Goal: Information Seeking & Learning: Learn about a topic

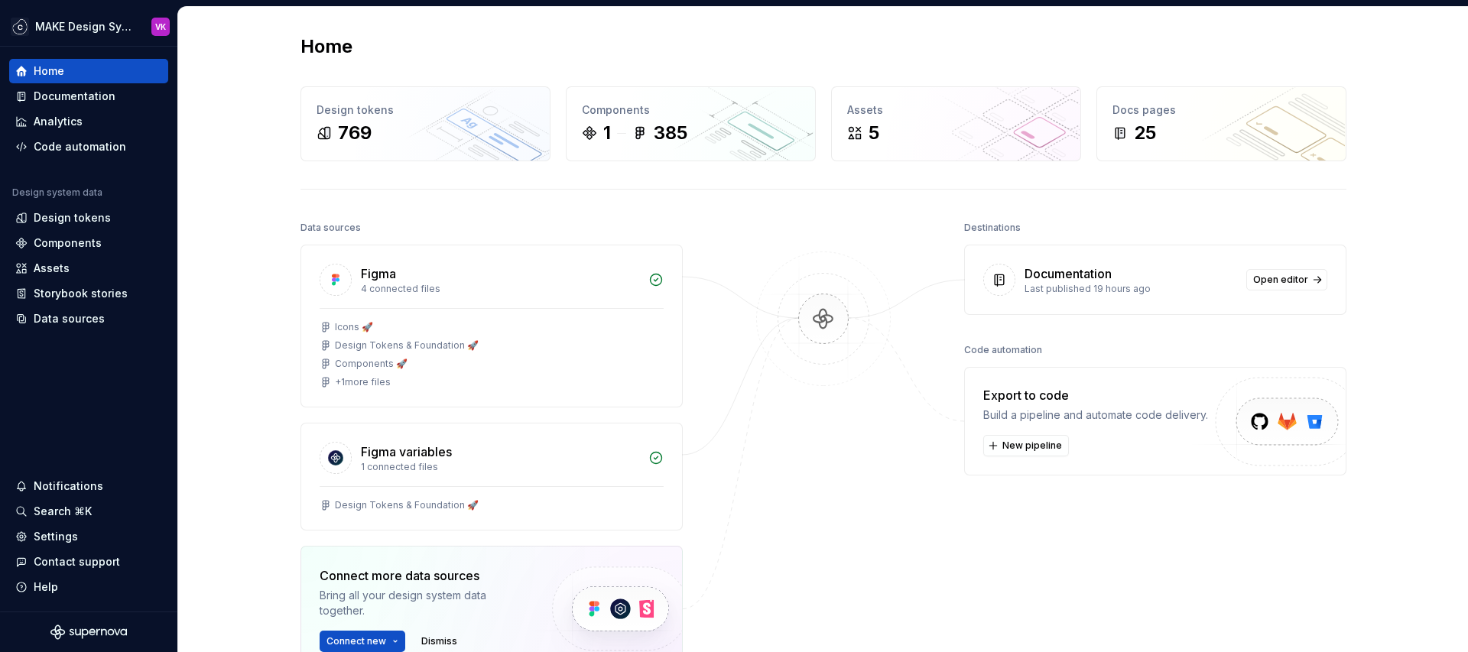
click at [716, 184] on div "Home Design tokens 769 Components 1 385 Assets 5 Docs pages 25 Data sources Fig…" at bounding box center [823, 422] width 1101 height 830
click at [106, 102] on div "Documentation" at bounding box center [75, 96] width 82 height 15
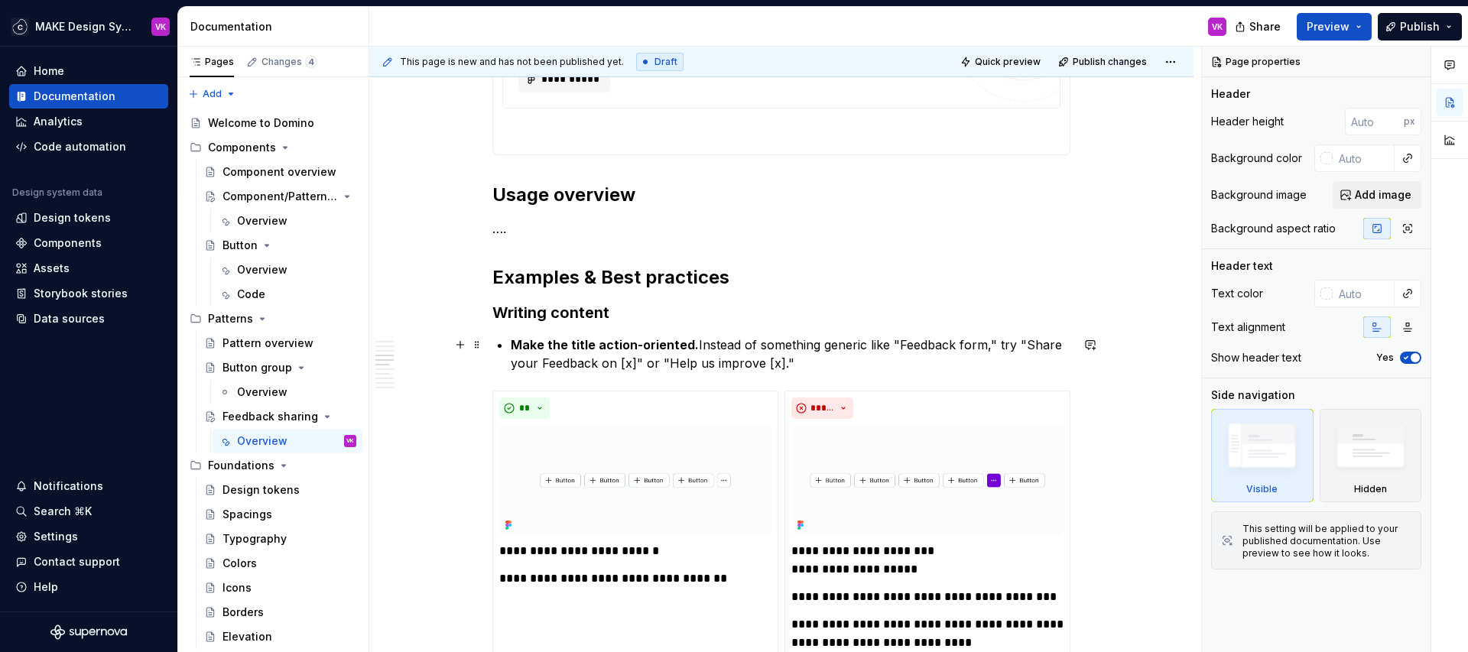
scroll to position [1259, 0]
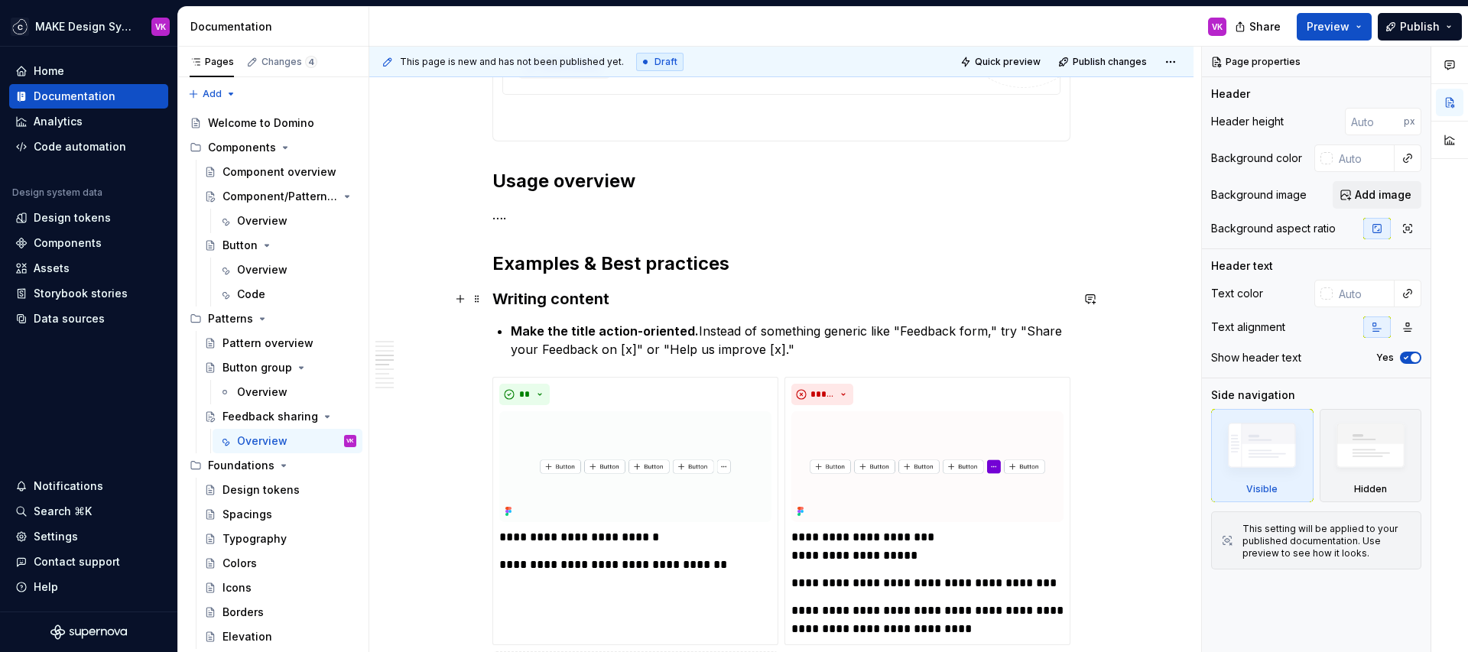
click at [632, 304] on h3 "Writing content" at bounding box center [781, 298] width 578 height 21
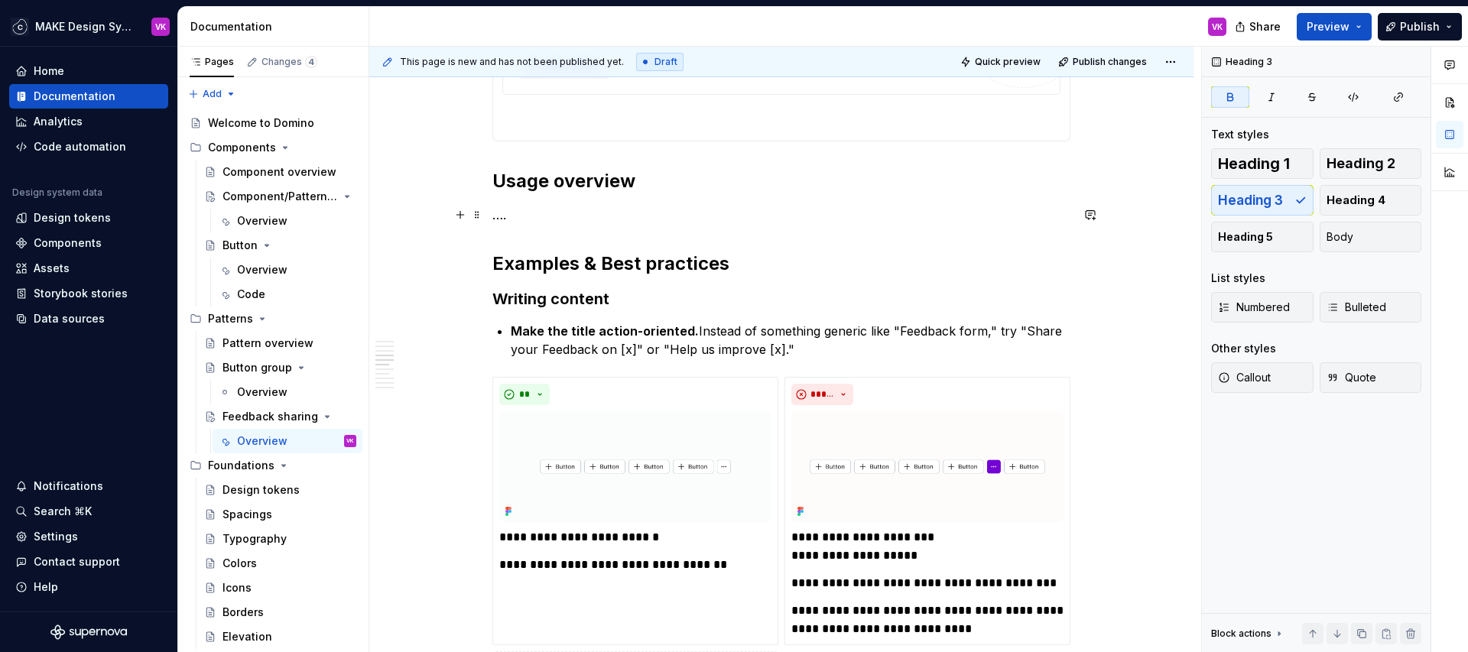
click at [591, 219] on p "…." at bounding box center [781, 215] width 578 height 18
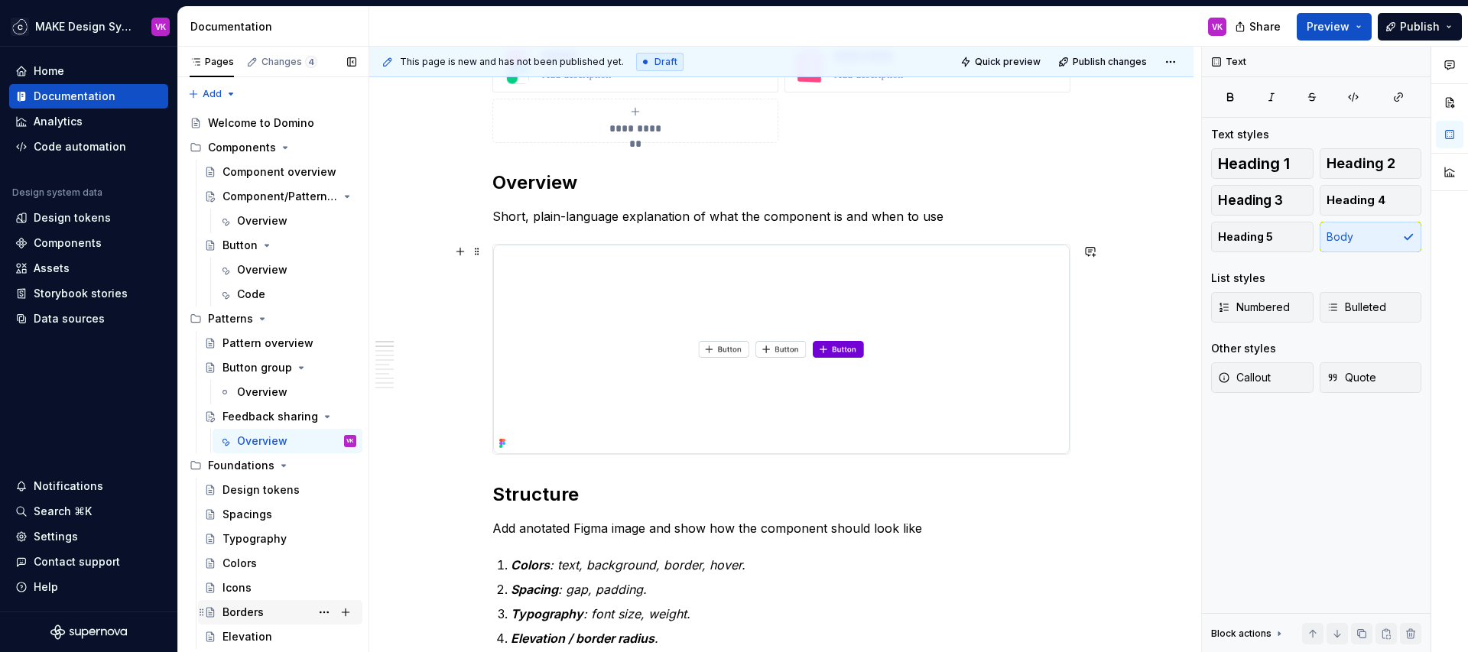
scroll to position [261, 0]
type textarea "*"
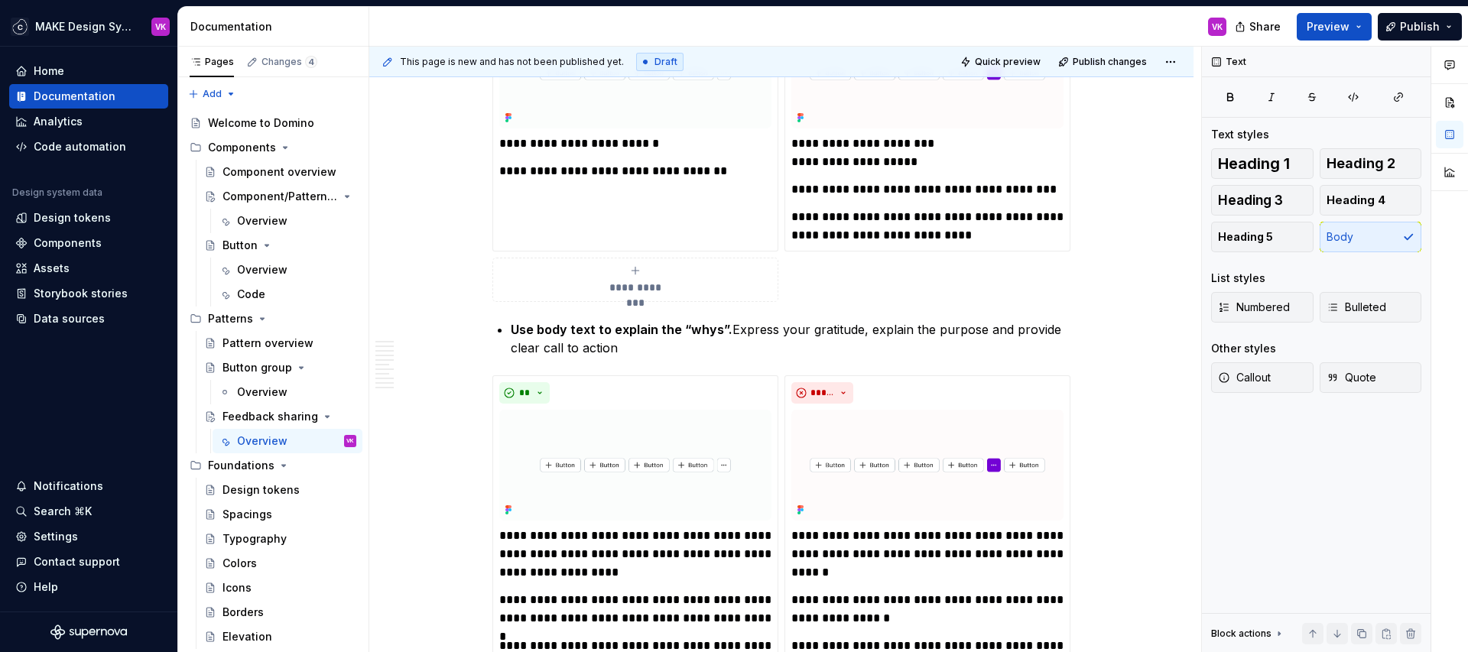
scroll to position [1654, 0]
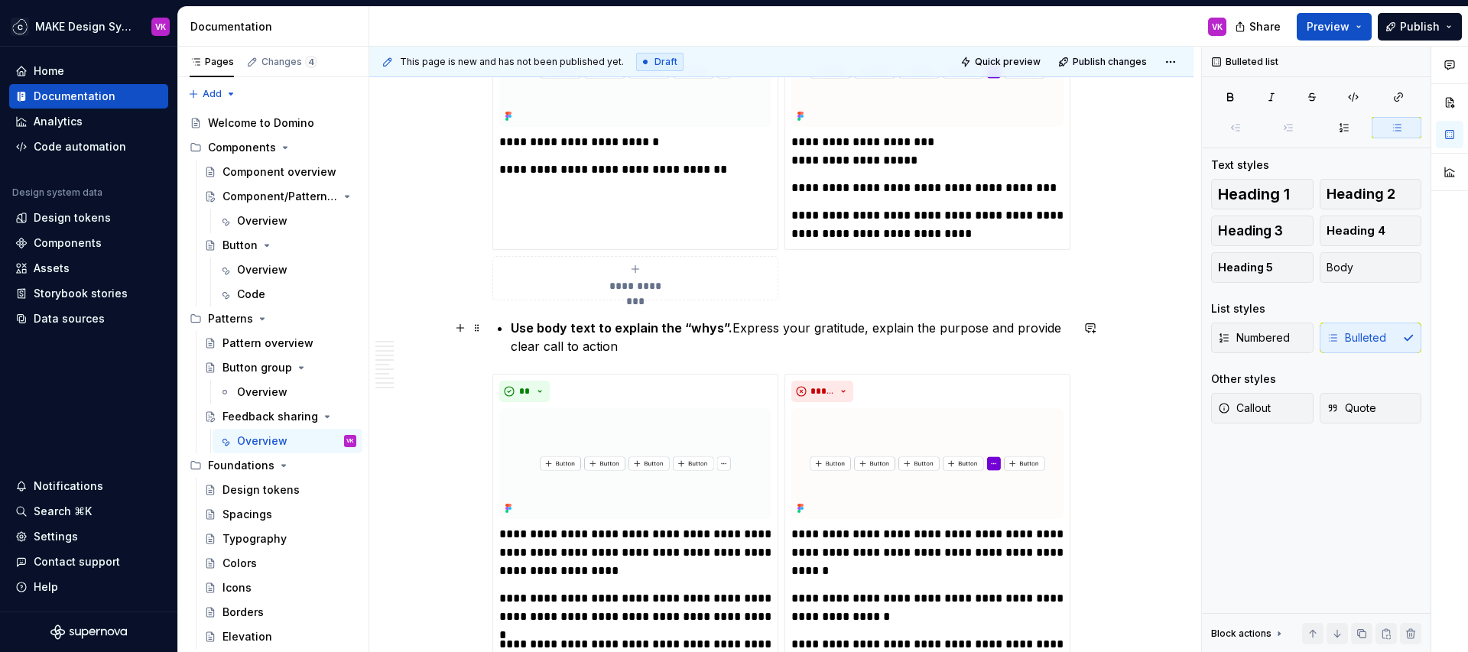
click at [668, 339] on p "Use body text to explain the “whys”. Express your gratitude, explain the purpos…" at bounding box center [791, 337] width 560 height 37
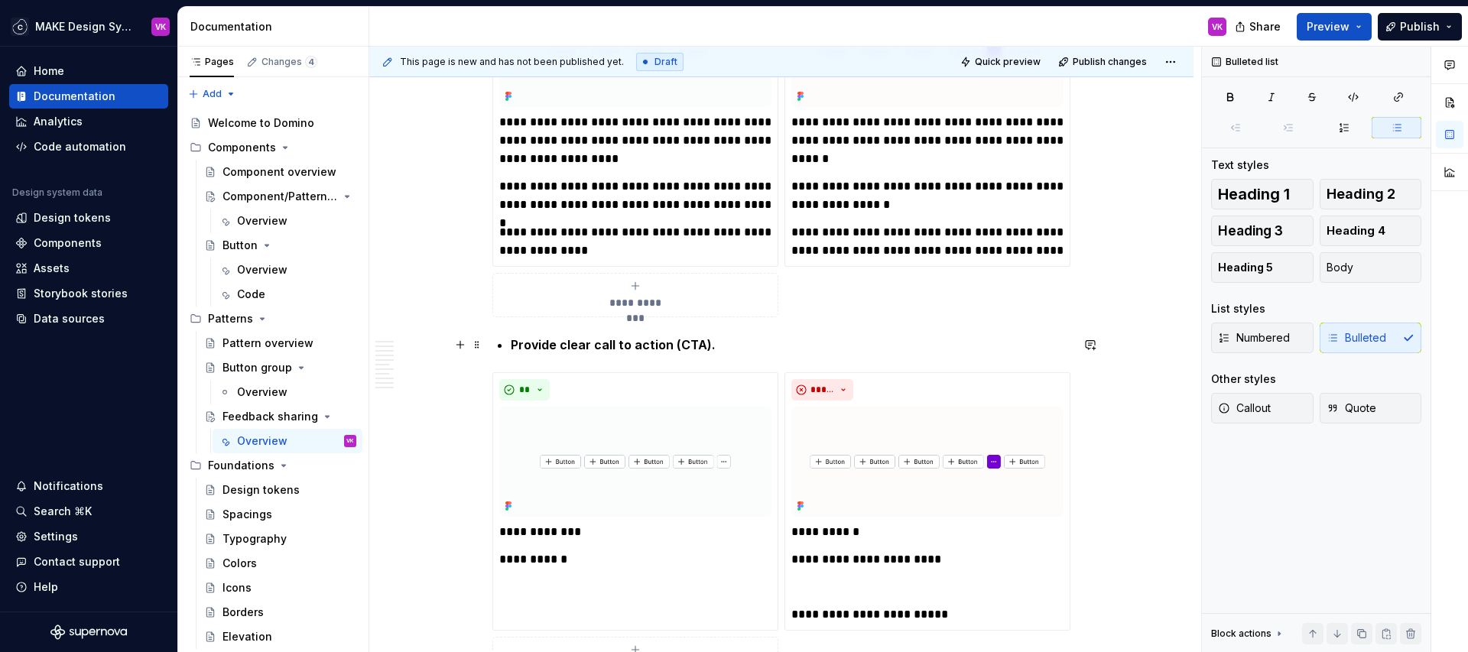
scroll to position [2098, 0]
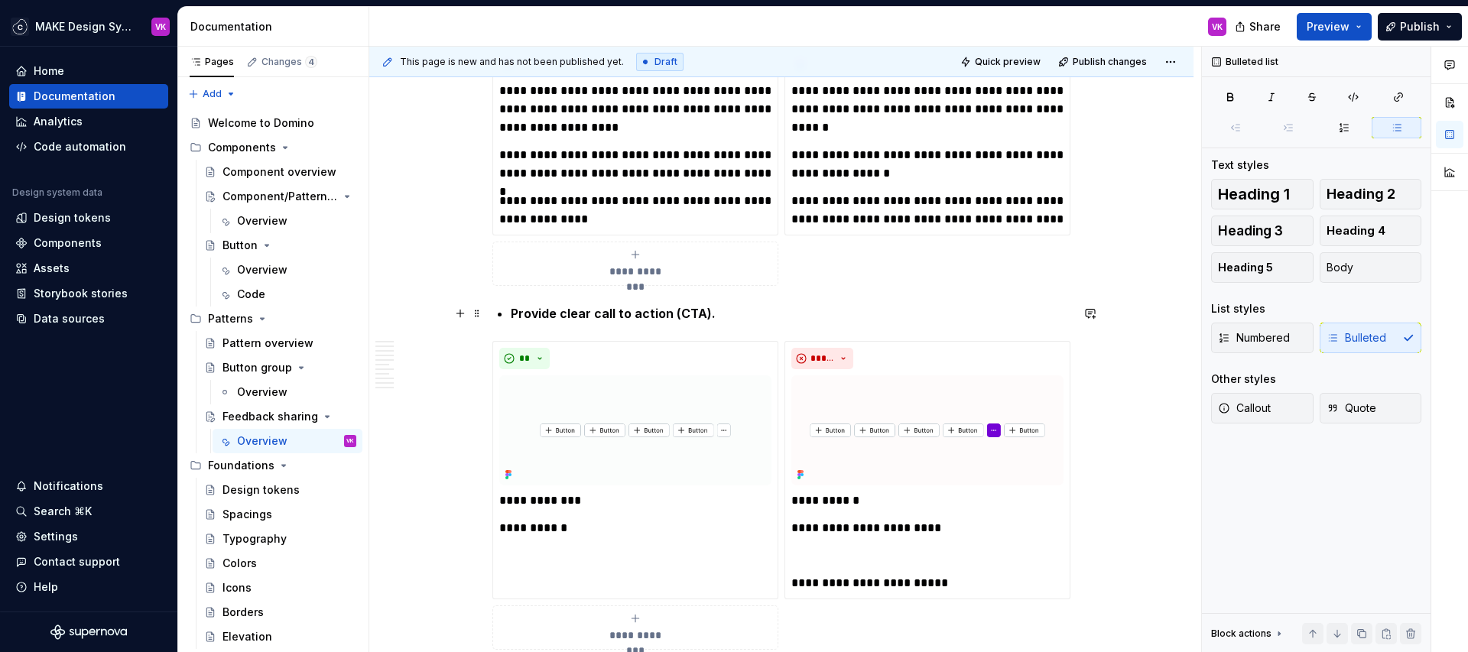
click at [514, 315] on strong "Provide clear call to action (CTA)." at bounding box center [613, 313] width 205 height 15
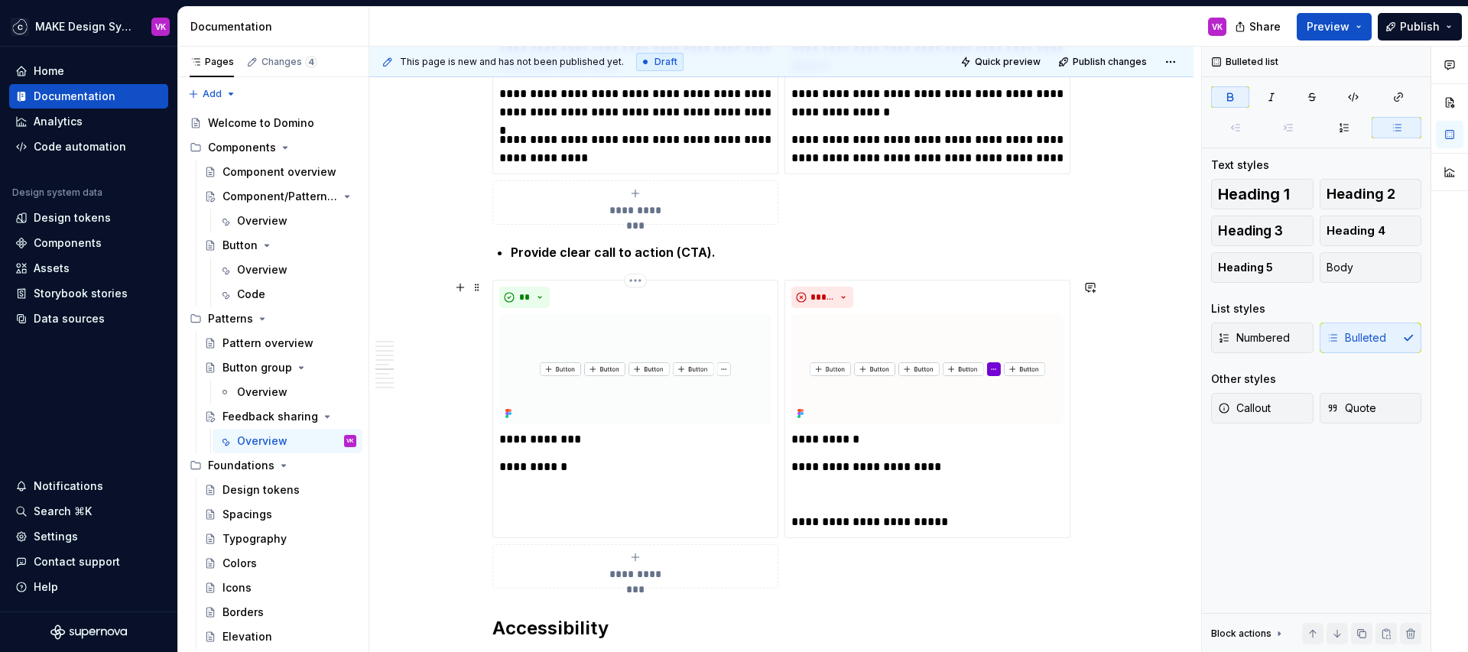
scroll to position [2161, 0]
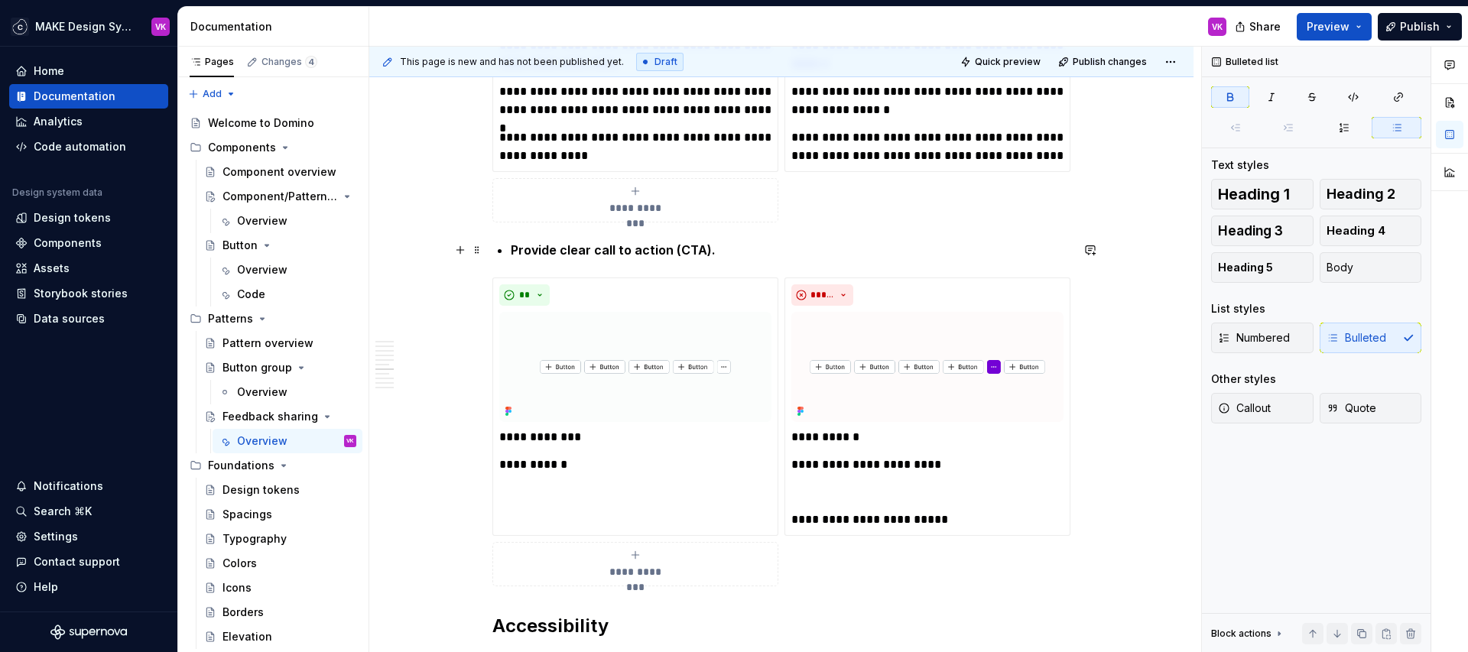
click at [514, 252] on strong "Provide clear call to action (CTA)." at bounding box center [613, 249] width 205 height 15
click at [753, 249] on p "Provide clear call to action (CTA)." at bounding box center [791, 250] width 560 height 18
click at [515, 251] on strong "Provide clear call to action (CTA)." at bounding box center [613, 249] width 205 height 15
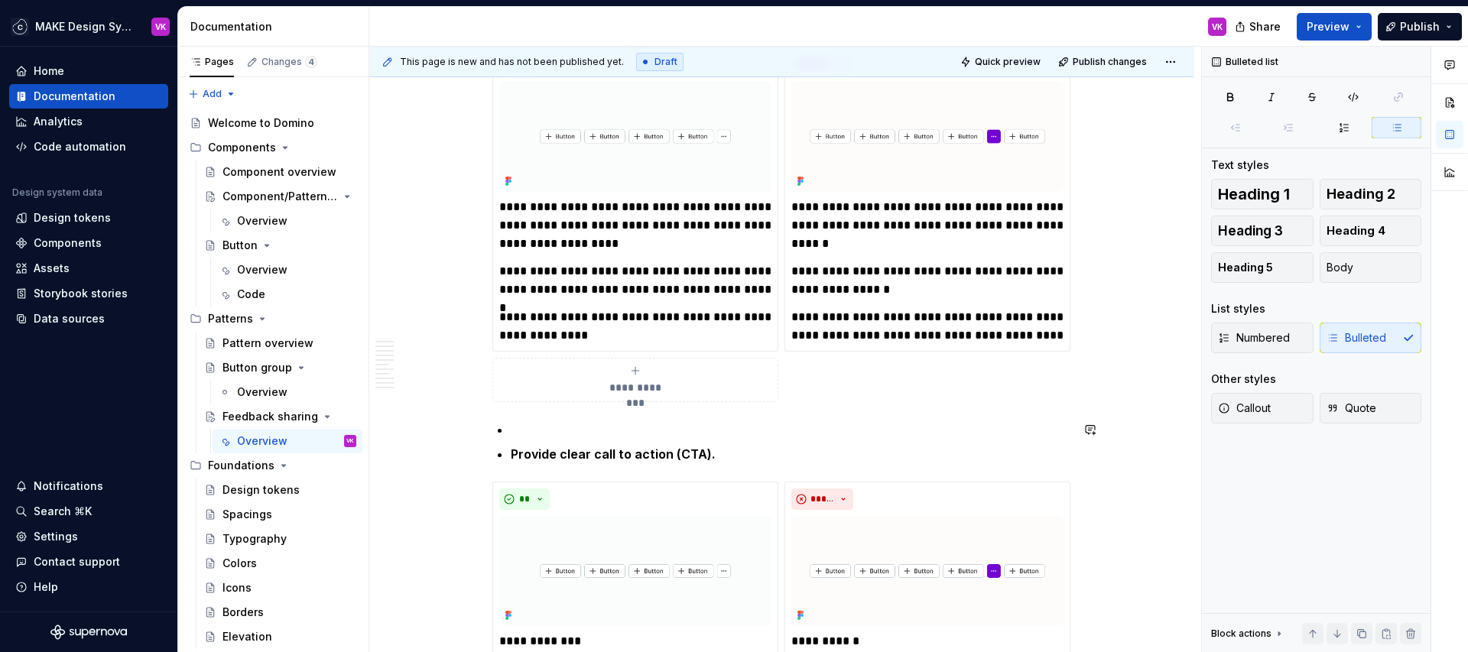
scroll to position [1926, 0]
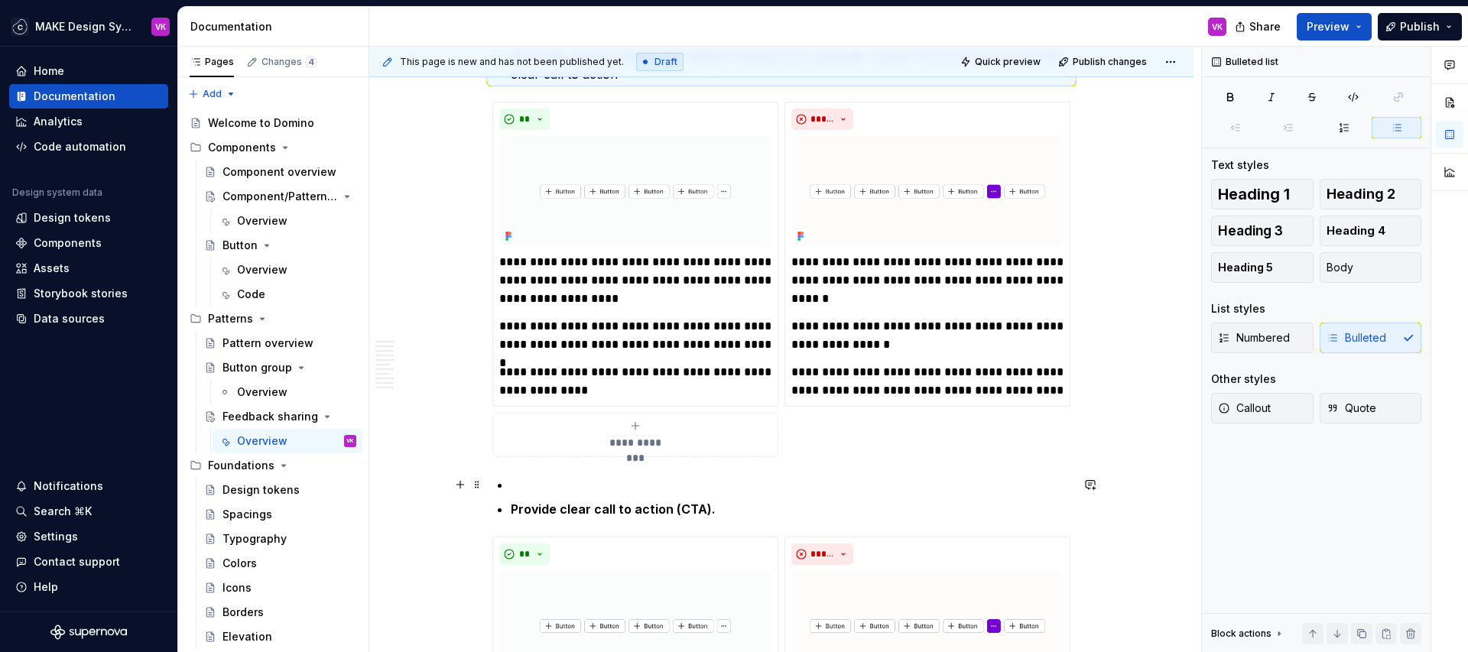
click at [544, 496] on ul "Provide clear call to action (CTA)." at bounding box center [791, 497] width 560 height 43
click at [541, 484] on p at bounding box center [791, 485] width 560 height 18
click at [681, 481] on p "Start with close ende" at bounding box center [791, 485] width 560 height 18
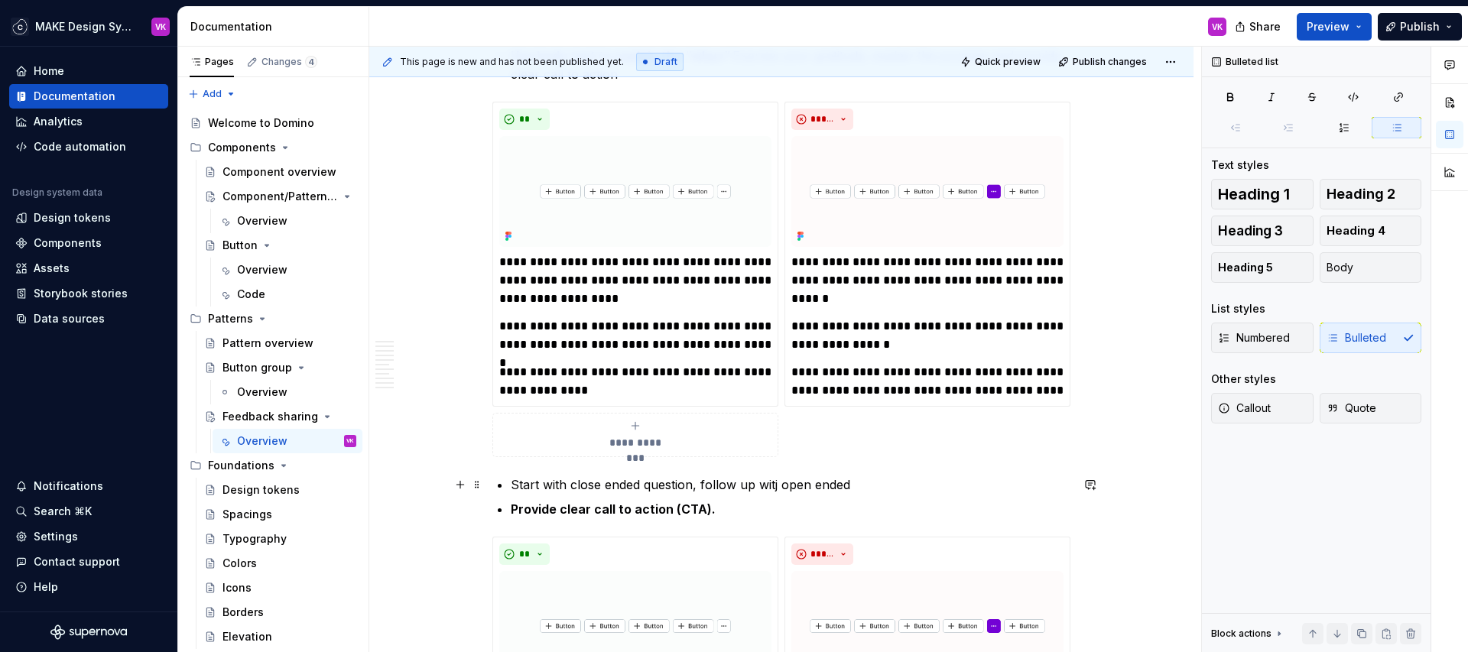
click at [888, 483] on p "Start with close ended question, follow up witj open ended" at bounding box center [791, 485] width 560 height 18
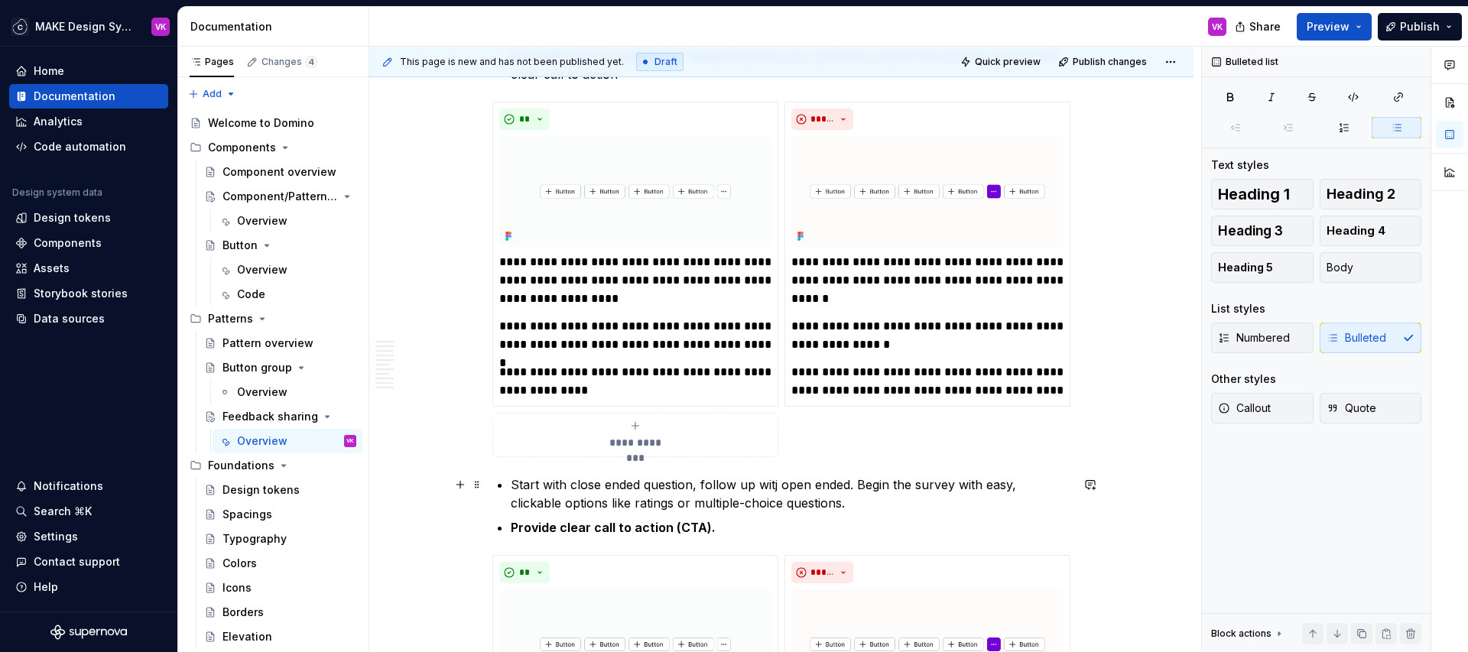
click at [884, 499] on p "Start with close ended question, follow up witj open ended. Begin the survey wi…" at bounding box center [791, 494] width 560 height 37
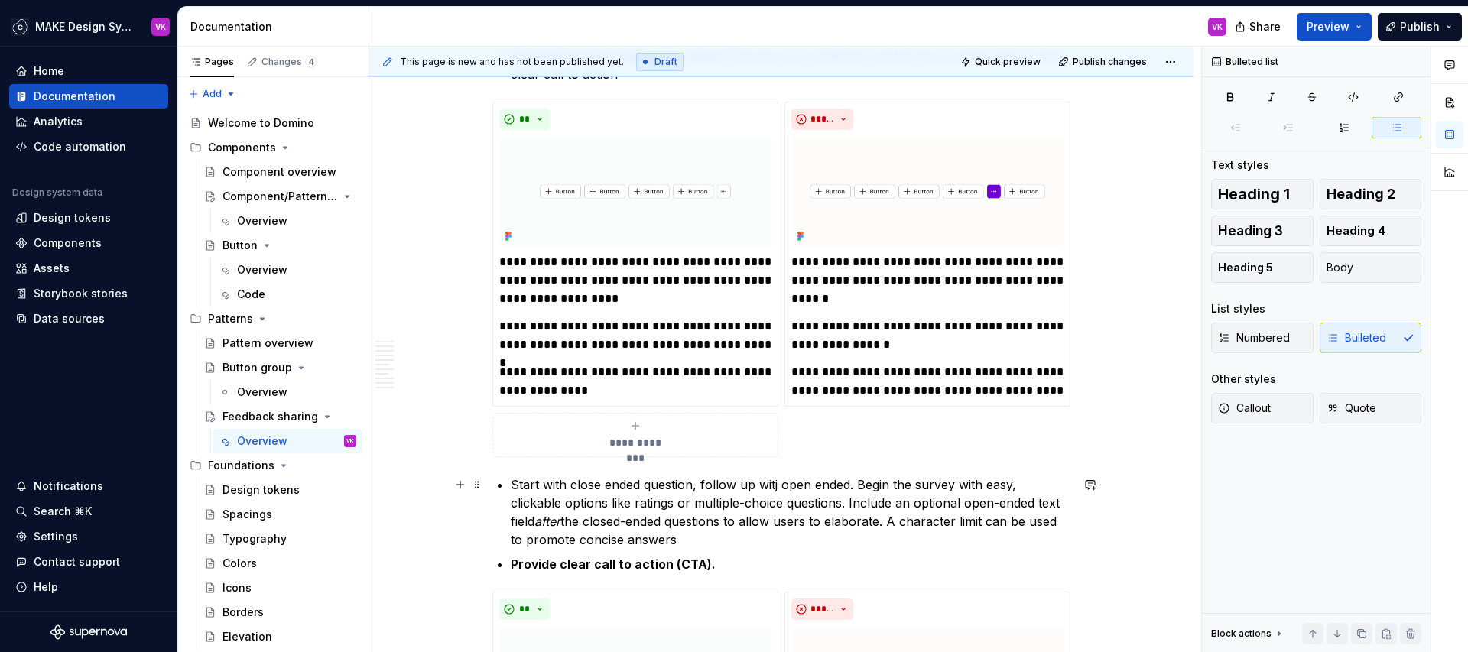
click at [774, 512] on p "Start with close ended question, follow up witj open ended. Begin the survey wi…" at bounding box center [791, 512] width 560 height 73
click at [753, 512] on p "Start with close ended question, follow up witj open ended. Begin the survey wi…" at bounding box center [791, 512] width 560 height 73
click at [780, 490] on p "Start with close ended question, follow up witj open ended. Begin the survey wi…" at bounding box center [791, 512] width 560 height 73
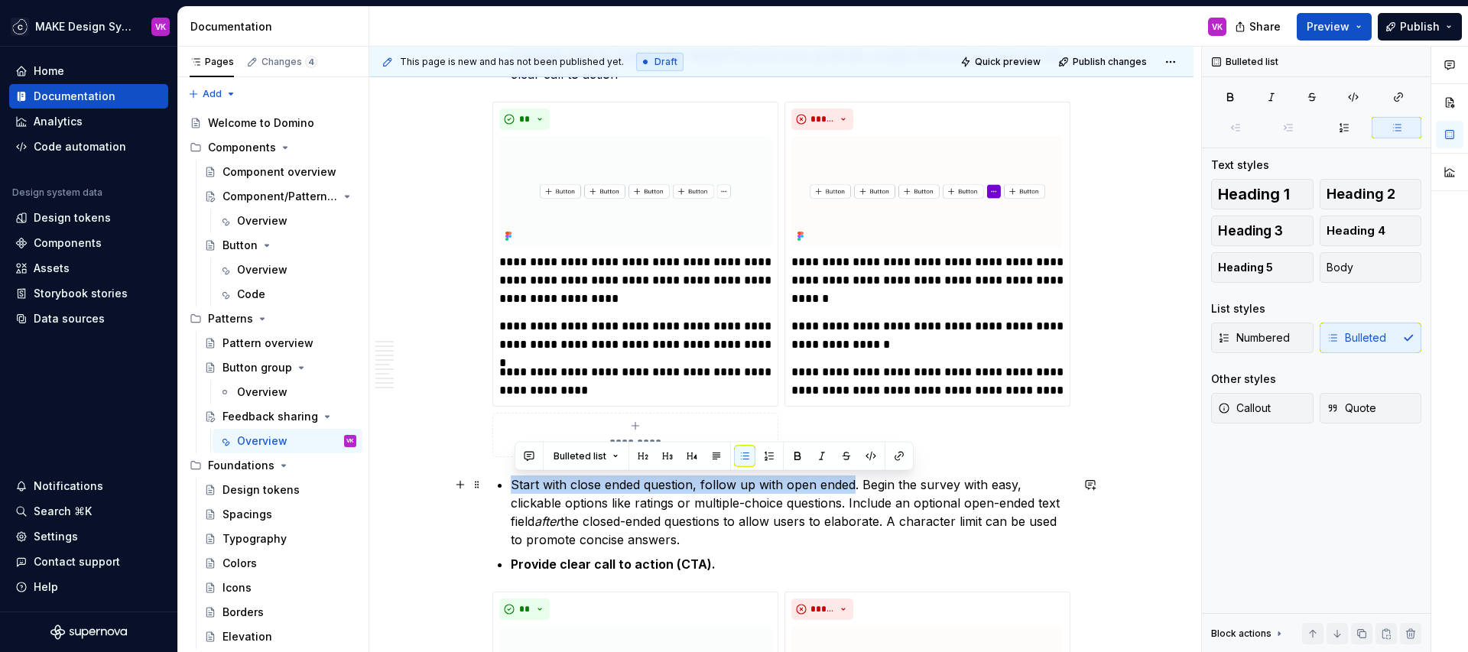
drag, startPoint x: 856, startPoint y: 485, endPoint x: 515, endPoint y: 484, distance: 340.3
click at [515, 484] on p "Start with close ended question, follow up with open ended. Begin the survey wi…" at bounding box center [791, 512] width 560 height 73
click at [793, 453] on button "button" at bounding box center [797, 456] width 21 height 21
click at [913, 480] on p "Start with close ended question, follow up with open ended . Begin the survey w…" at bounding box center [791, 512] width 560 height 73
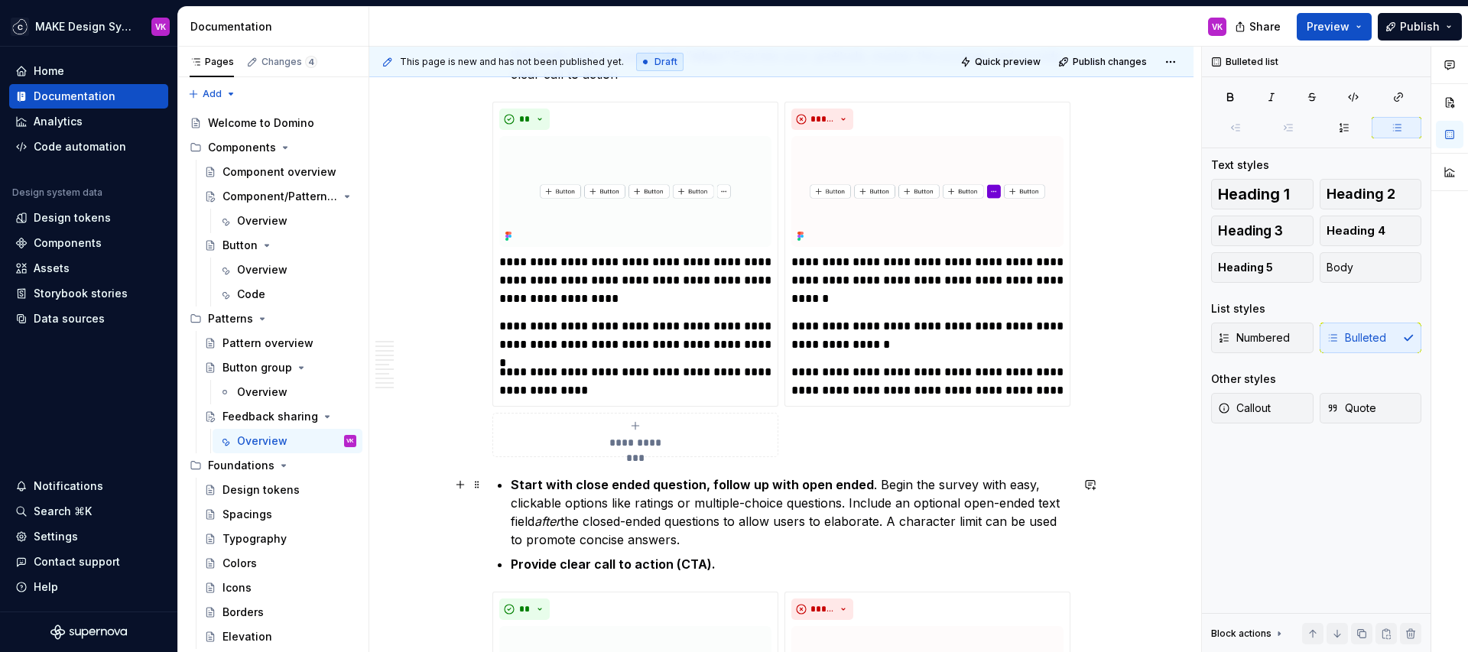
click at [593, 512] on p "Start with close ended question, follow up with open ended . Begin the survey w…" at bounding box center [791, 512] width 560 height 73
click at [725, 512] on p "Start with close ended question, follow up with open ended . Begin the survey w…" at bounding box center [791, 512] width 560 height 73
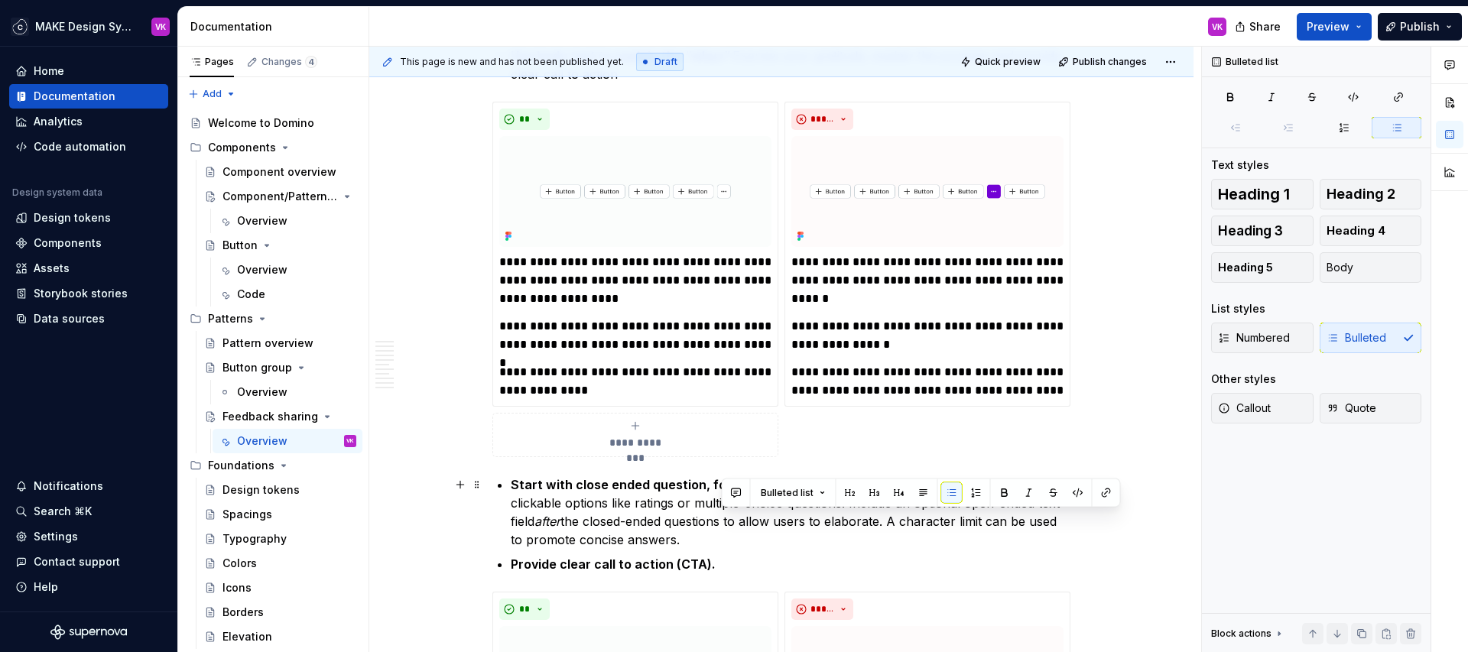
click at [729, 512] on p "Start with close ended question, follow up with open ended . Begin the survey w…" at bounding box center [791, 512] width 560 height 73
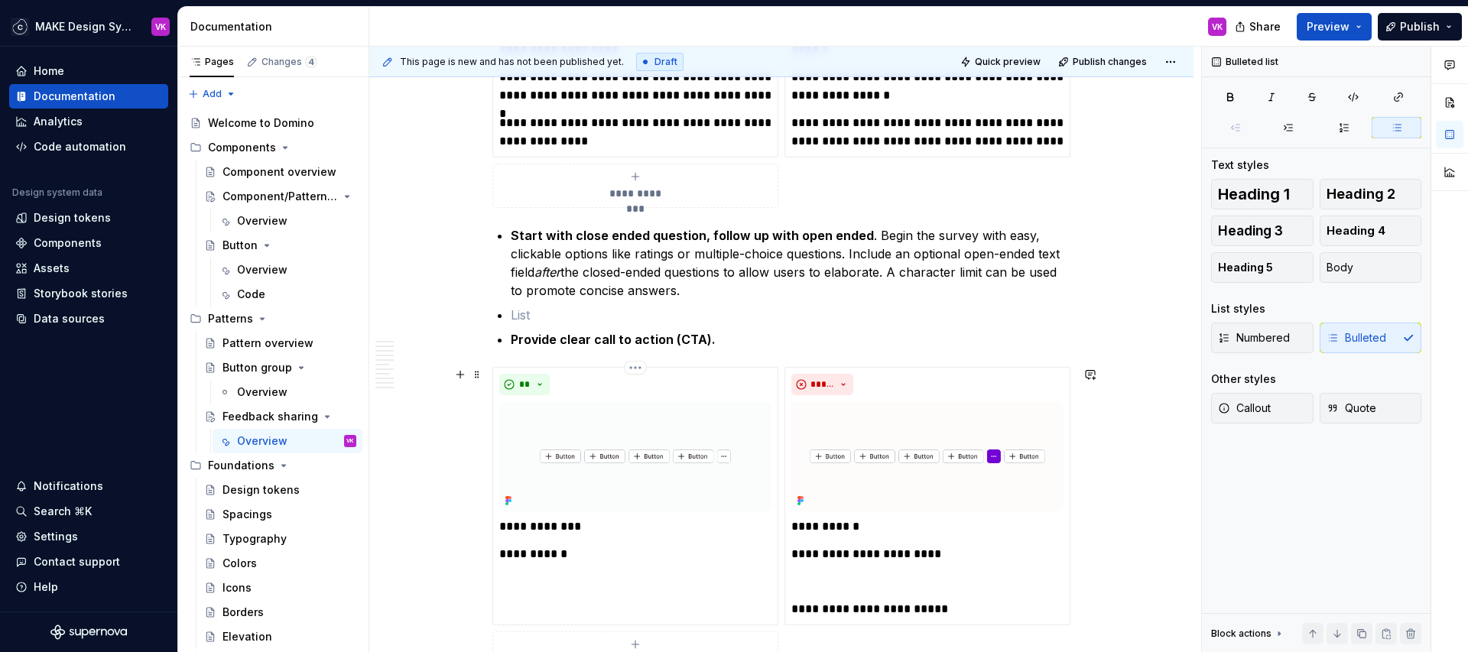
scroll to position [2192, 0]
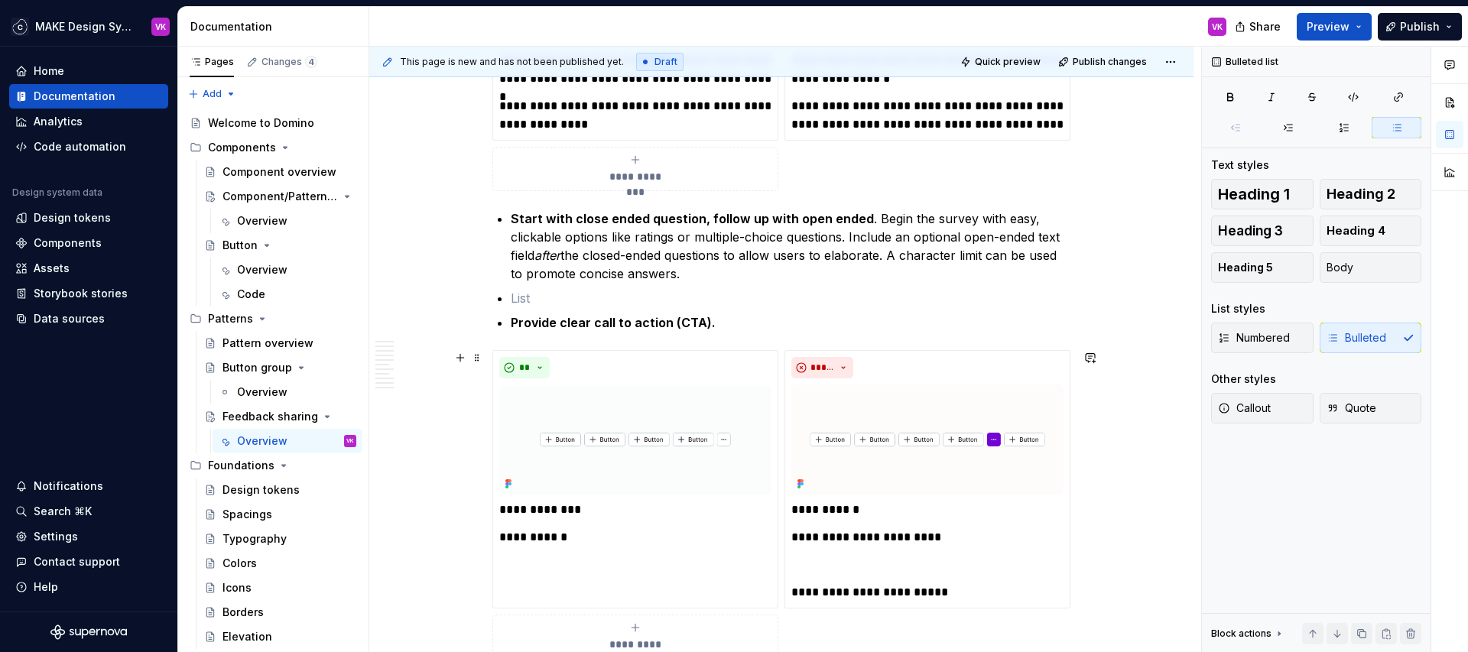
click at [785, 361] on div "**********" at bounding box center [781, 505] width 578 height 310
click at [691, 291] on p at bounding box center [791, 298] width 560 height 18
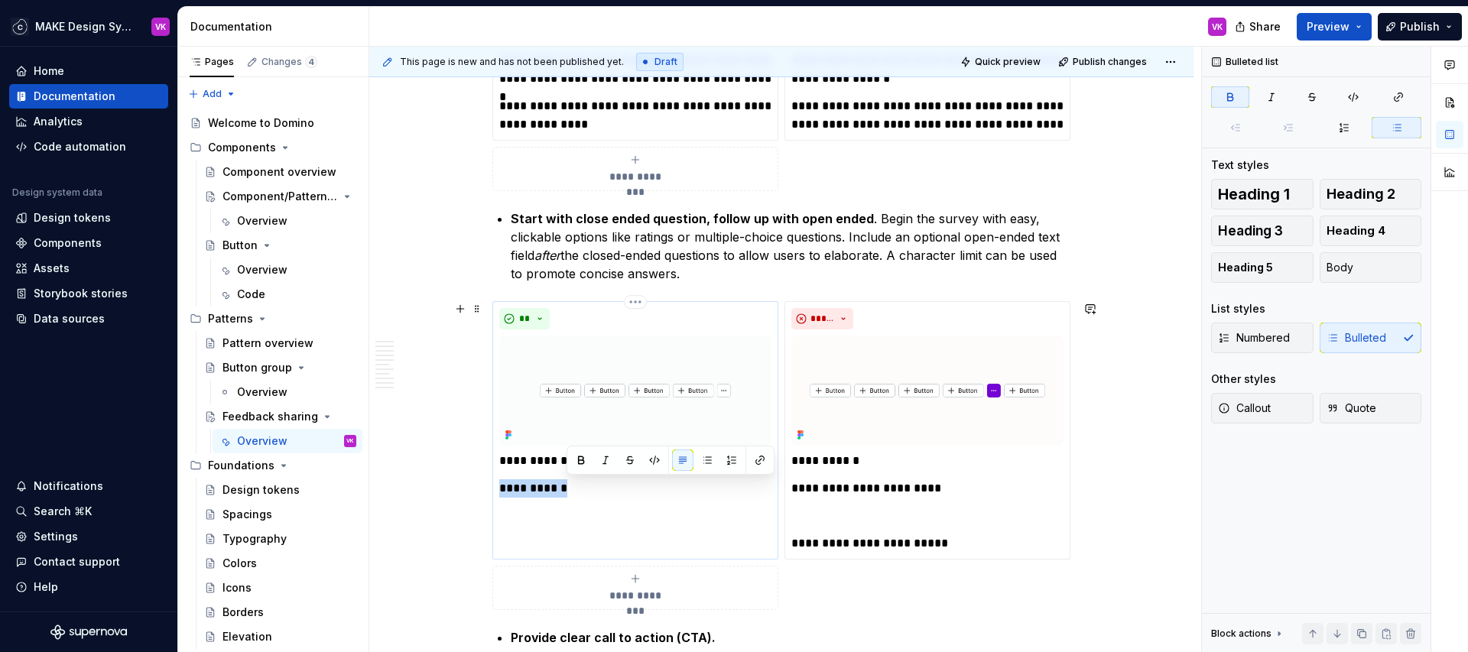
drag, startPoint x: 589, startPoint y: 493, endPoint x: 530, endPoint y: 470, distance: 63.2
click at [530, 470] on div "**********" at bounding box center [635, 475] width 272 height 46
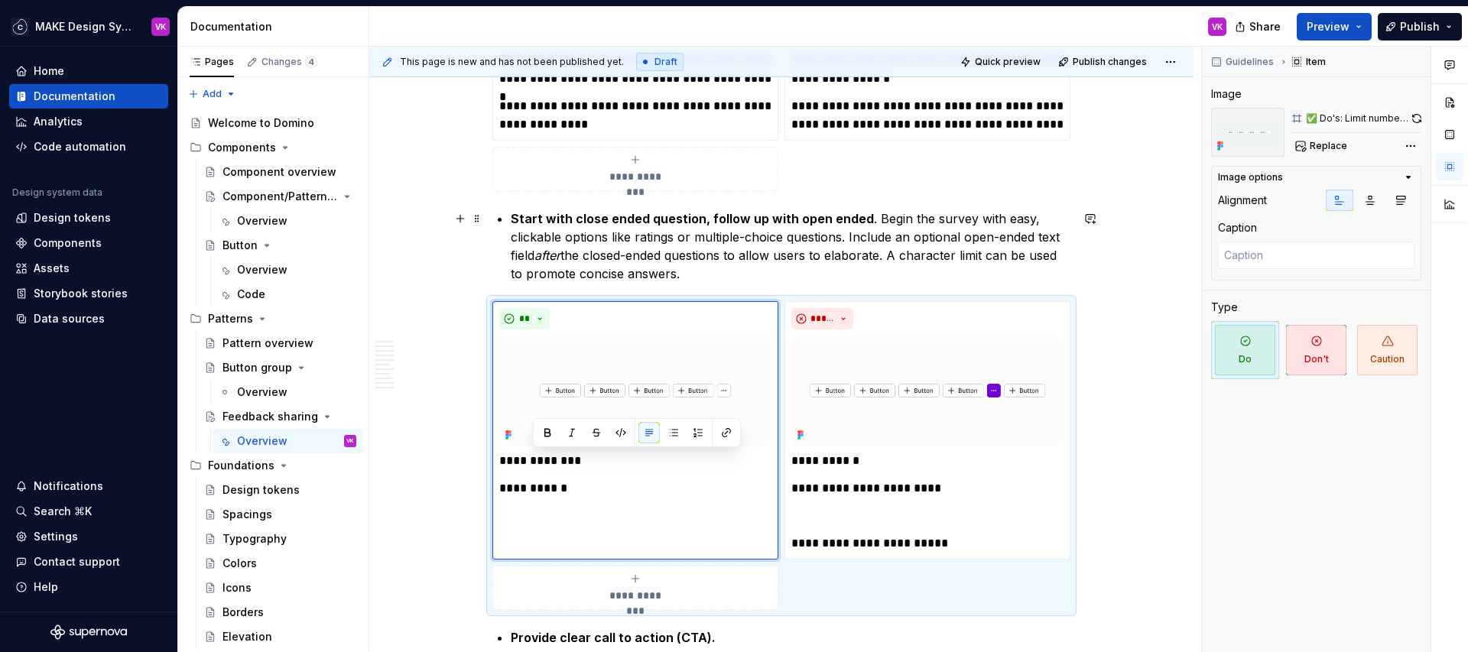
click at [774, 259] on p "Start with close ended question, follow up with open ended . Begin the survey w…" at bounding box center [791, 246] width 560 height 73
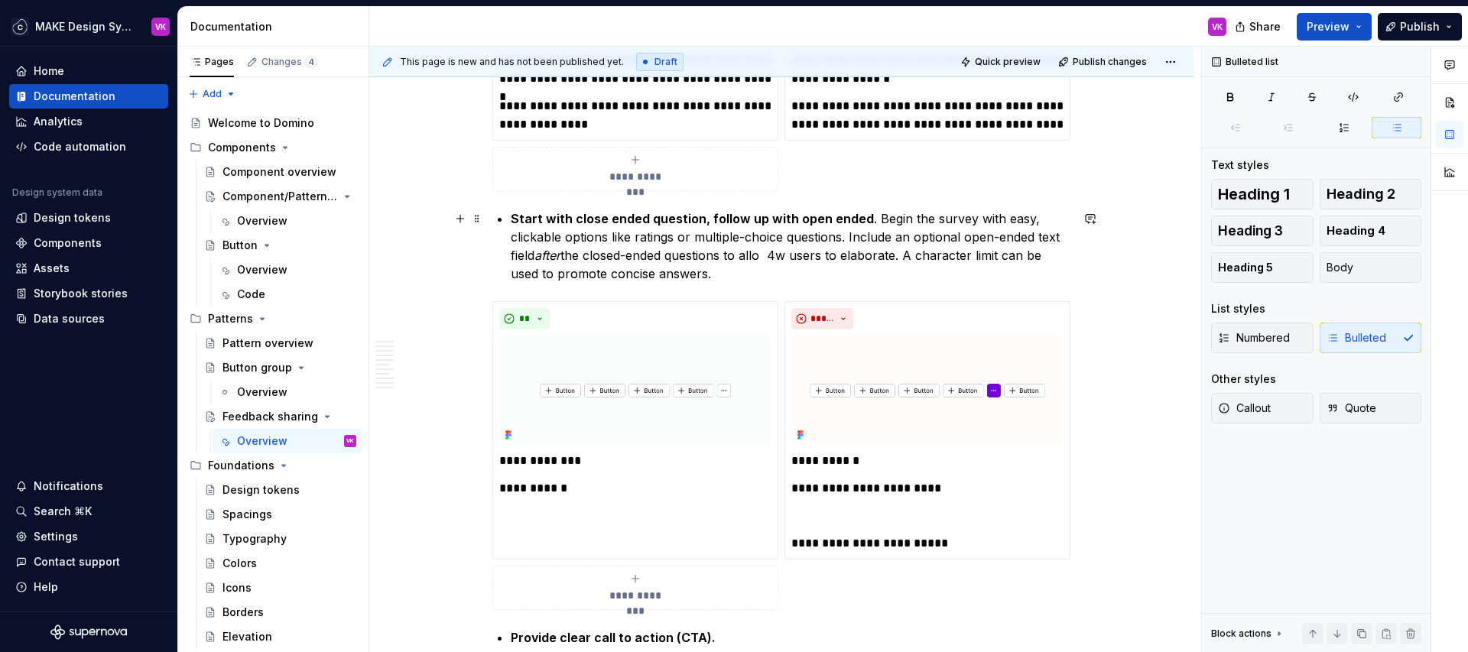
click at [769, 258] on p "Start with close ended question, follow up with open ended . Begin the survey w…" at bounding box center [791, 246] width 560 height 73
click at [785, 268] on p "Start with close ended question, follow up with open ended . Begin the survey w…" at bounding box center [791, 246] width 560 height 73
click at [772, 257] on p "Start with close ended question, follow up with open ended . Begin the survey w…" at bounding box center [791, 246] width 560 height 73
drag, startPoint x: 804, startPoint y: 258, endPoint x: 793, endPoint y: 258, distance: 11.5
click at [793, 258] on p "Start with close ended question, follow up with open ended . Begin the survey w…" at bounding box center [791, 246] width 560 height 73
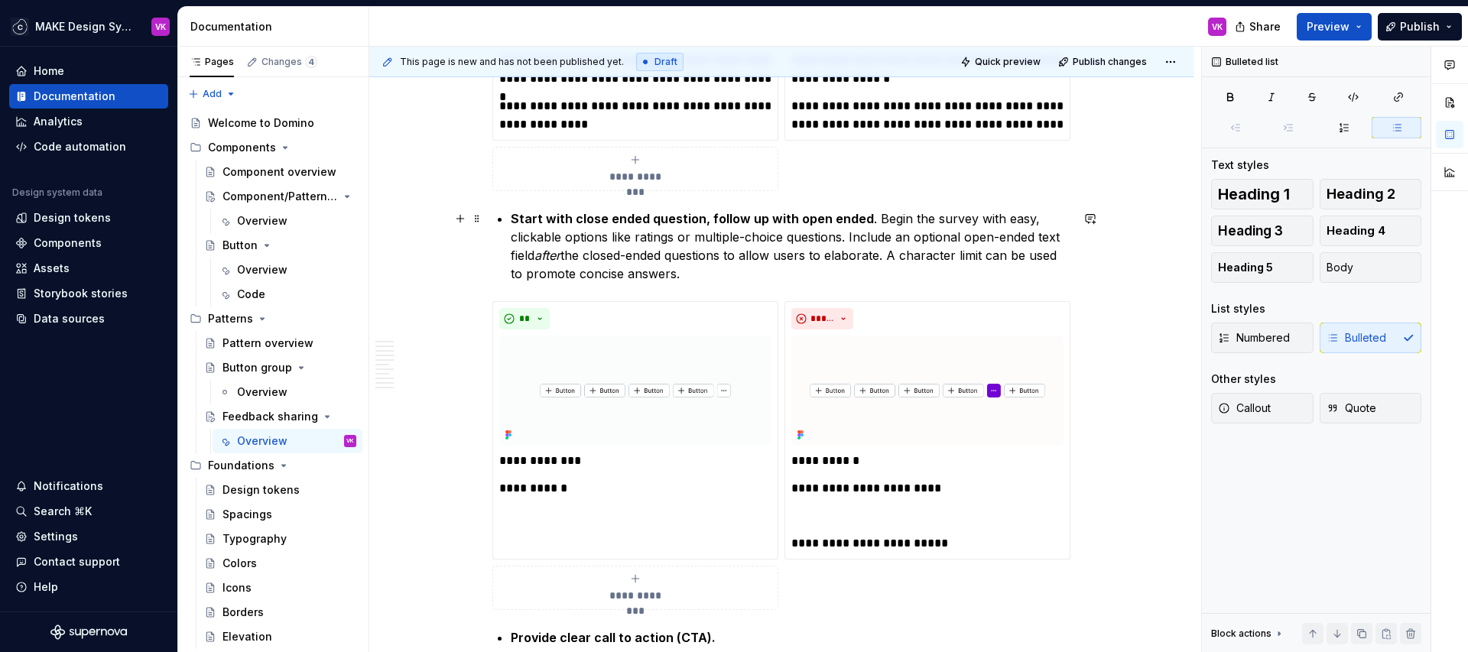
click at [743, 272] on p "Start with close ended question, follow up with open ended . Begin the survey w…" at bounding box center [791, 246] width 560 height 73
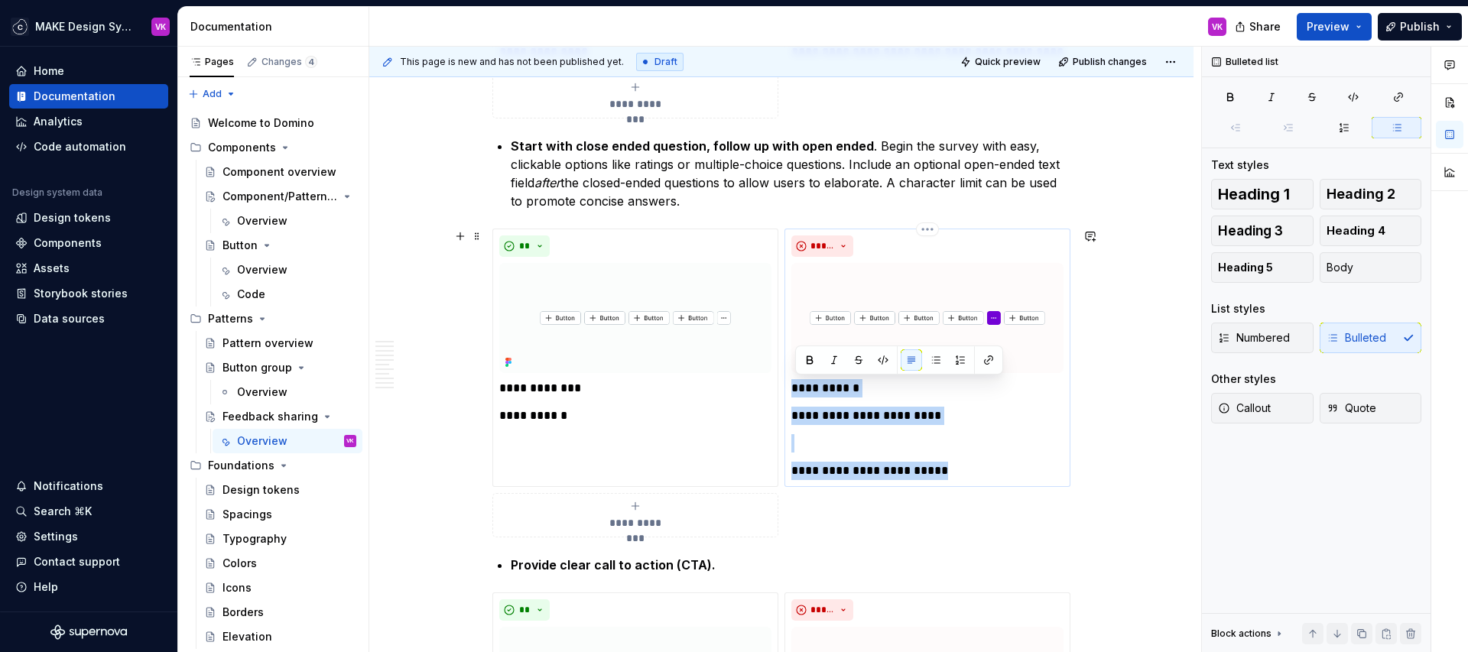
drag, startPoint x: 970, startPoint y: 467, endPoint x: 790, endPoint y: 390, distance: 195.6
click at [790, 390] on div "**********" at bounding box center [928, 358] width 286 height 259
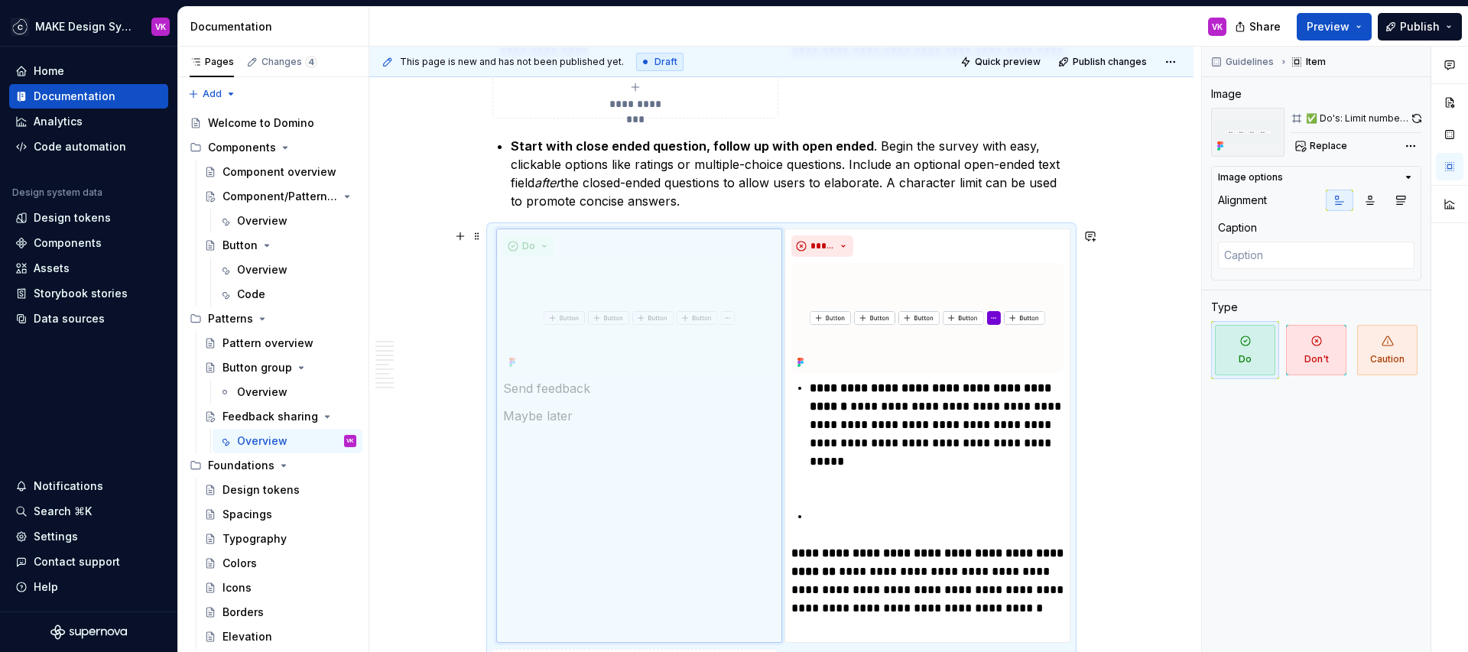
drag, startPoint x: 593, startPoint y: 427, endPoint x: 520, endPoint y: 408, distance: 75.1
click at [520, 408] on body "MAKE Design System VK Home Documentation Analytics Code automation Design syste…" at bounding box center [734, 326] width 1468 height 652
click at [567, 411] on p "**********" at bounding box center [635, 416] width 272 height 18
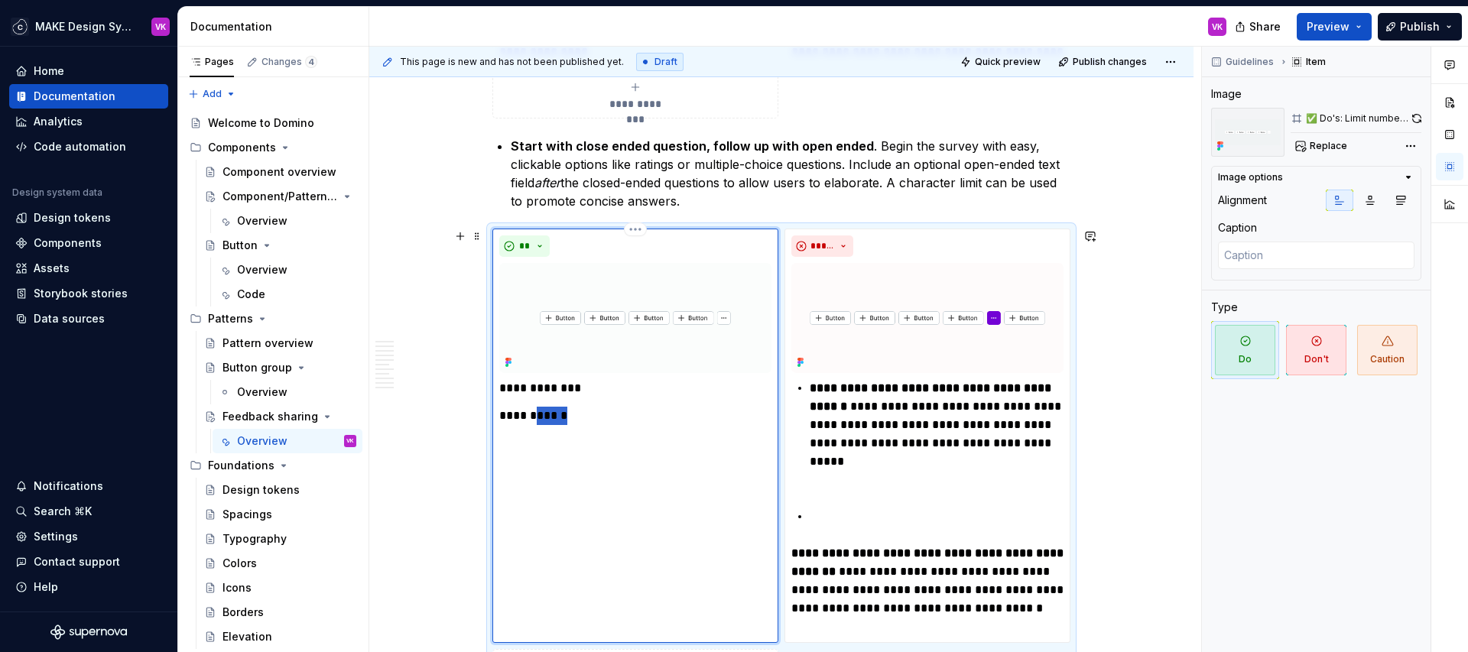
click at [567, 411] on p "**********" at bounding box center [635, 416] width 272 height 18
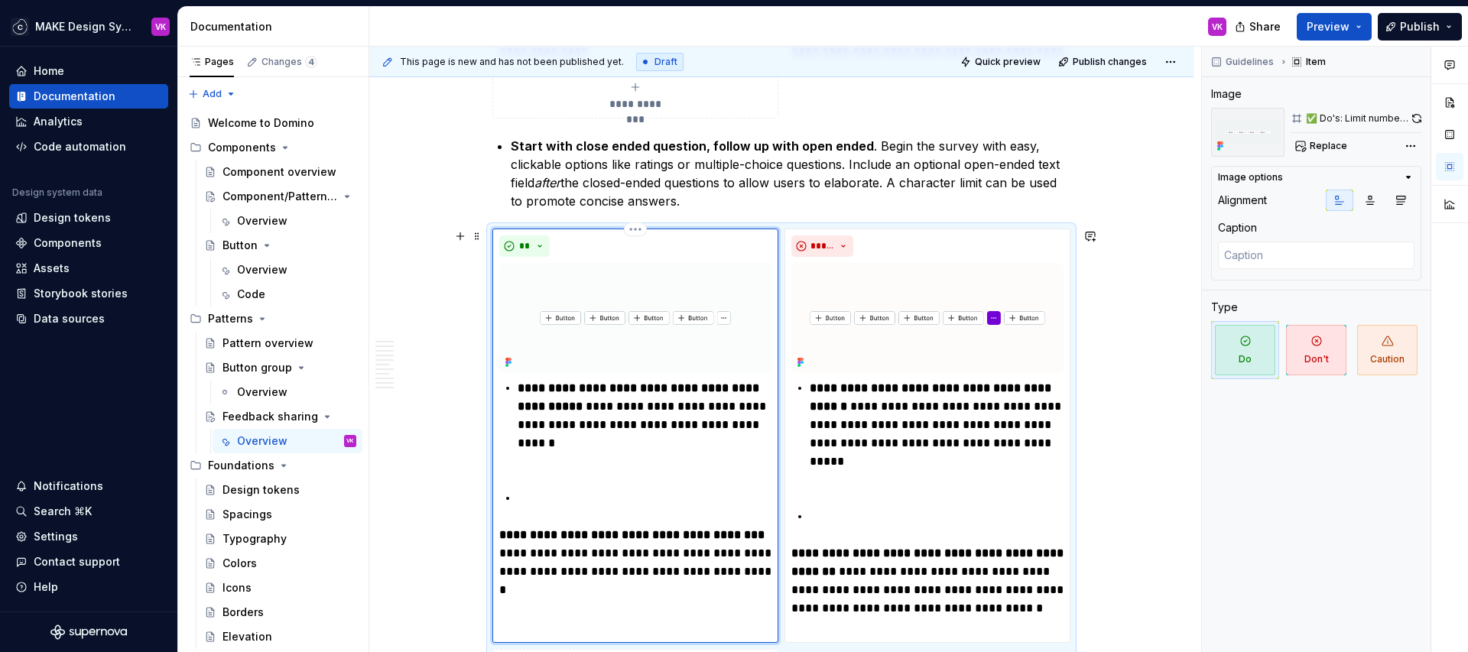
click at [557, 479] on div "**********" at bounding box center [635, 489] width 272 height 220
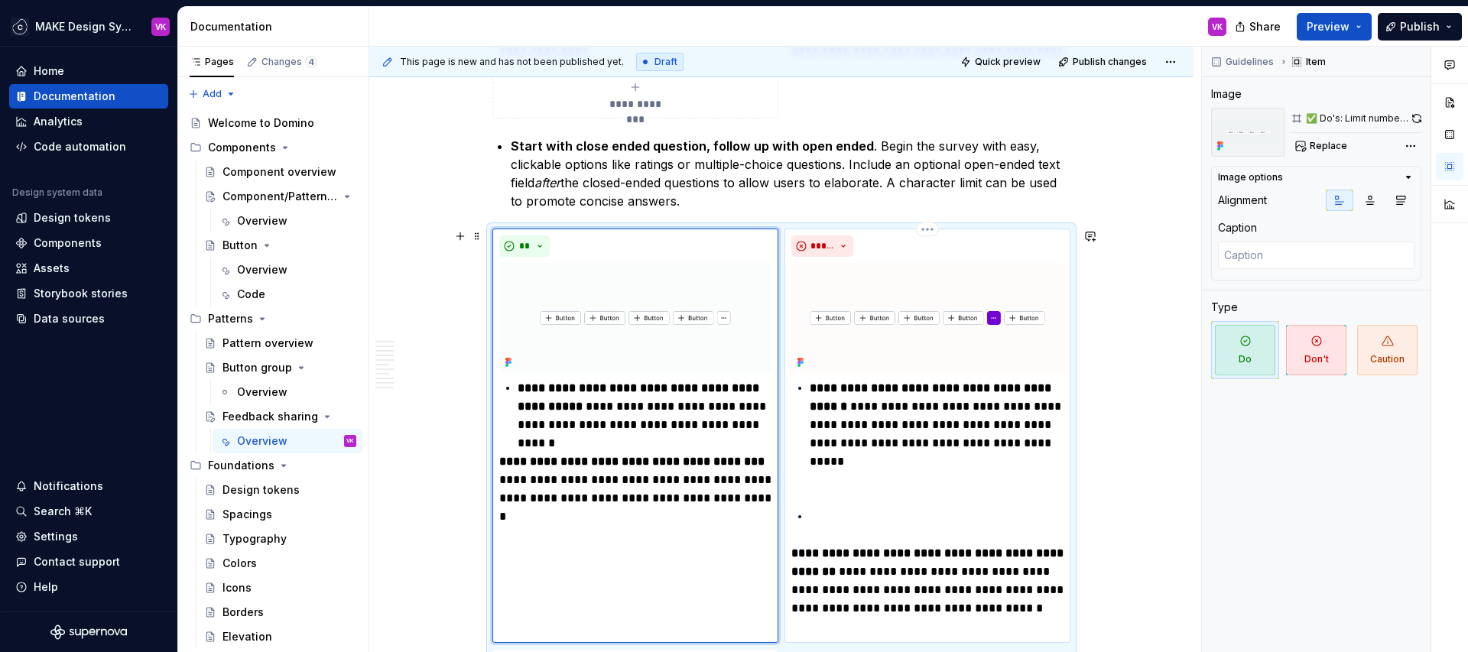
click at [829, 512] on p at bounding box center [937, 517] width 254 height 18
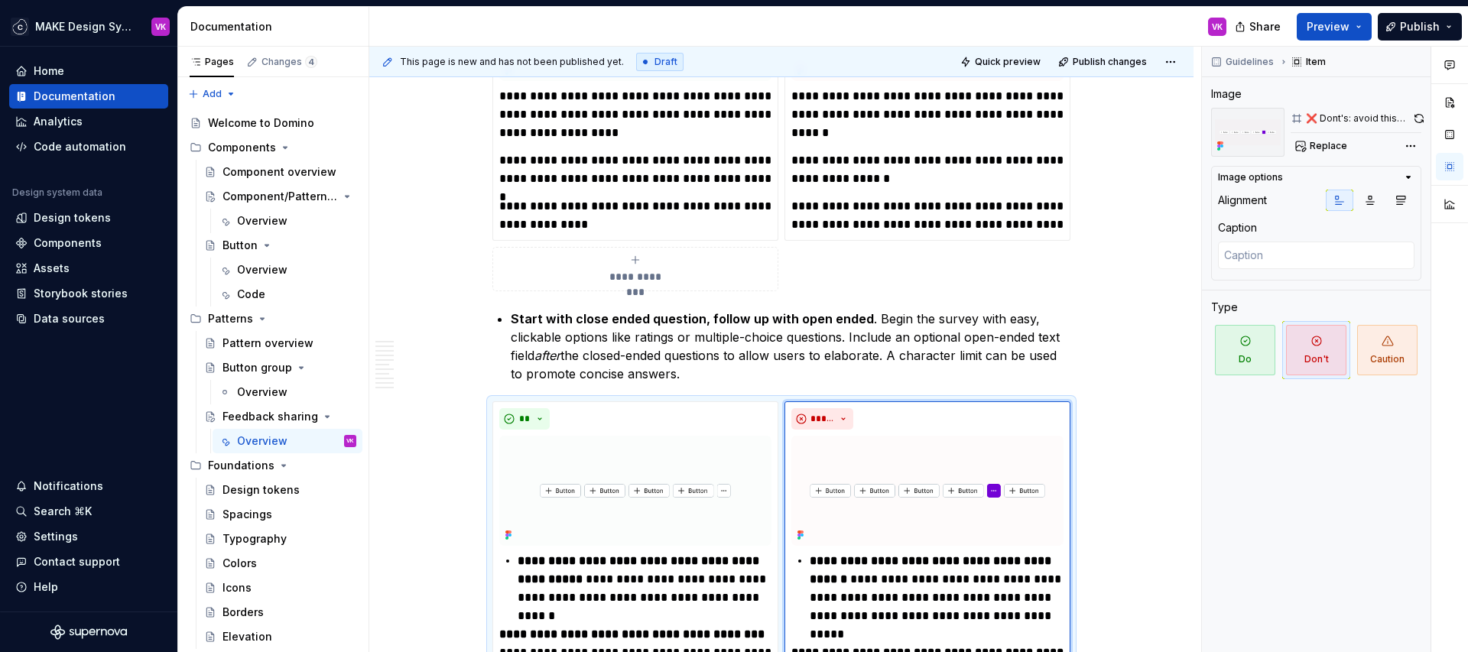
scroll to position [2043, 0]
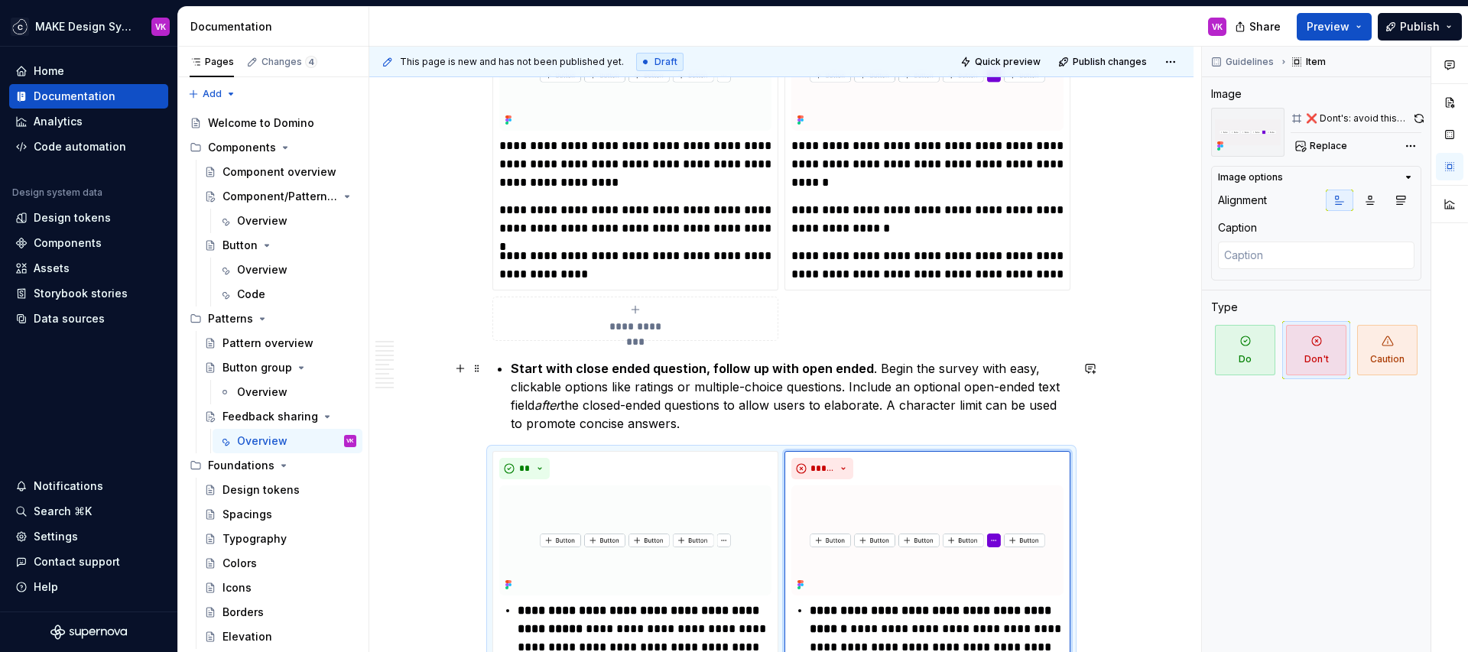
click at [792, 374] on strong "Start with close ended question, follow up with open ended" at bounding box center [692, 368] width 363 height 15
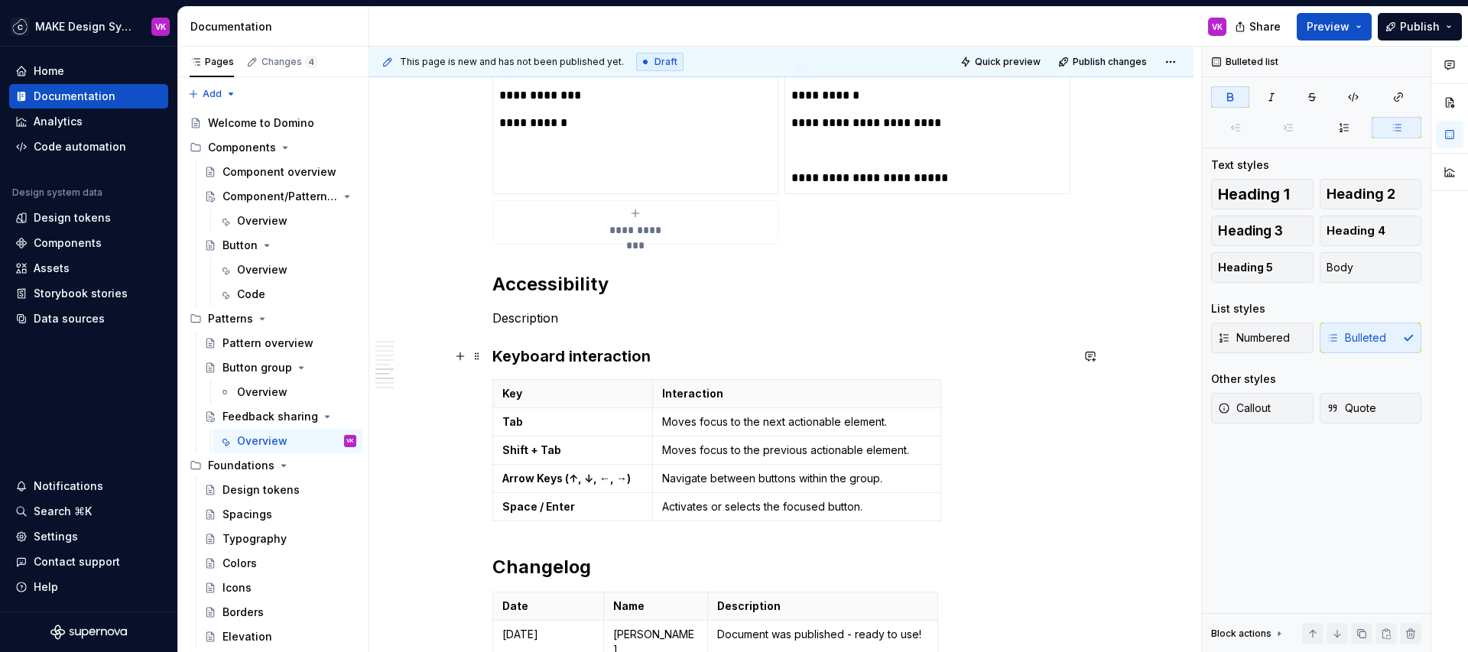
scroll to position [3018, 0]
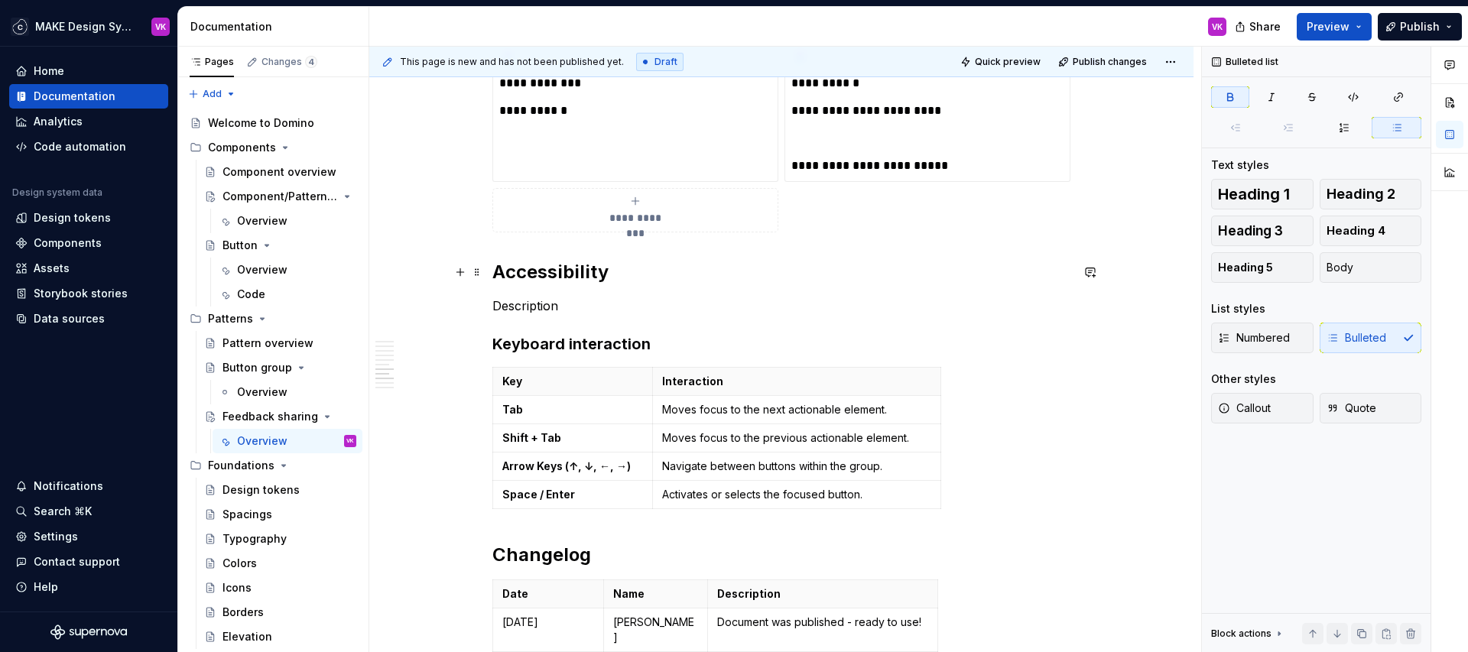
click at [499, 278] on h2 "Accessibility" at bounding box center [781, 272] width 578 height 24
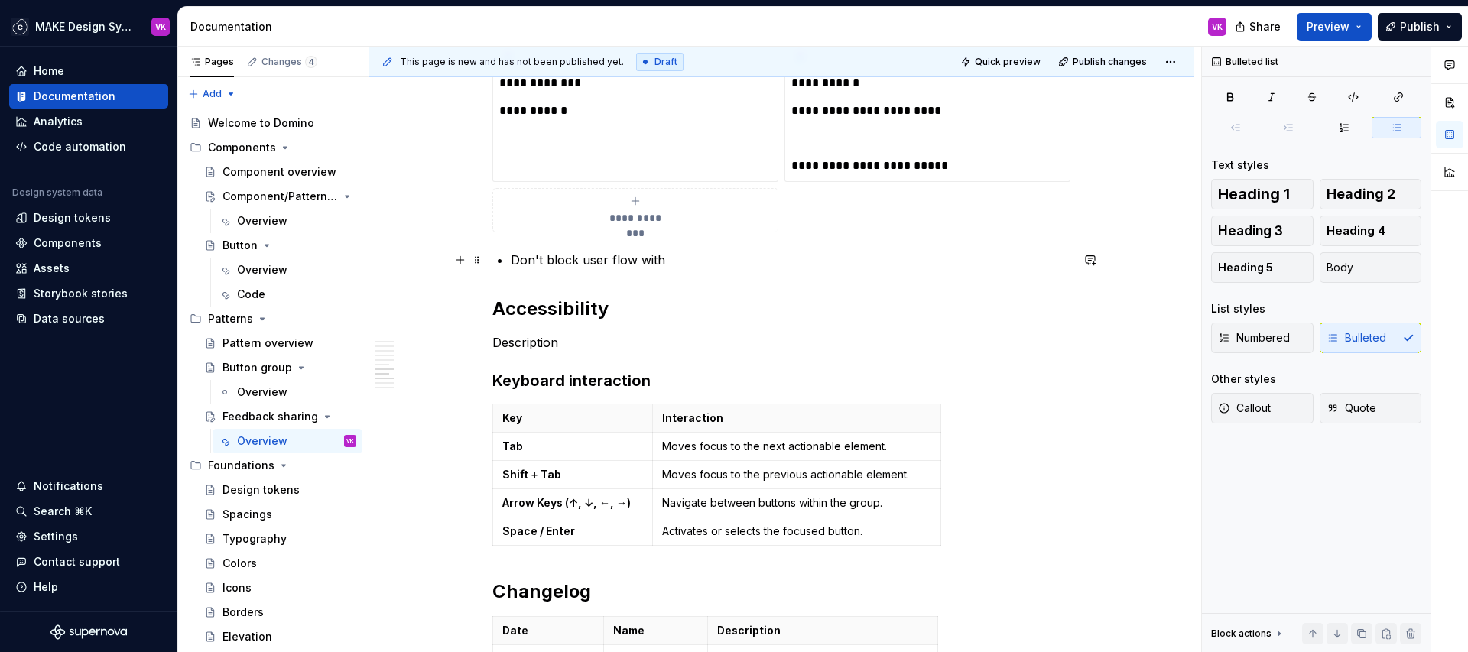
click at [671, 262] on p "Don't block user flow with" at bounding box center [791, 260] width 560 height 18
drag, startPoint x: 548, startPoint y: 262, endPoint x: 675, endPoint y: 262, distance: 126.9
click at [675, 262] on p "Don't block user flow with" at bounding box center [791, 260] width 560 height 18
click at [580, 261] on p "Don't interrup user’s flow with passive/continous feedback gathering" at bounding box center [791, 260] width 560 height 18
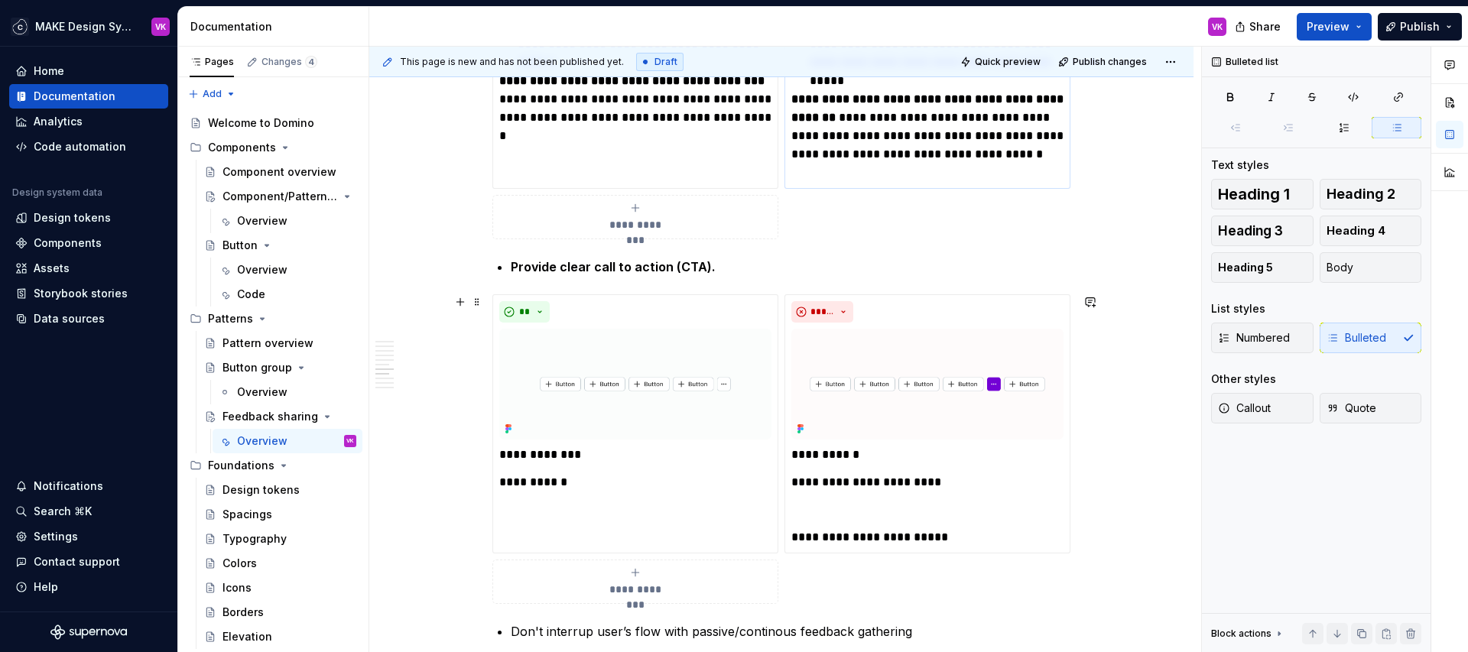
scroll to position [2616, 0]
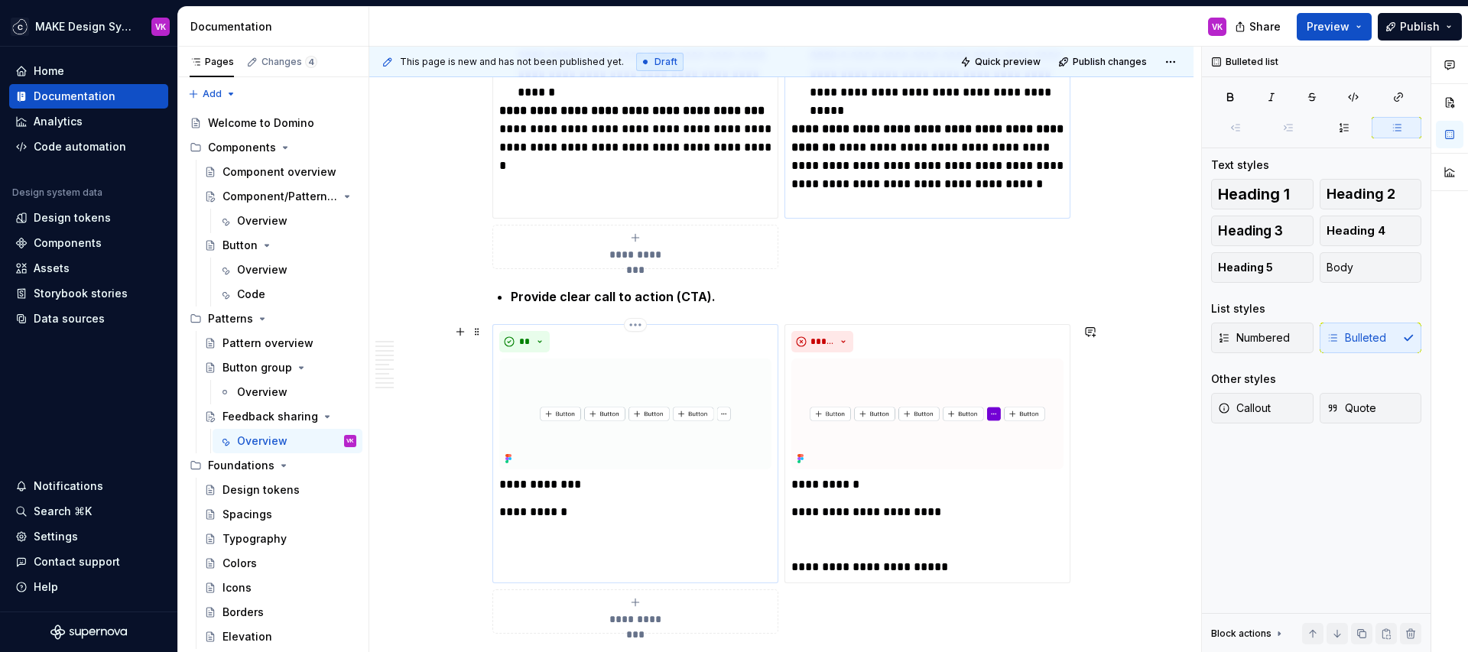
click at [558, 331] on div "**" at bounding box center [635, 341] width 272 height 21
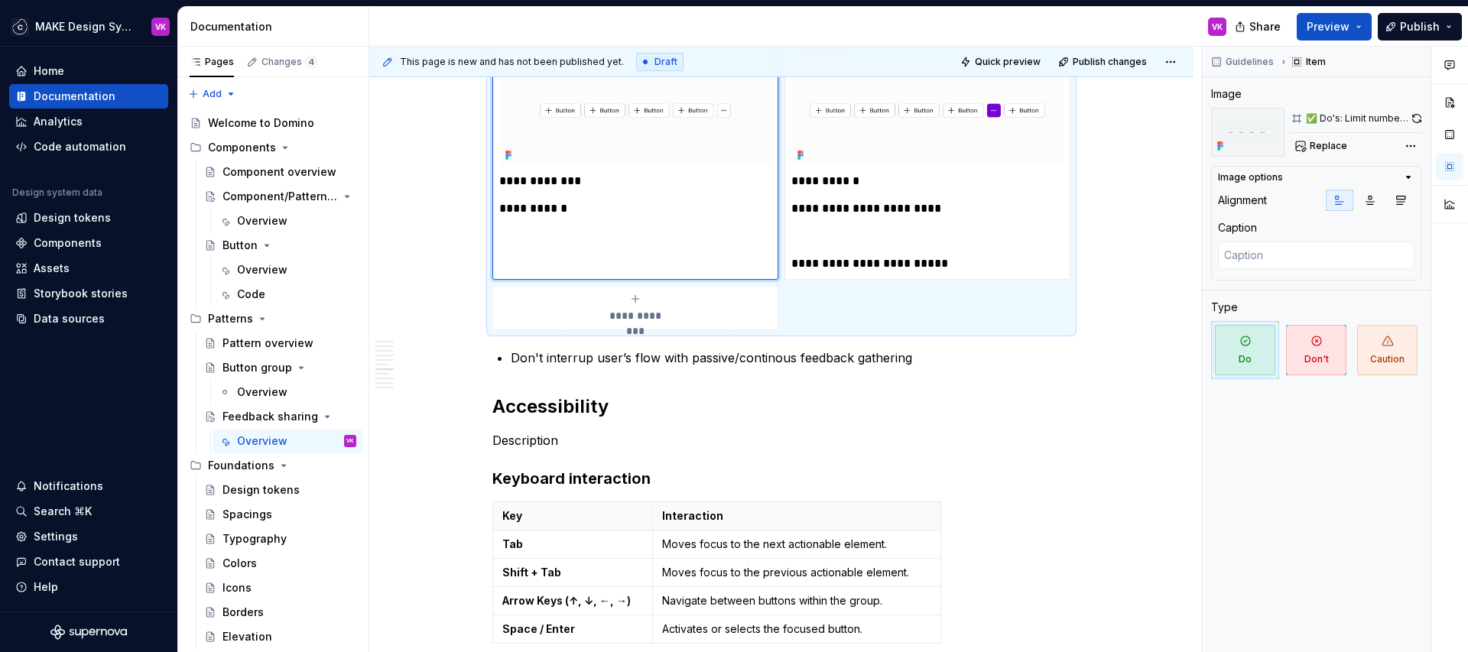
scroll to position [2971, 0]
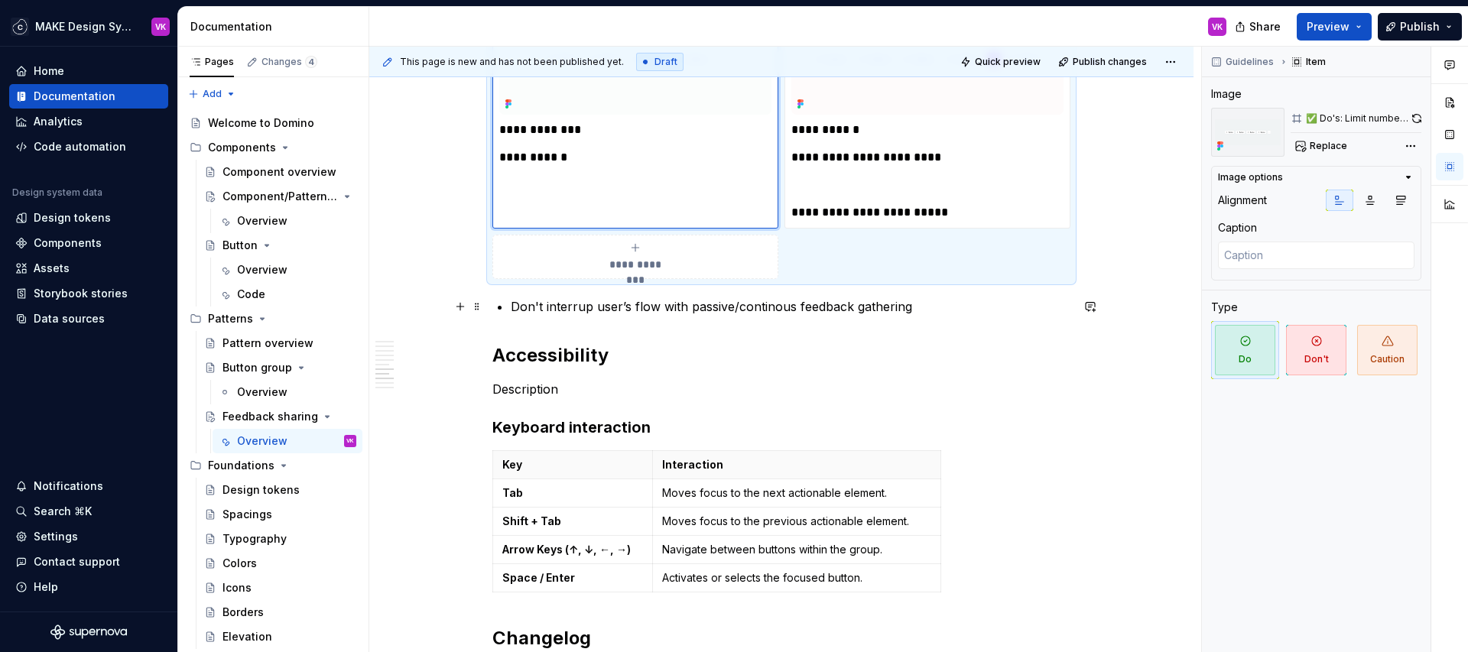
click at [935, 307] on p "Don't interrup user’s flow with passive/continous feedback gathering" at bounding box center [791, 306] width 560 height 18
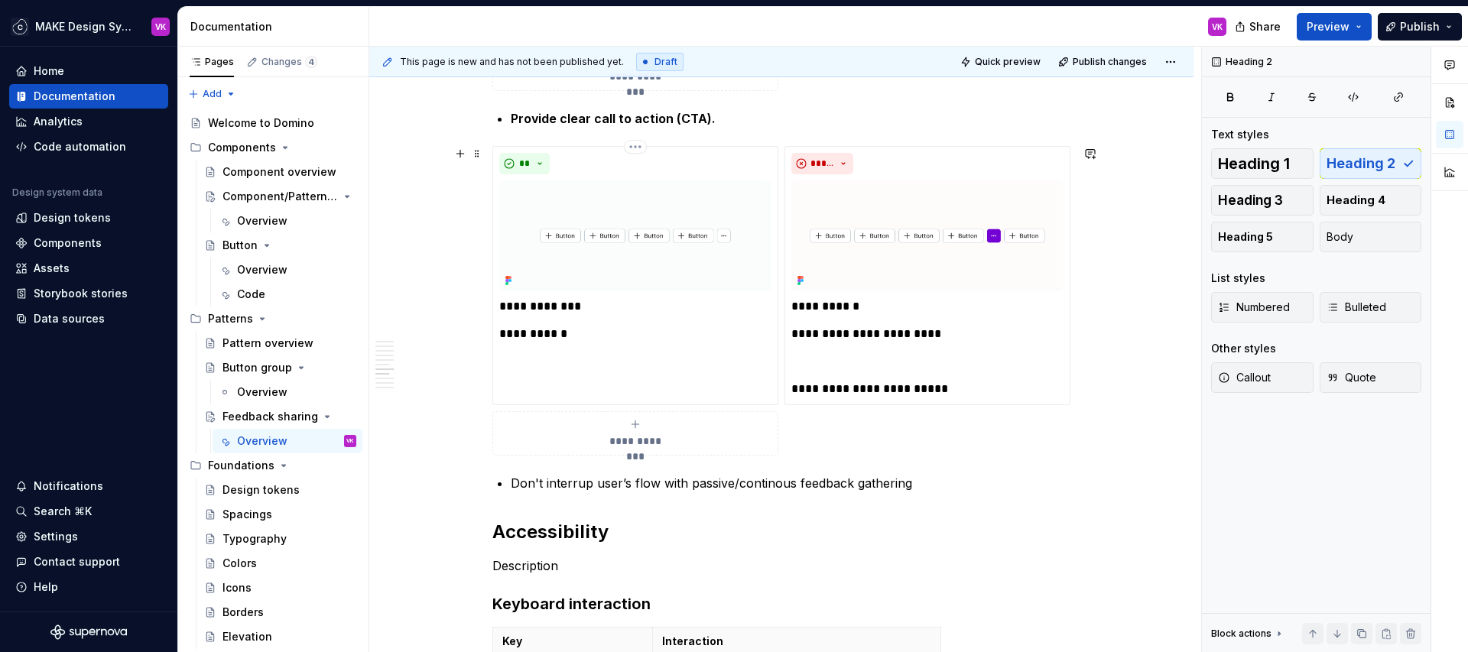
scroll to position [2775, 0]
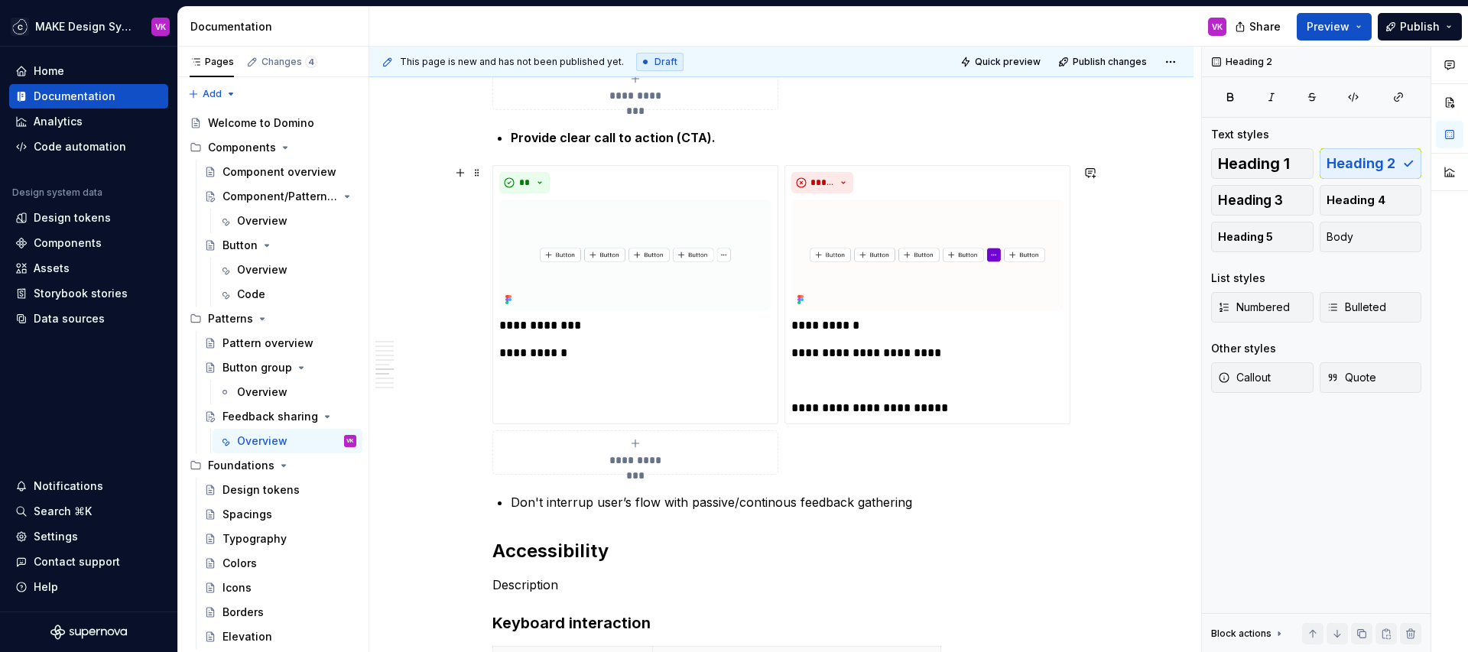
click at [785, 415] on div "**********" at bounding box center [781, 320] width 578 height 310
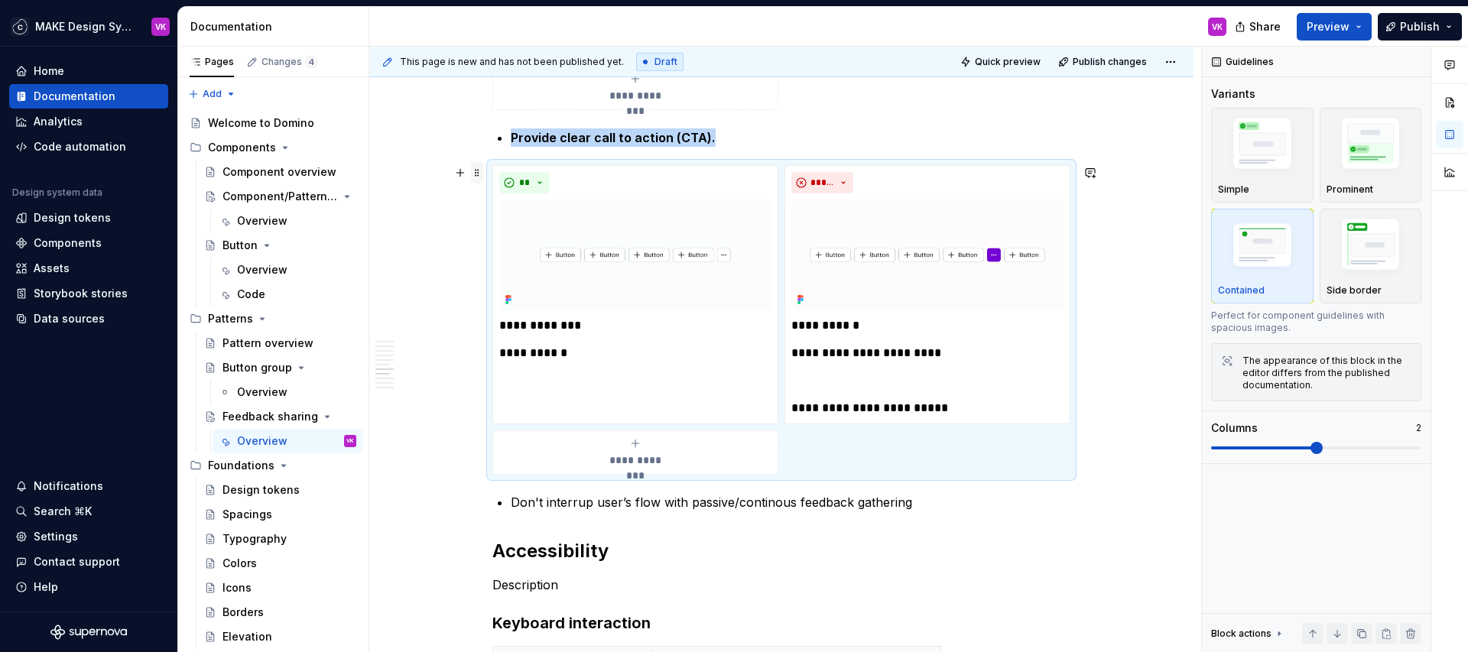
click at [477, 174] on span at bounding box center [477, 172] width 12 height 21
click at [506, 192] on div "Duplicate" at bounding box center [552, 196] width 99 height 15
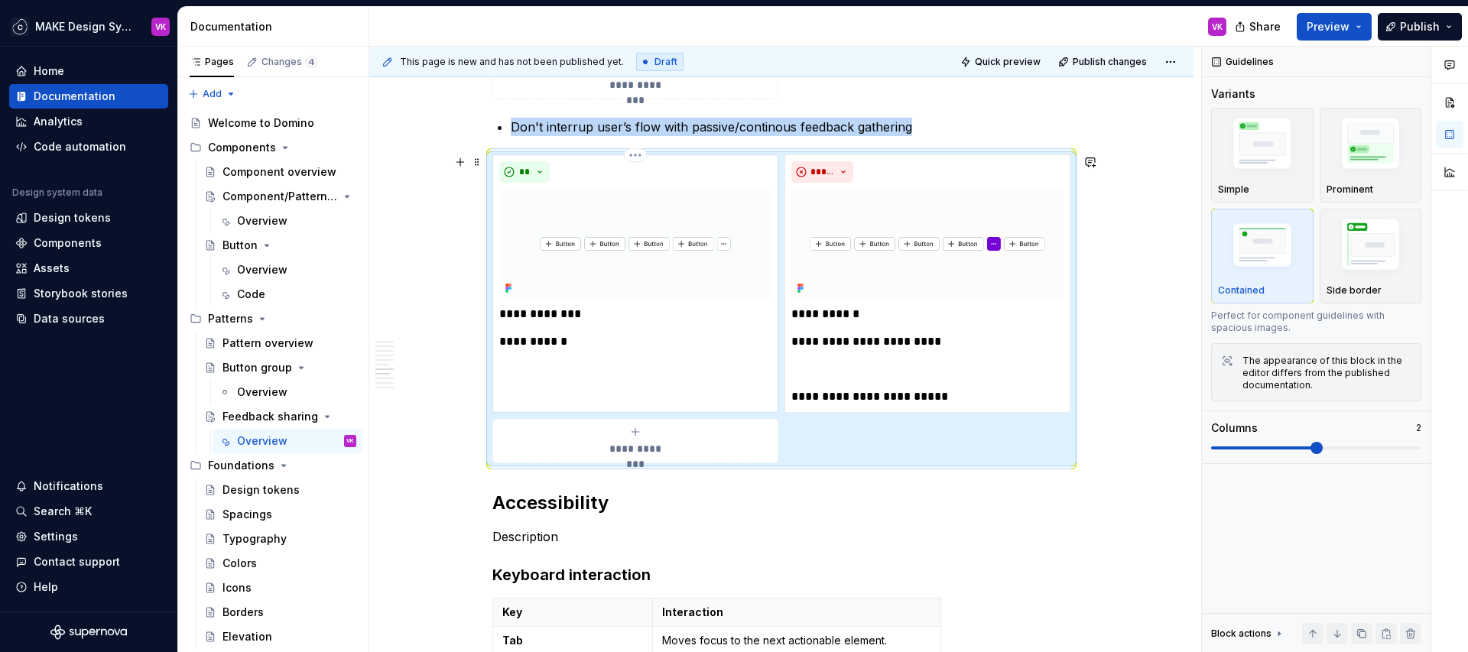
scroll to position [3099, 0]
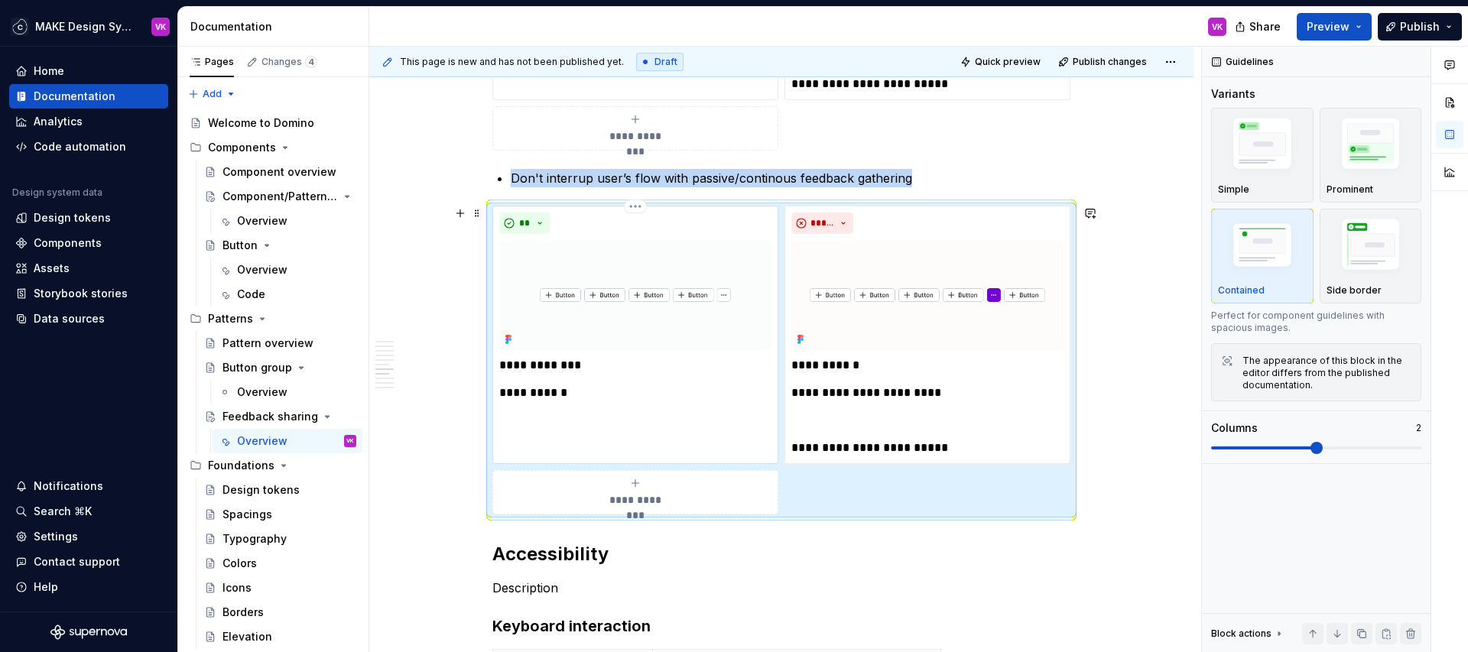
click at [626, 392] on p "**********" at bounding box center [635, 393] width 272 height 18
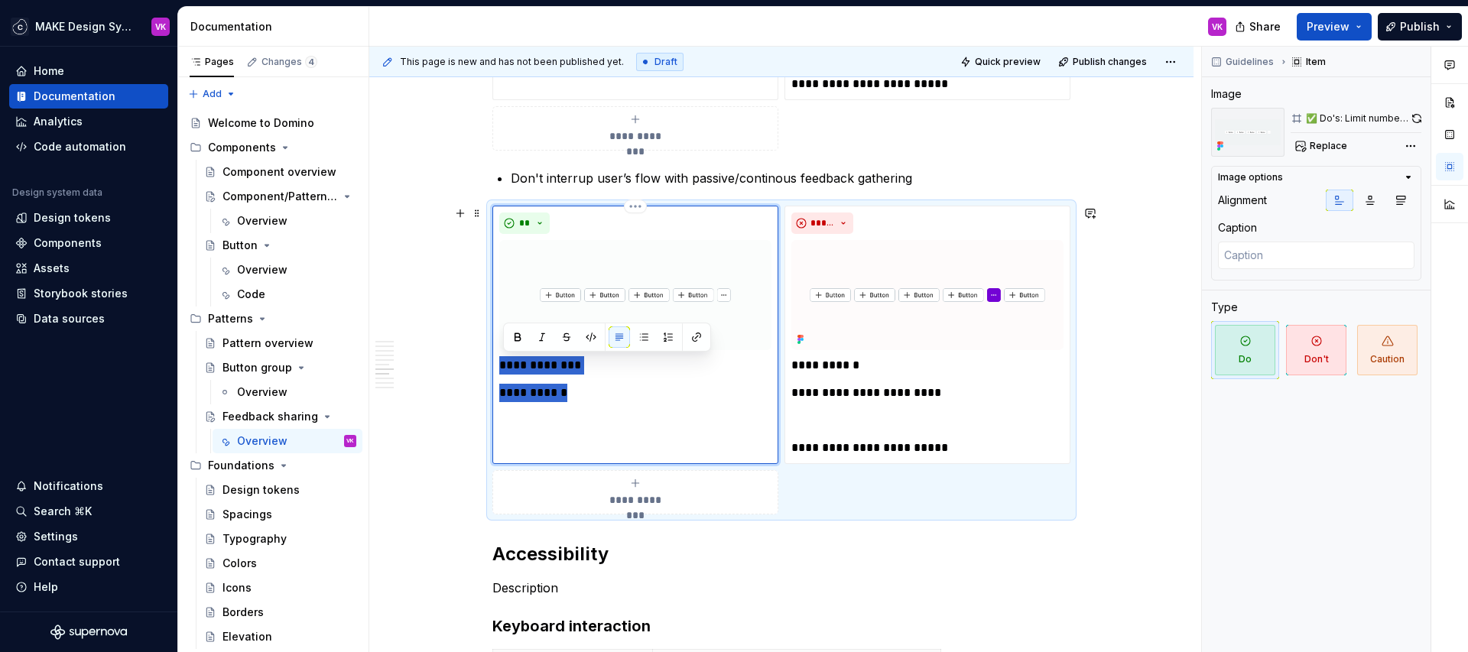
drag, startPoint x: 590, startPoint y: 395, endPoint x: 503, endPoint y: 366, distance: 91.9
click at [503, 366] on div "**********" at bounding box center [635, 379] width 272 height 46
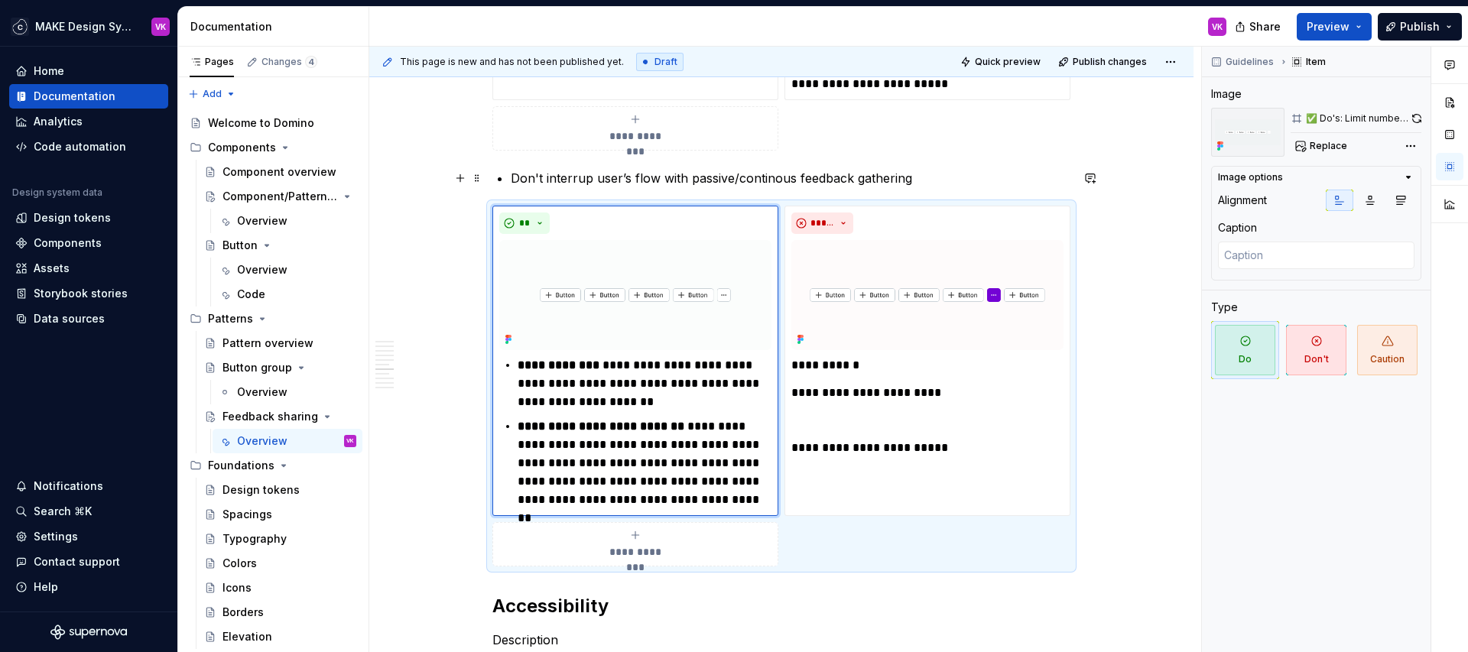
click at [515, 178] on p "Don't interrup user’s flow with passive/continous feedback gathering" at bounding box center [791, 178] width 560 height 18
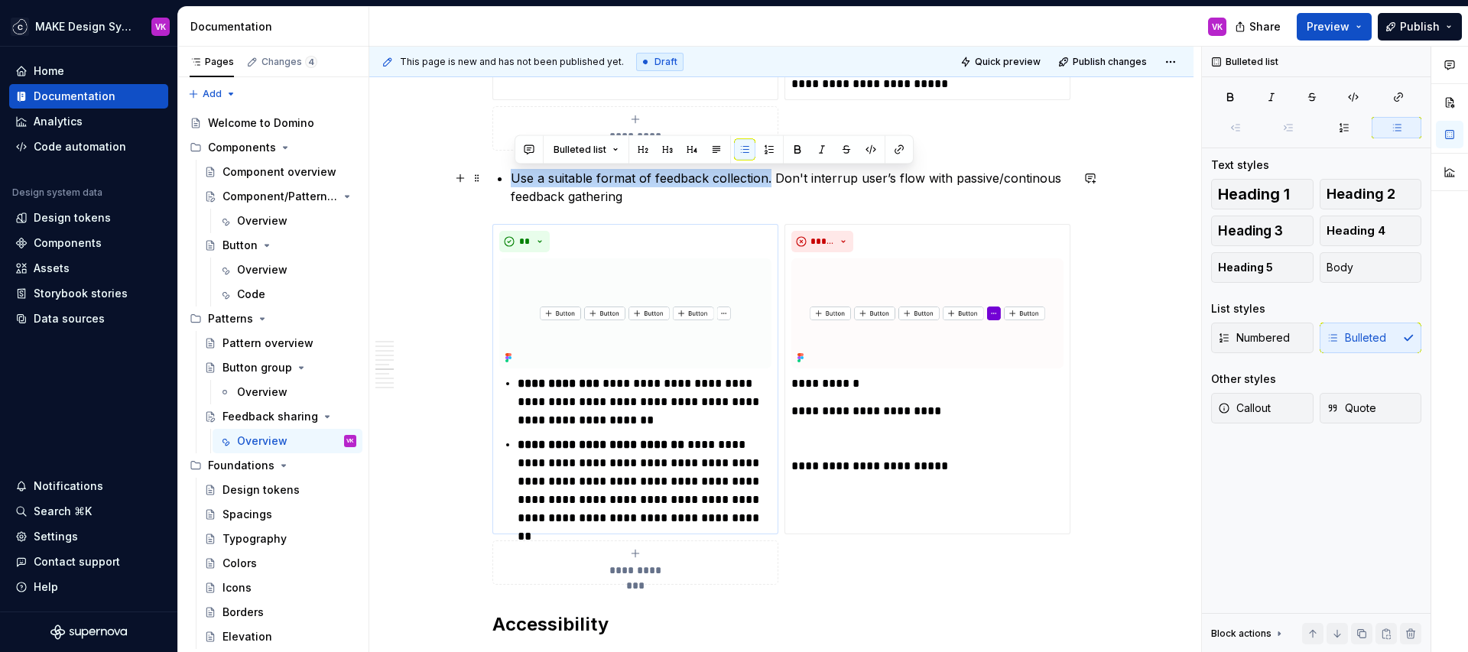
drag, startPoint x: 773, startPoint y: 180, endPoint x: 516, endPoint y: 183, distance: 257.0
click at [516, 183] on p "Use a suitable format of feedback collection. Don't interrup user’s flow with p…" at bounding box center [791, 187] width 560 height 37
click at [795, 145] on button "button" at bounding box center [797, 149] width 21 height 21
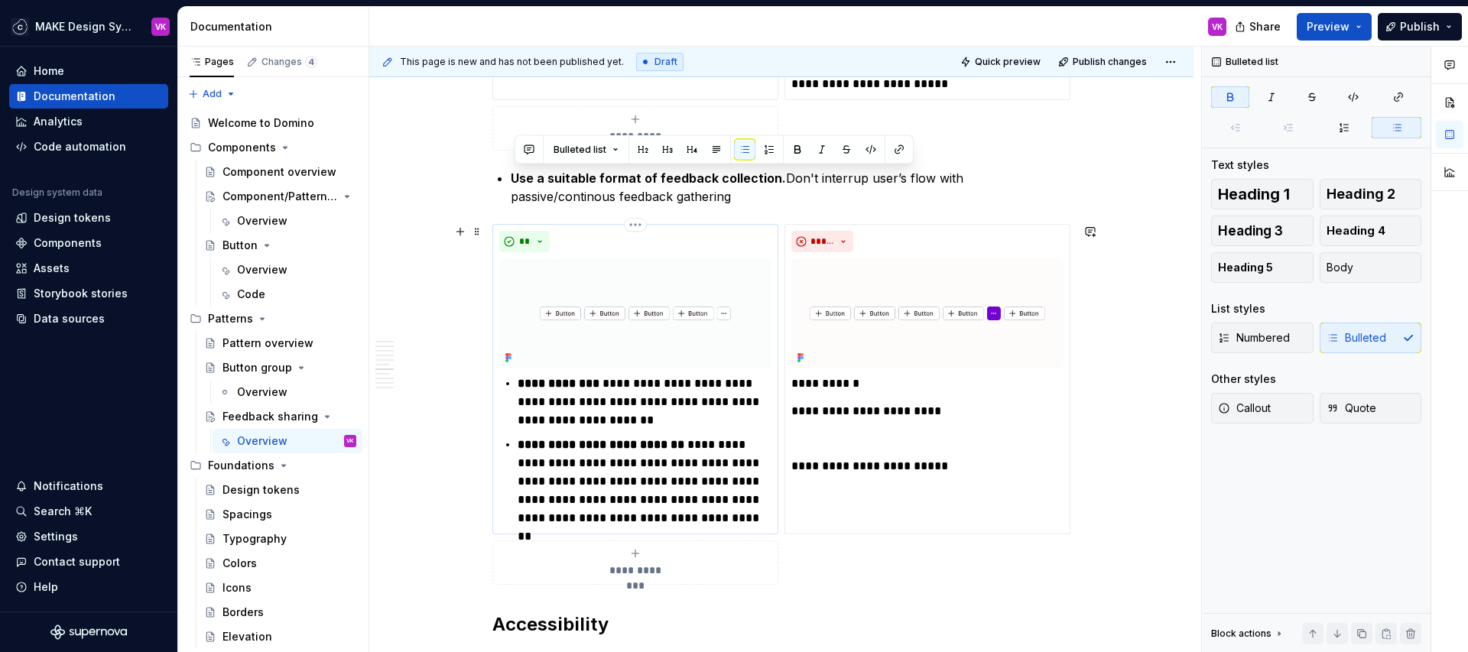
click at [652, 441] on strong "**********" at bounding box center [601, 444] width 167 height 11
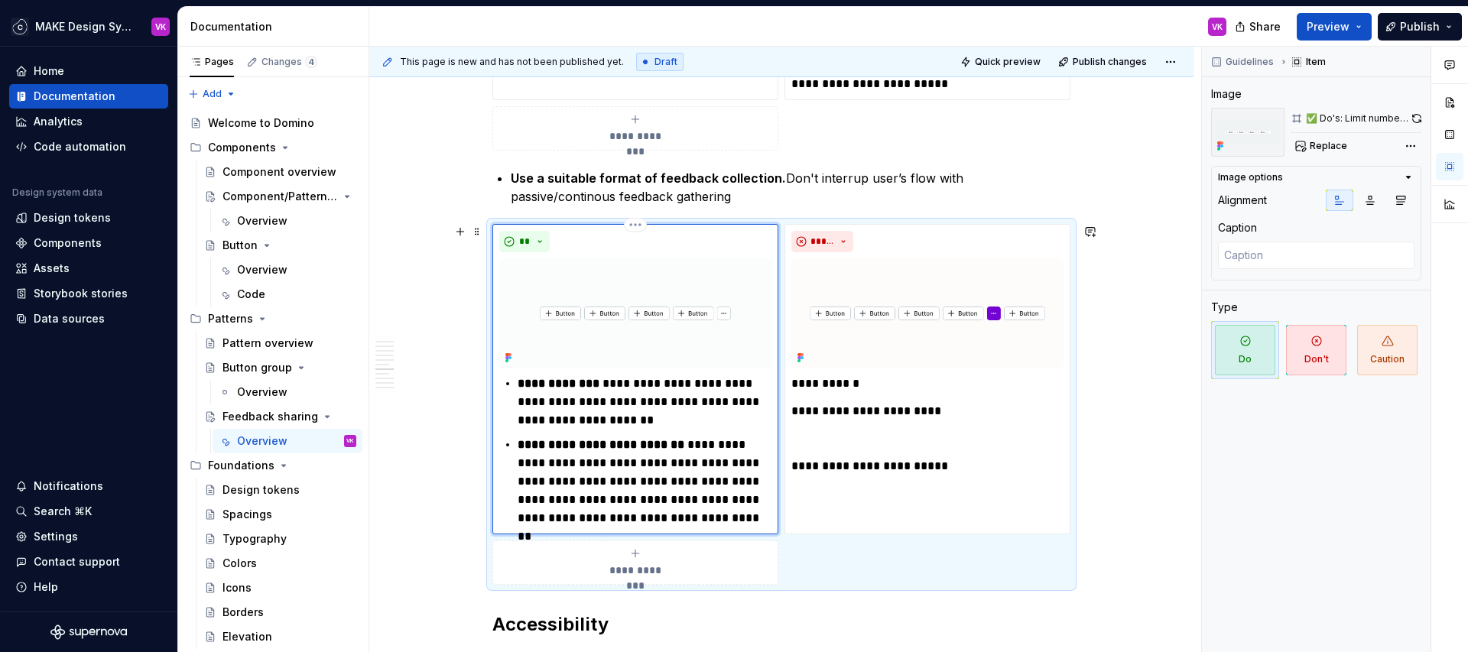
click at [684, 423] on p "**********" at bounding box center [645, 402] width 254 height 55
click at [700, 499] on p "**********" at bounding box center [645, 482] width 254 height 92
click at [727, 187] on p "Use a suitable format of feedback collection. Don't interrup user’s flow with p…" at bounding box center [791, 187] width 560 height 37
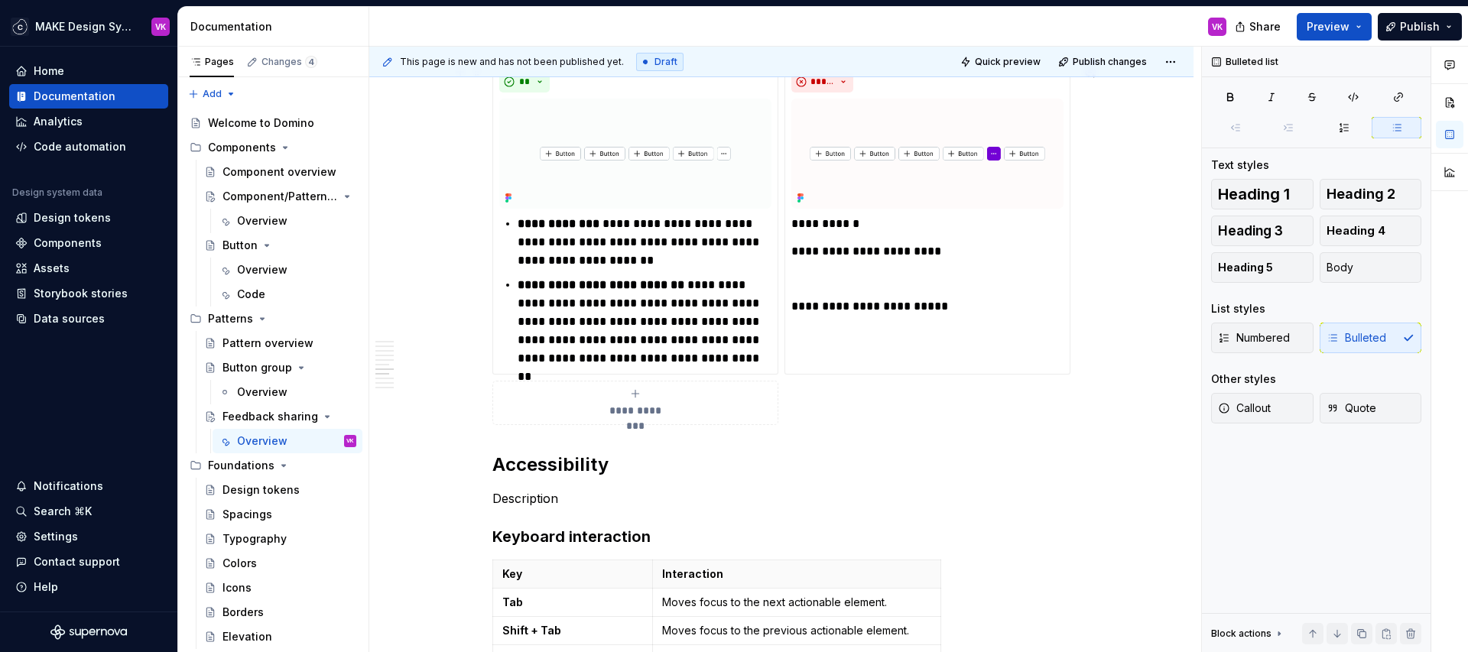
scroll to position [3285, 0]
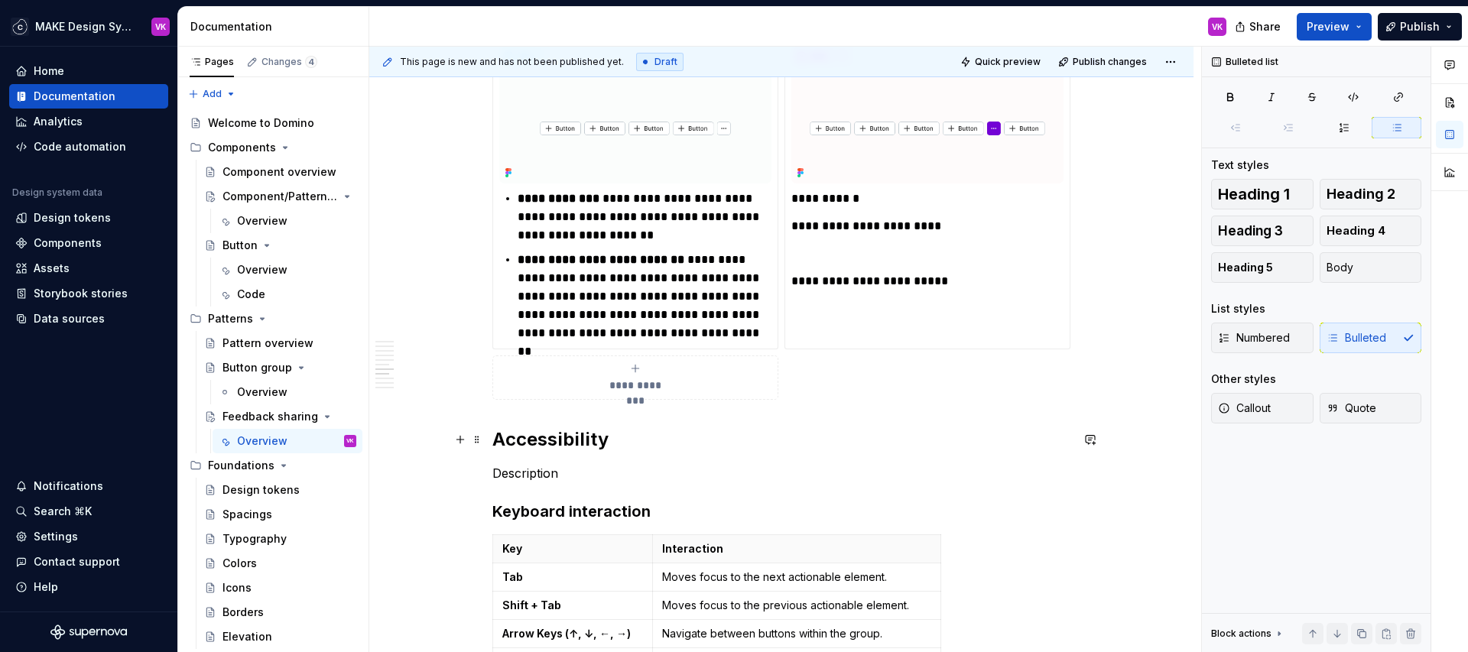
click at [517, 431] on h2 "Accessibility" at bounding box center [781, 439] width 578 height 24
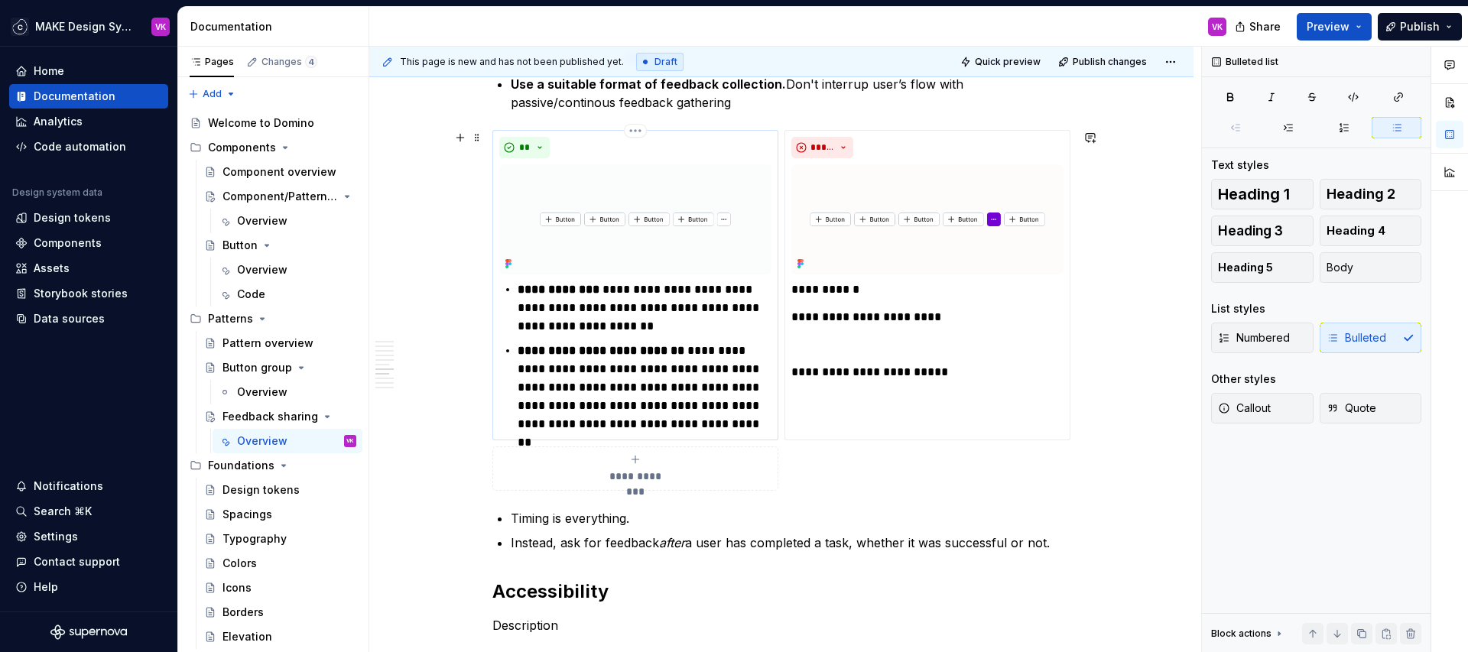
scroll to position [3175, 0]
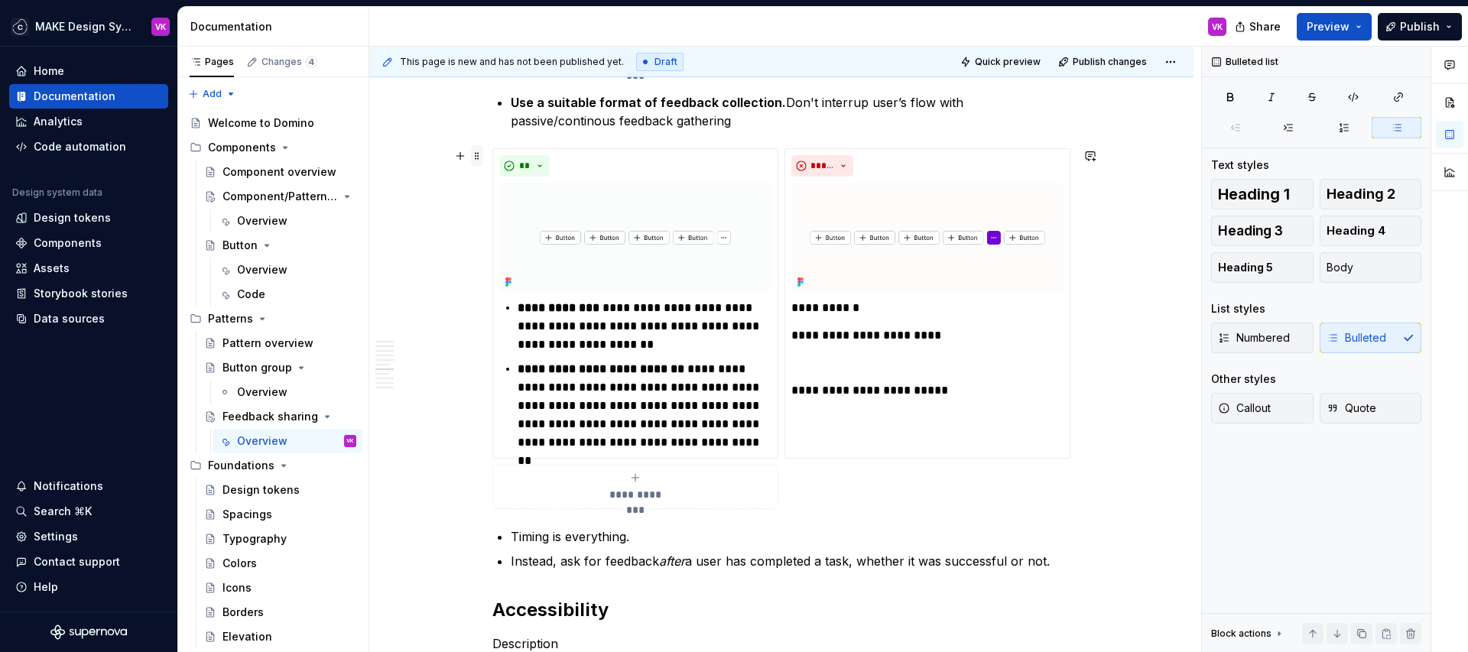
click at [481, 154] on span at bounding box center [477, 155] width 12 height 21
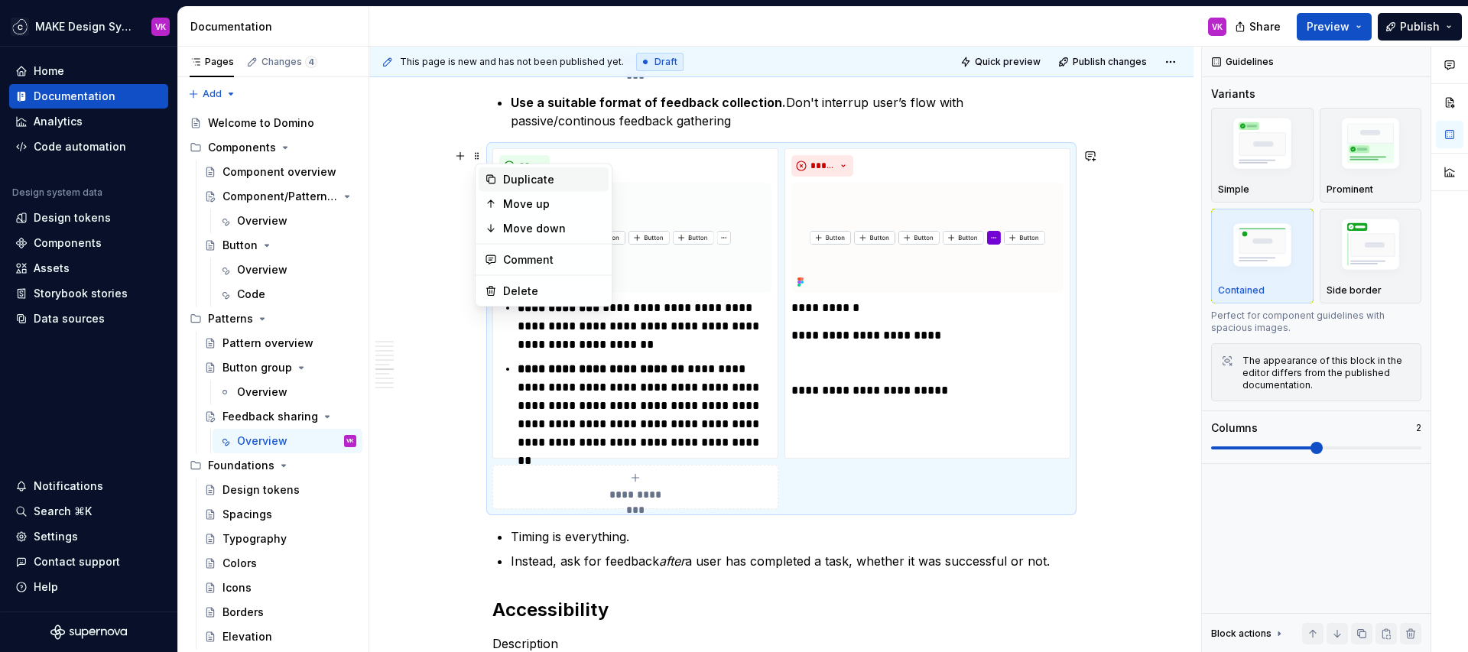
click at [516, 179] on div "Duplicate" at bounding box center [552, 179] width 99 height 15
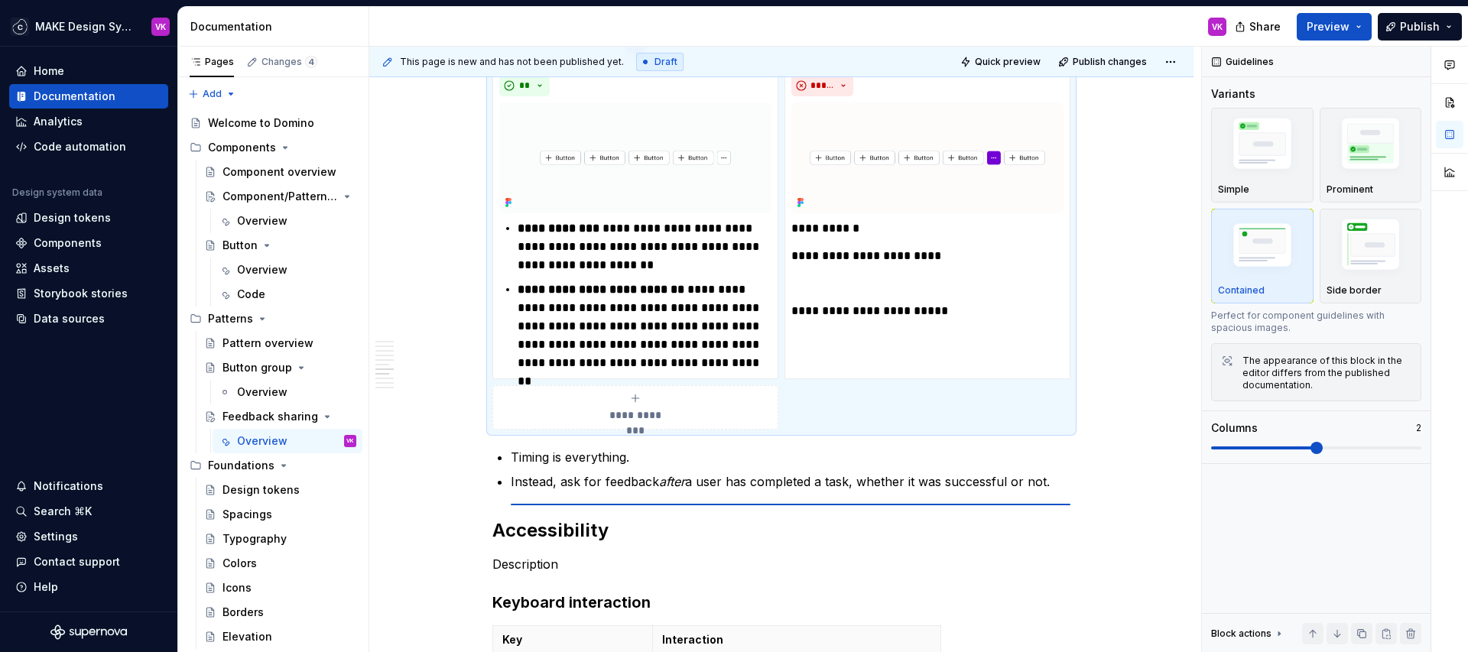
scroll to position [3255, 0]
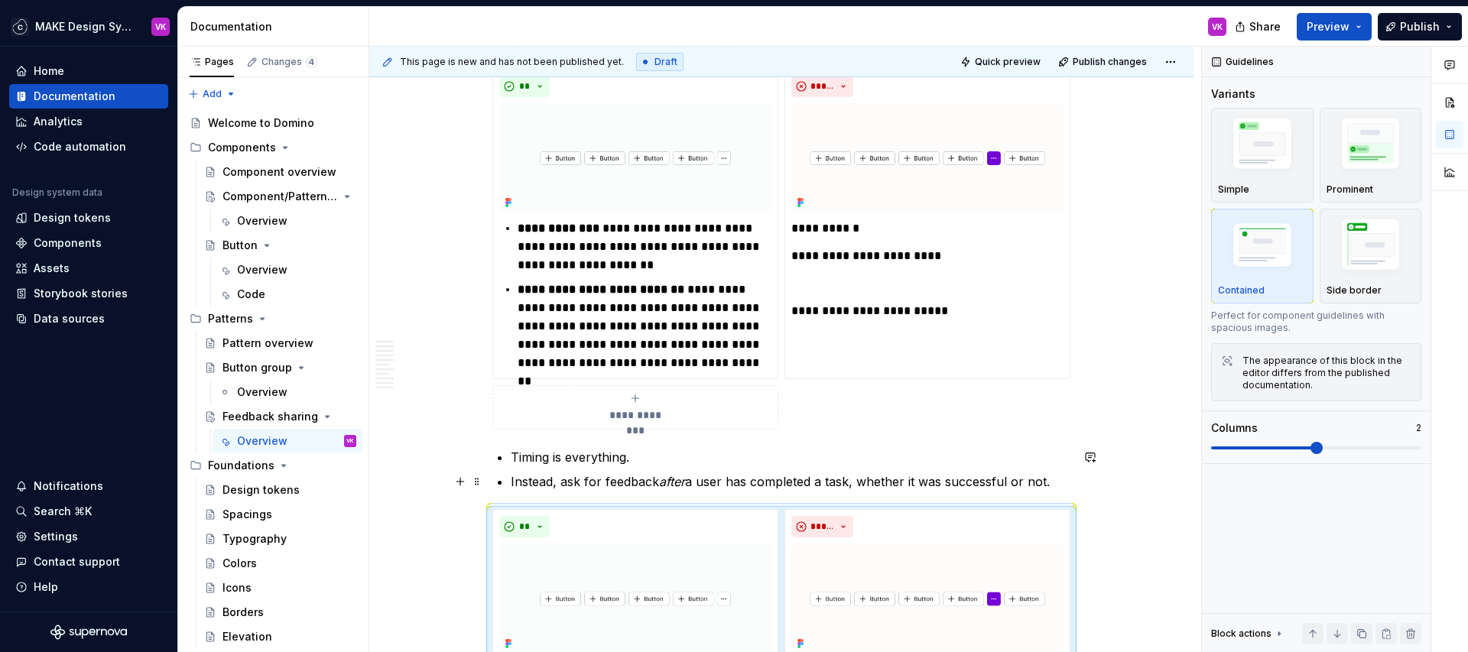
click at [555, 481] on p "Instead, ask for feedback after a user has completed a task, whether it was suc…" at bounding box center [791, 482] width 560 height 18
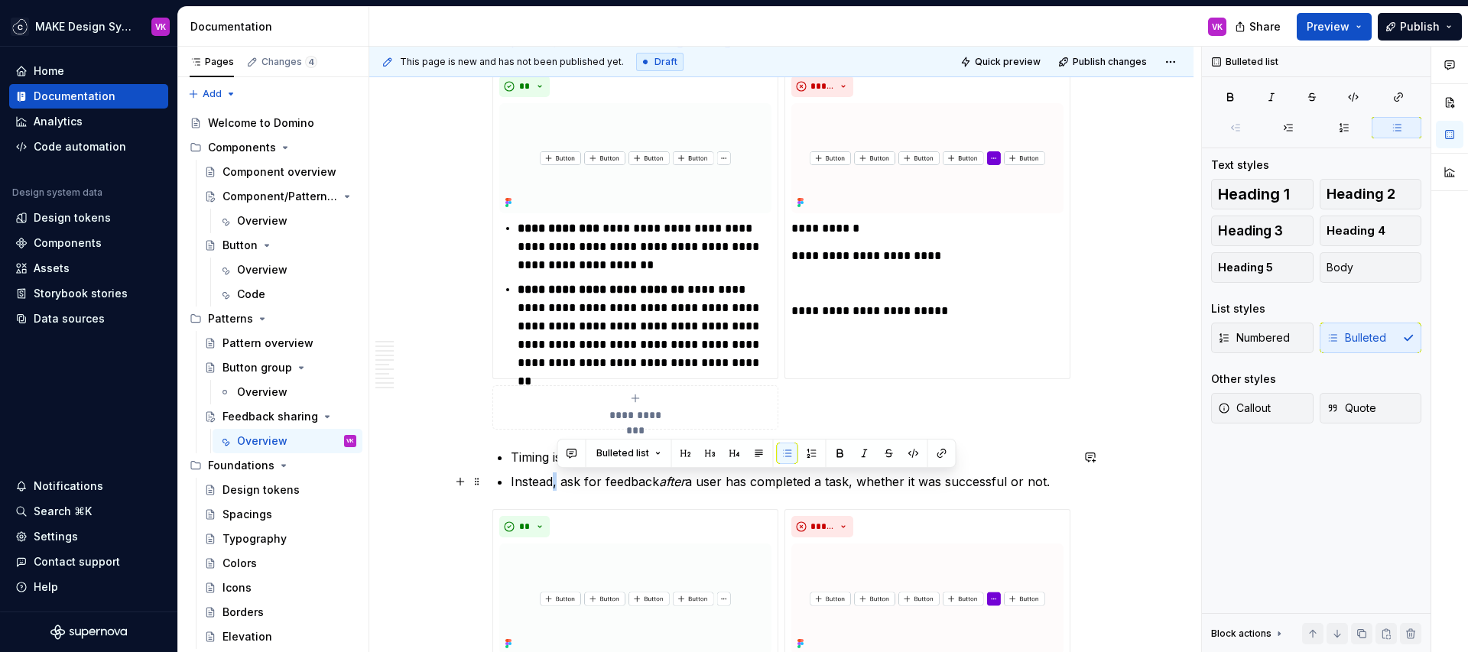
click at [555, 481] on p "Instead, ask for feedback after a user has completed a task, whether it was suc…" at bounding box center [791, 482] width 560 height 18
copy p "Instead, ask for feedback after a user has completed a task, whether it was suc…"
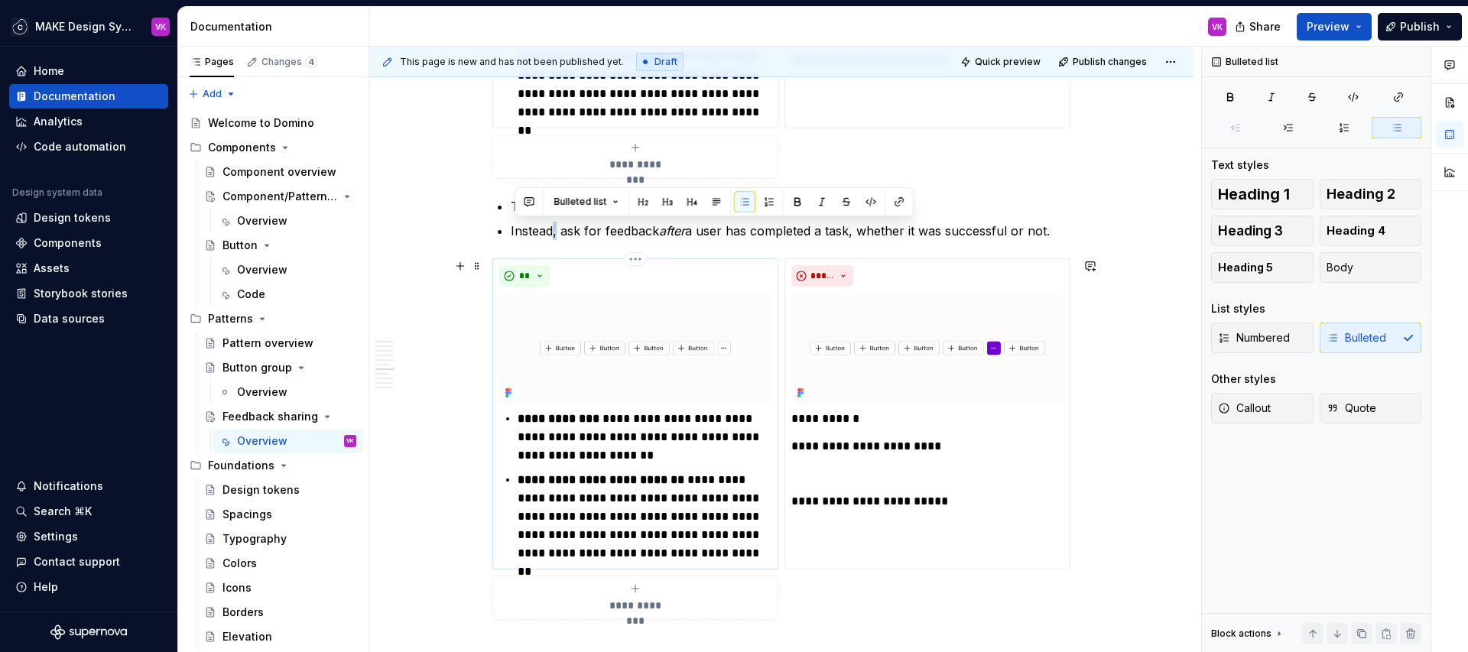
scroll to position [3506, 0]
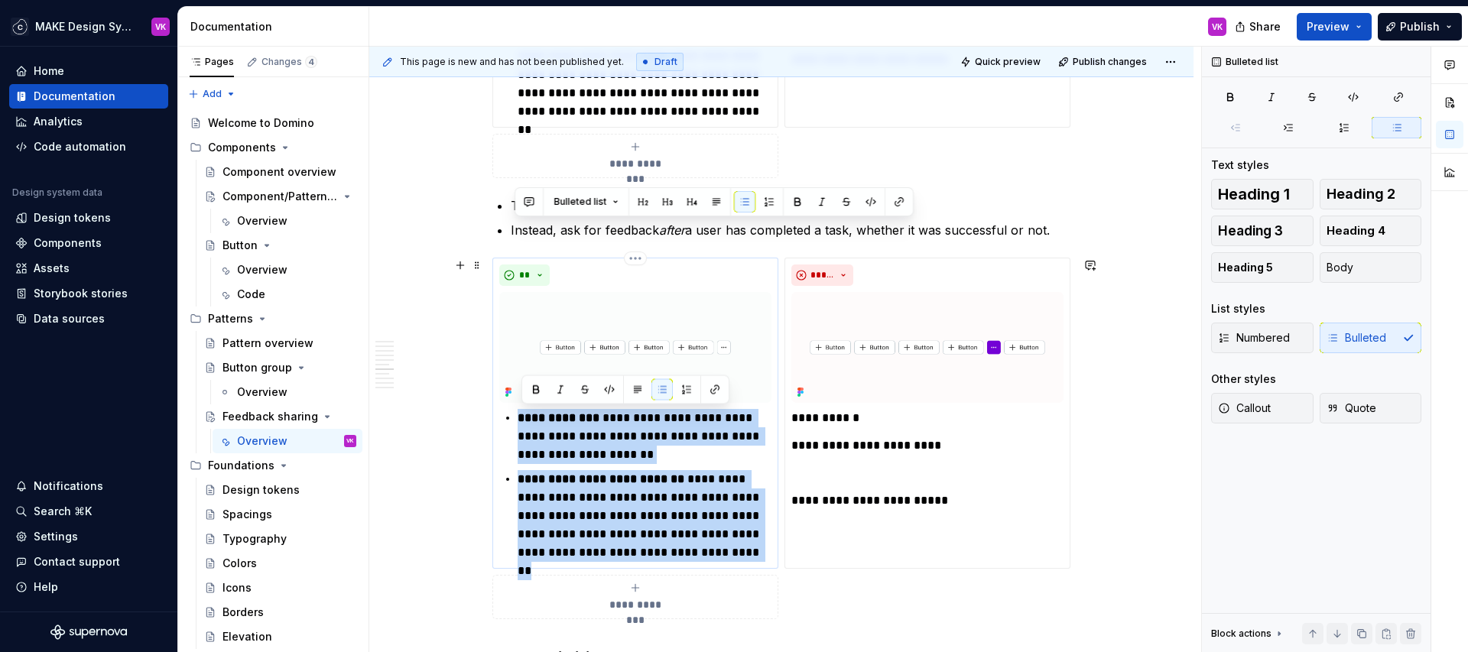
drag, startPoint x: 722, startPoint y: 552, endPoint x: 521, endPoint y: 419, distance: 241.2
click at [521, 419] on div "**********" at bounding box center [635, 485] width 272 height 153
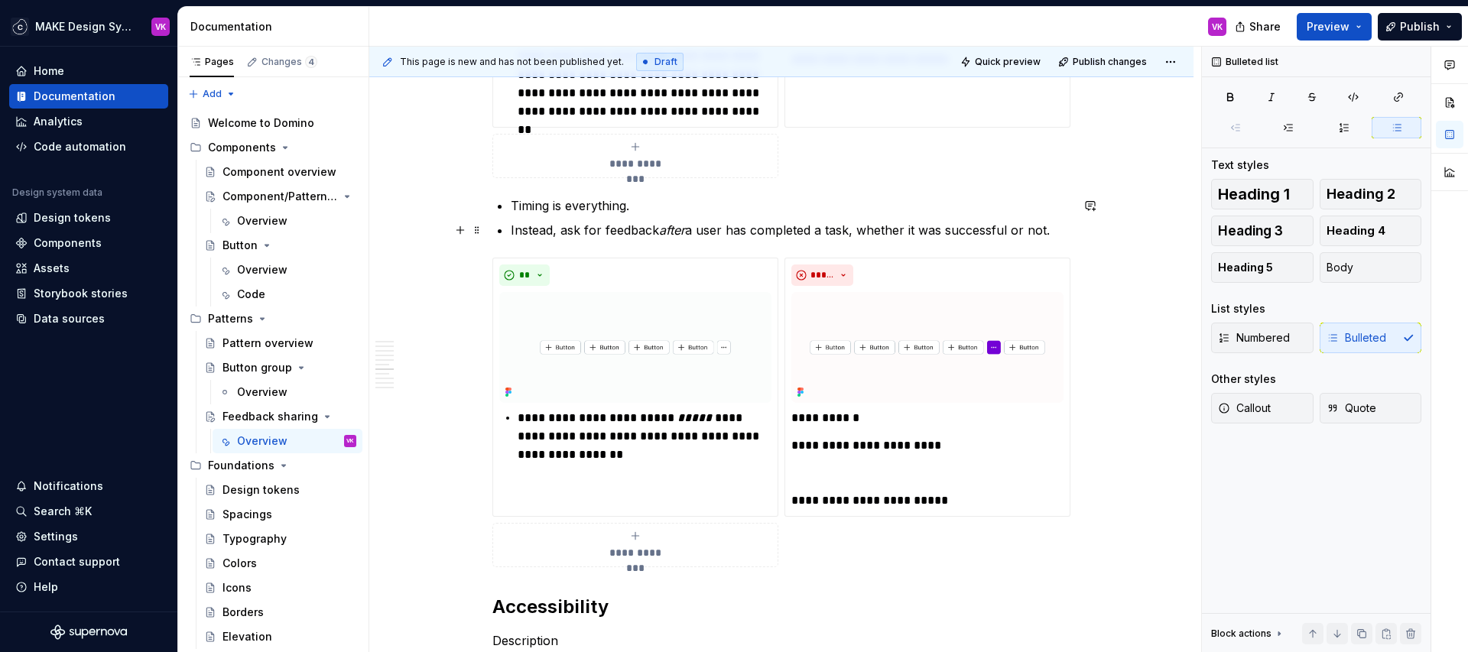
click at [574, 229] on p "Instead, ask for feedback after a user has completed a task, whether it was suc…" at bounding box center [791, 230] width 560 height 18
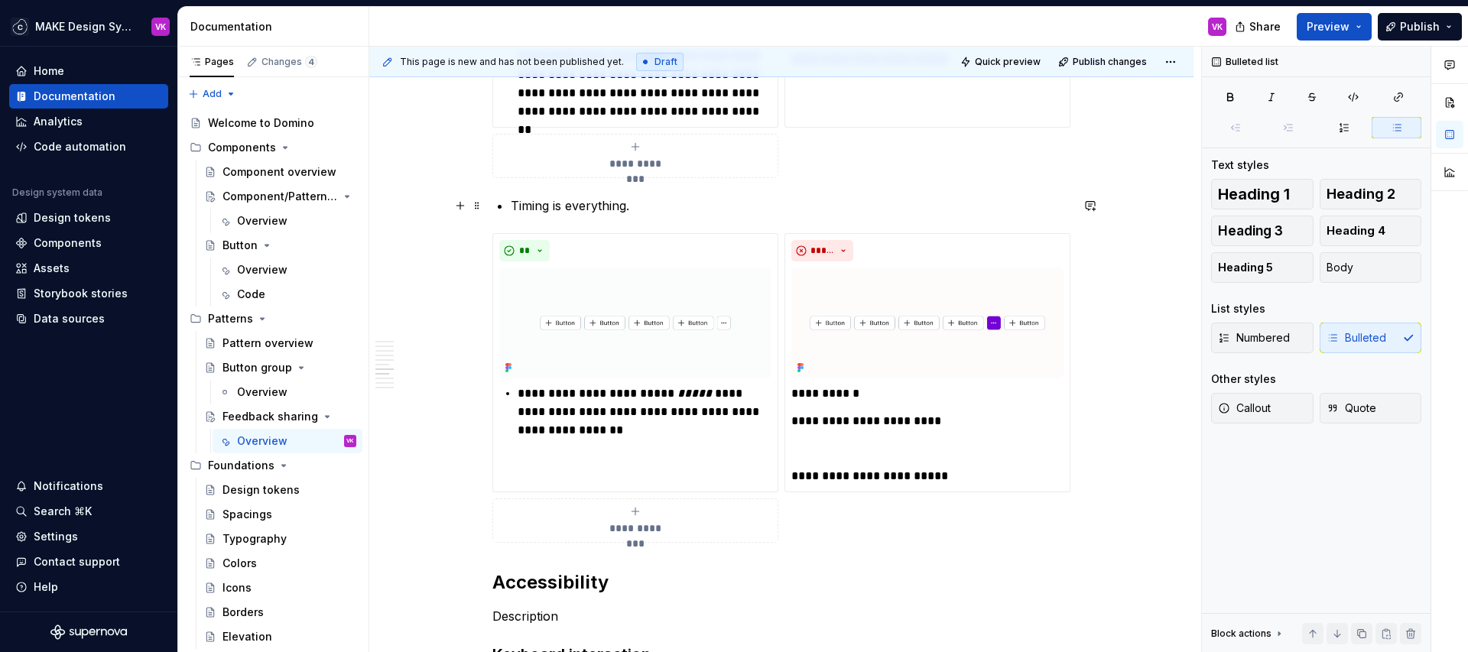
click at [652, 206] on p "Timing is everything." at bounding box center [791, 206] width 560 height 18
click at [671, 210] on p "Timing is everything." at bounding box center [791, 206] width 560 height 18
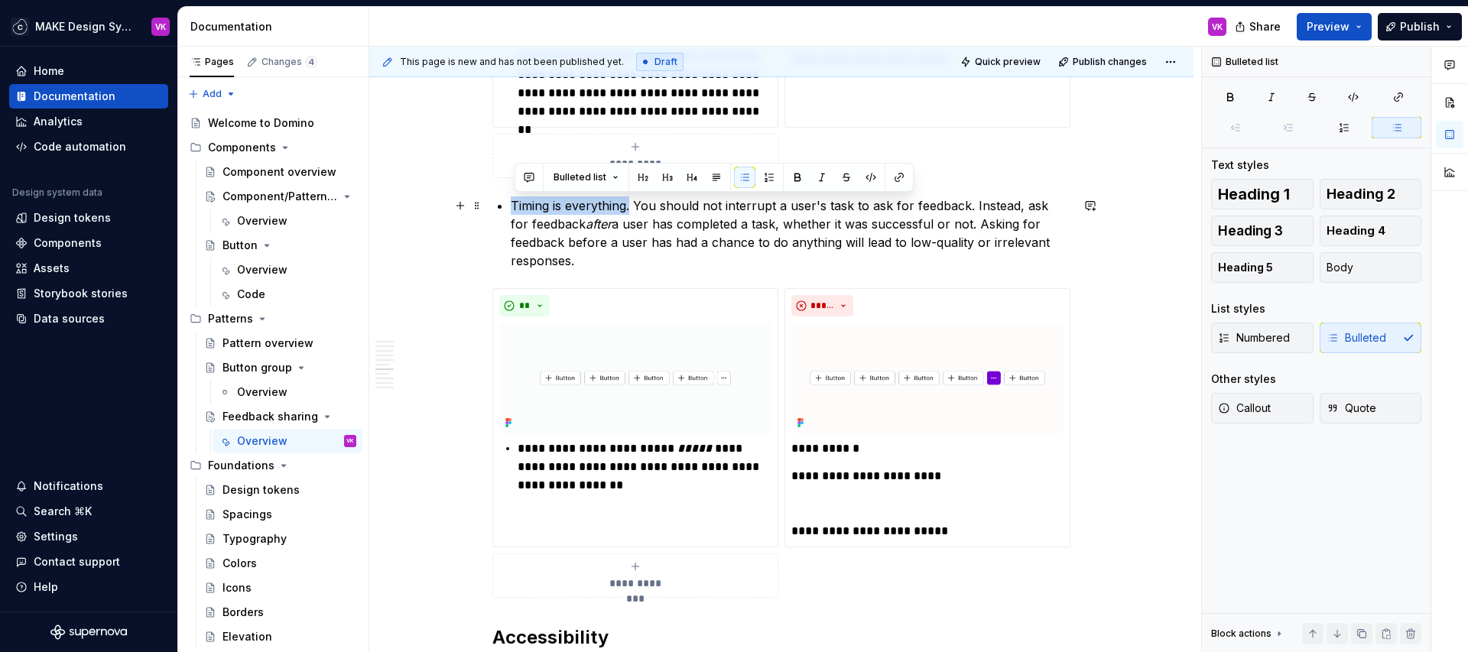
drag, startPoint x: 635, startPoint y: 206, endPoint x: 505, endPoint y: 206, distance: 130.8
click at [511, 206] on li "Timing is everything. You should not interrupt a user's task to ask for feedbac…" at bounding box center [791, 233] width 560 height 73
click at [792, 174] on button "button" at bounding box center [797, 177] width 21 height 21
click at [701, 206] on p "Timing is everything. You should not interrupt a user's task to ask for feedbac…" at bounding box center [791, 233] width 560 height 73
drag, startPoint x: 635, startPoint y: 210, endPoint x: 574, endPoint y: 211, distance: 62.0
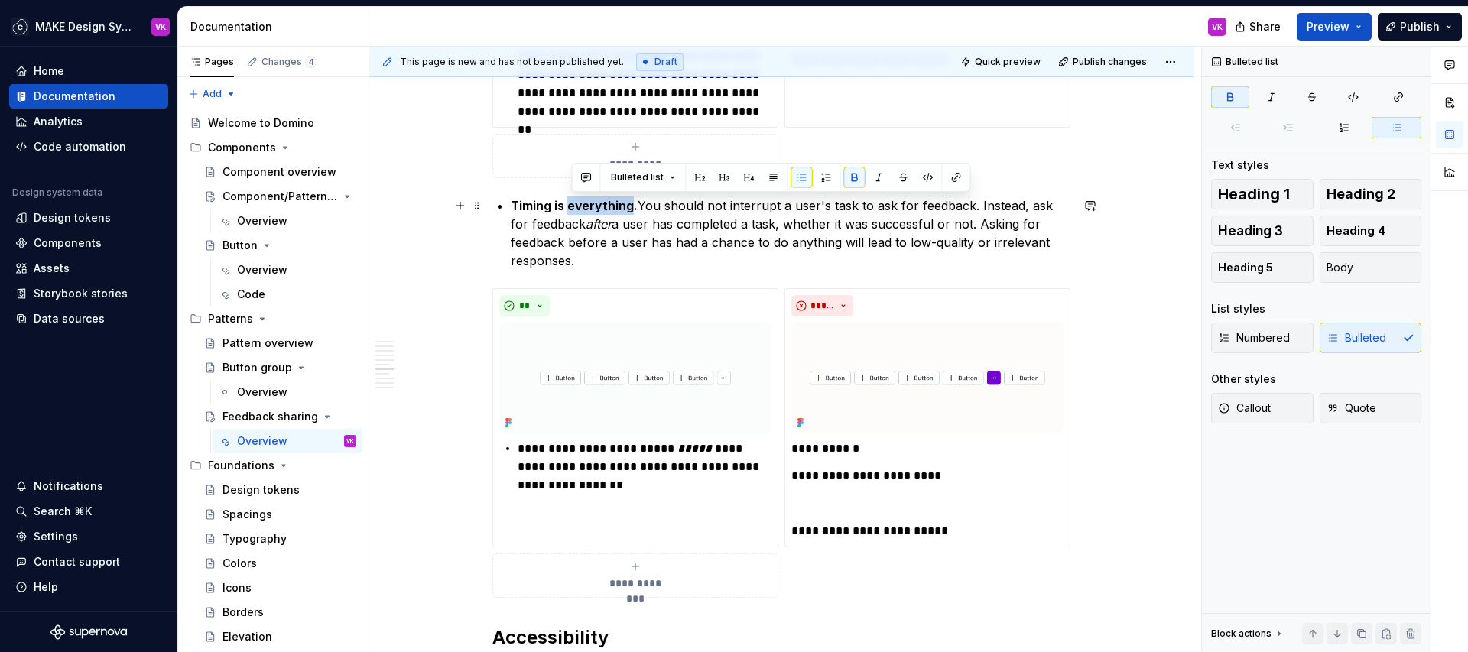
click at [574, 211] on strong "Timing is everything." at bounding box center [574, 205] width 127 height 15
click at [869, 174] on button "button" at bounding box center [879, 177] width 21 height 21
click at [768, 217] on p "Timing is everything . You should not interrupt a user's task to ask for feedba…" at bounding box center [791, 233] width 560 height 73
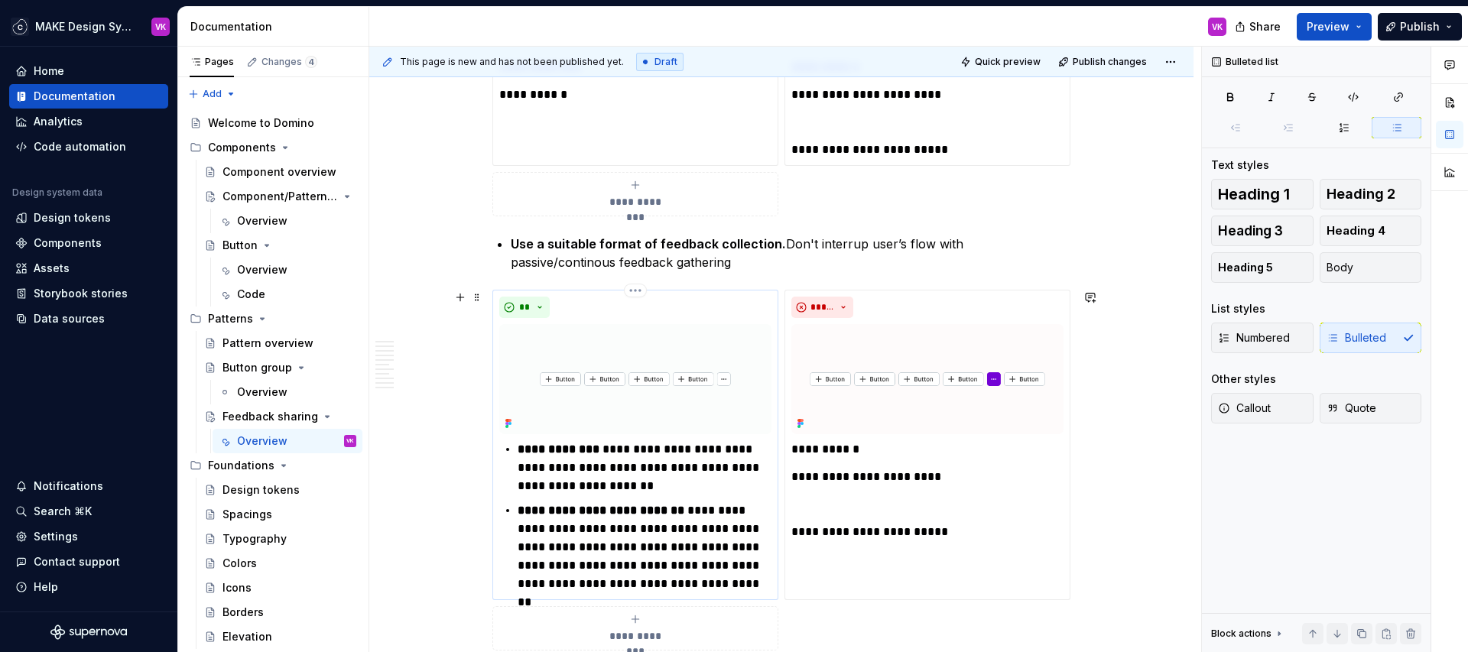
scroll to position [3017, 0]
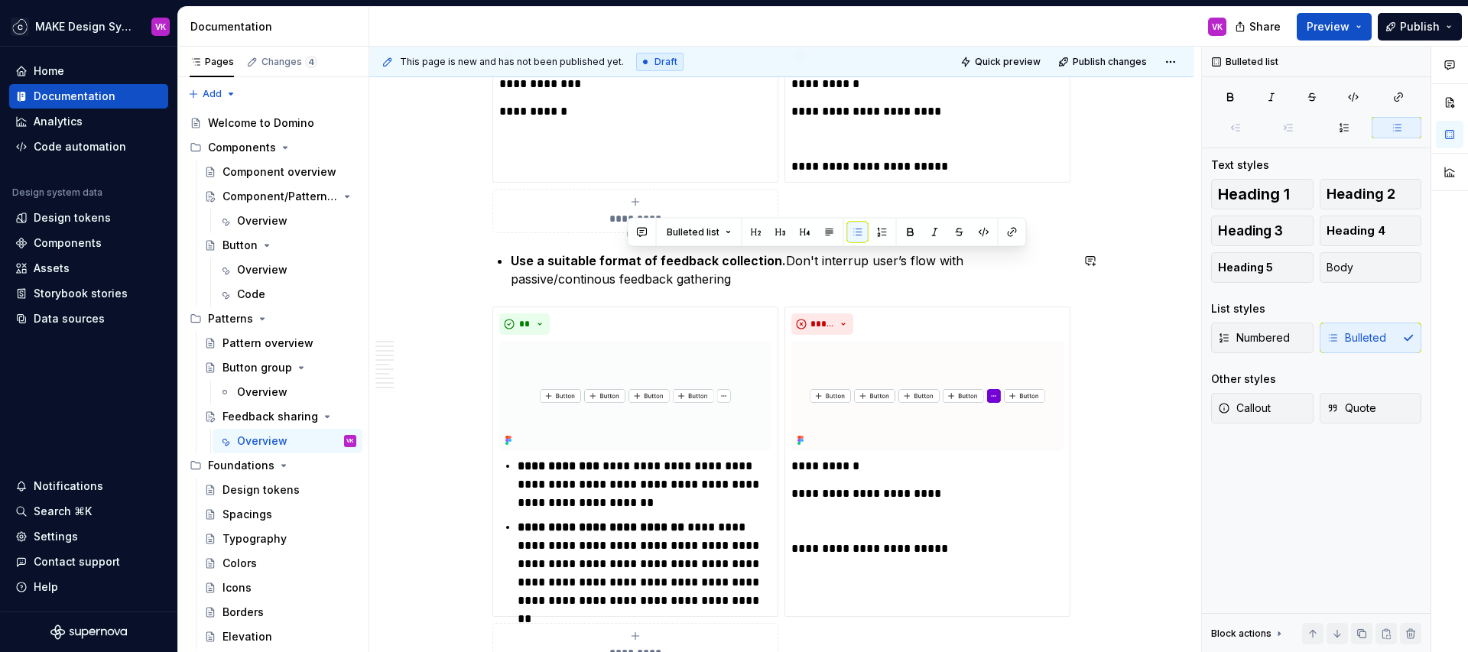
drag, startPoint x: 785, startPoint y: 262, endPoint x: 785, endPoint y: 288, distance: 26.0
copy p "Don't interrup user’s flow with passive/continous feedback gathering"
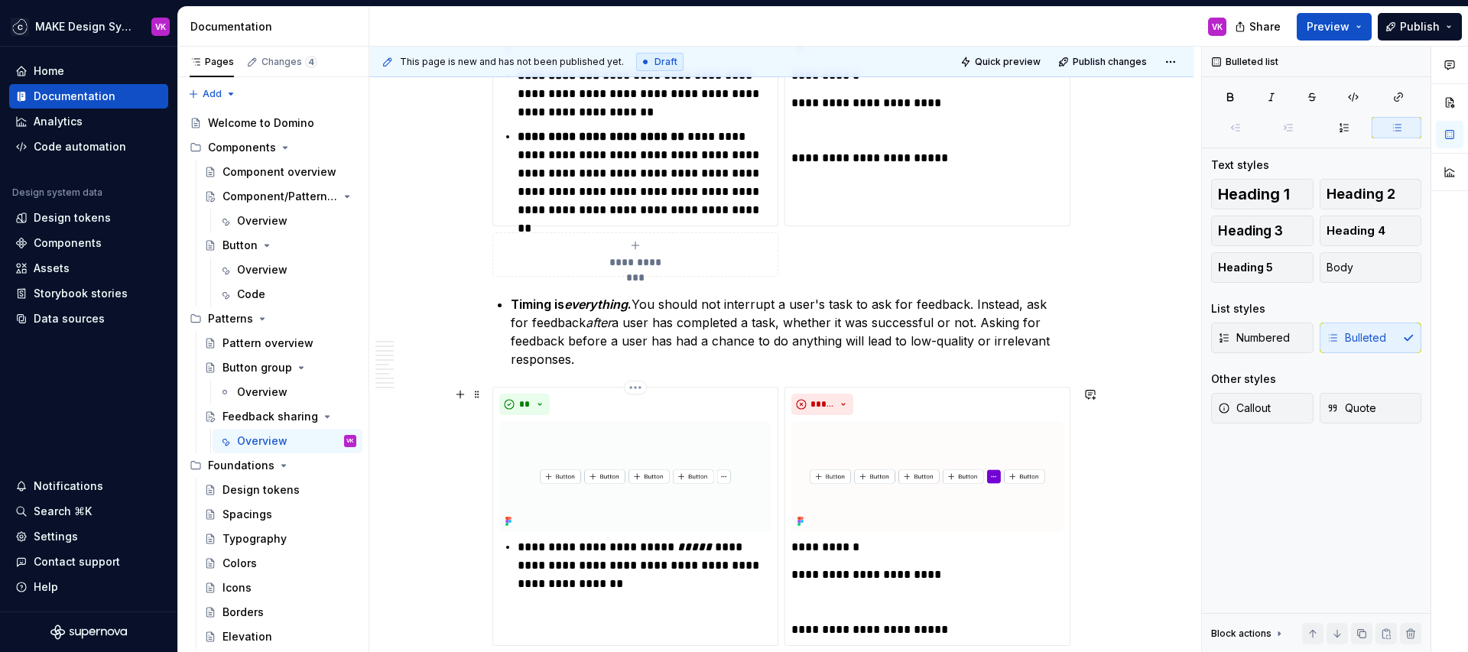
scroll to position [3564, 0]
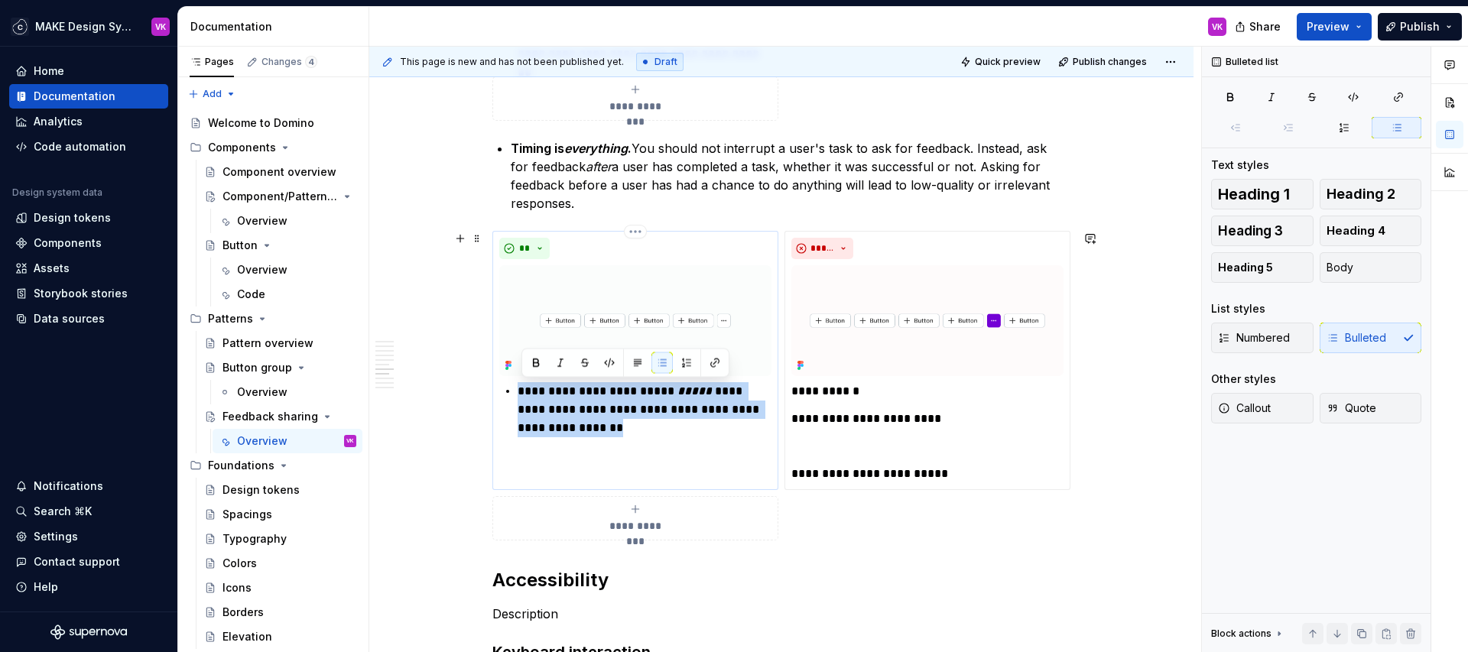
drag, startPoint x: 657, startPoint y: 425, endPoint x: 520, endPoint y: 392, distance: 140.8
click at [520, 392] on div "**********" at bounding box center [635, 409] width 272 height 55
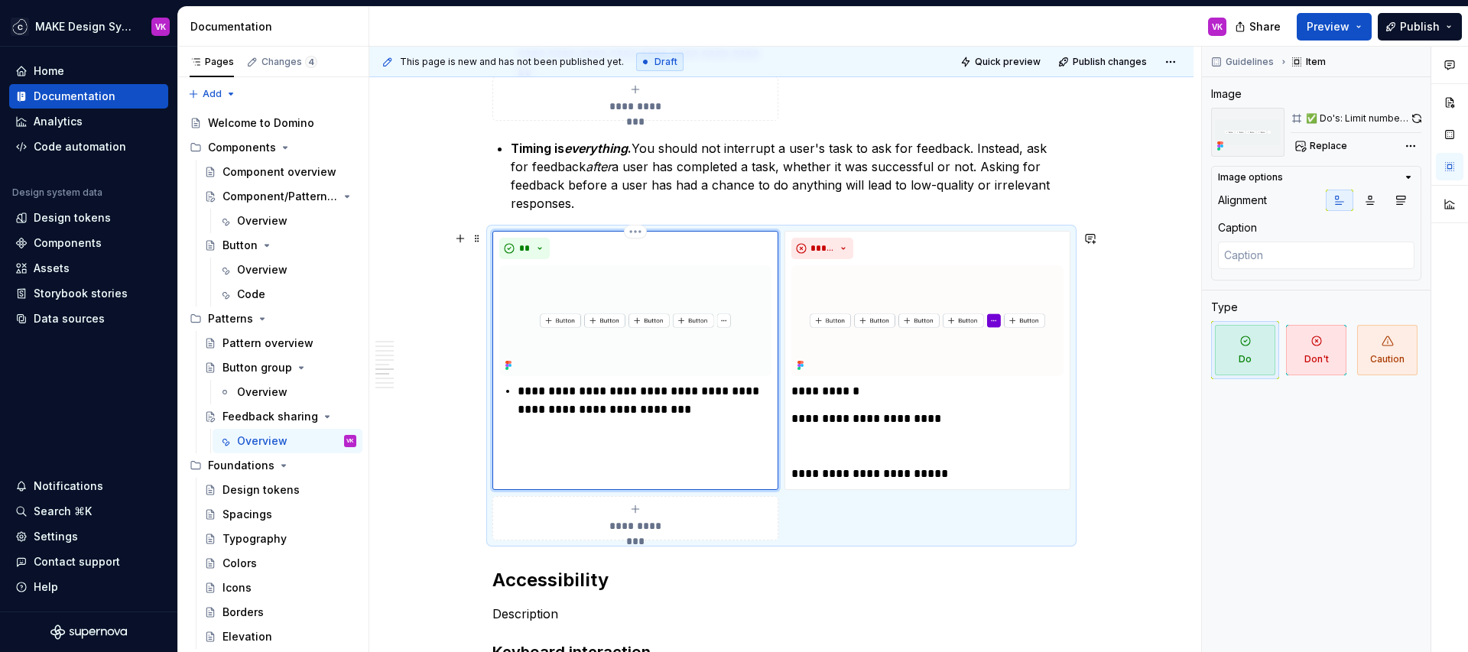
click at [657, 402] on p "**********" at bounding box center [645, 400] width 254 height 37
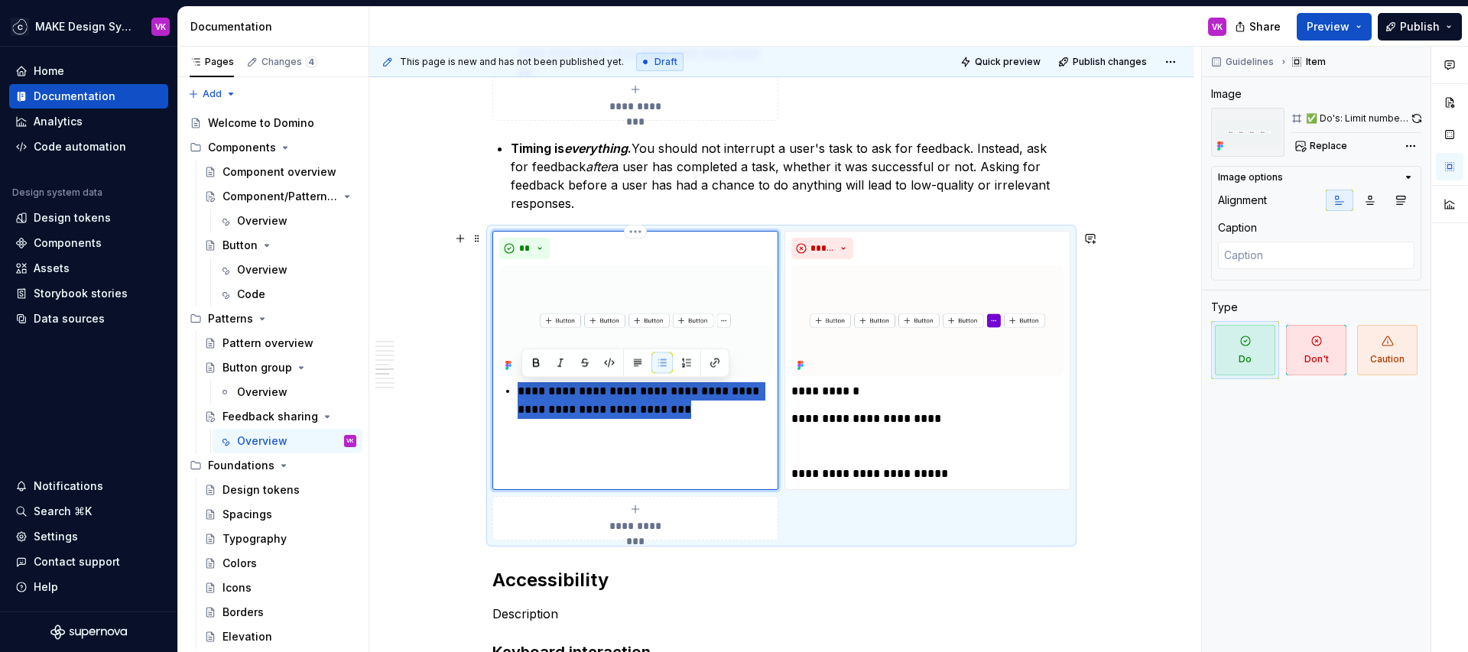
click at [657, 402] on p "**********" at bounding box center [645, 400] width 254 height 37
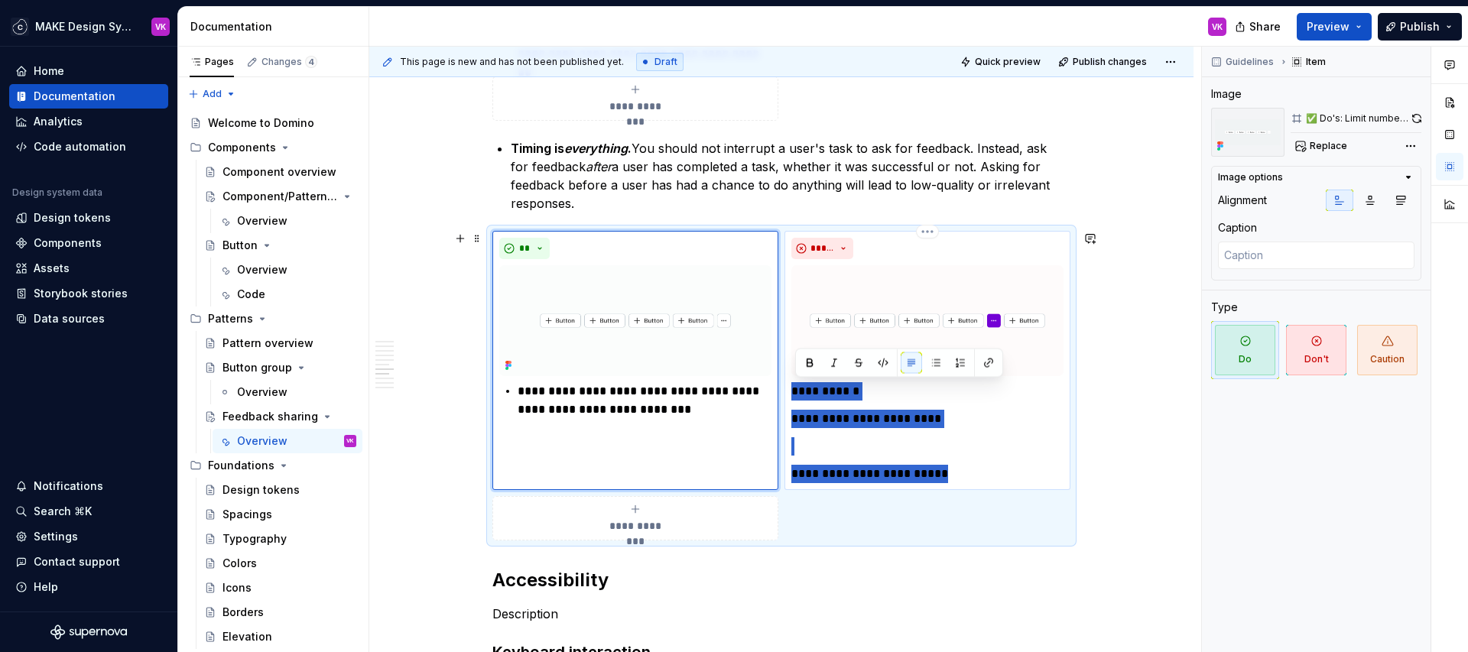
drag, startPoint x: 969, startPoint y: 470, endPoint x: 799, endPoint y: 400, distance: 183.8
click at [799, 400] on div "**********" at bounding box center [927, 432] width 272 height 101
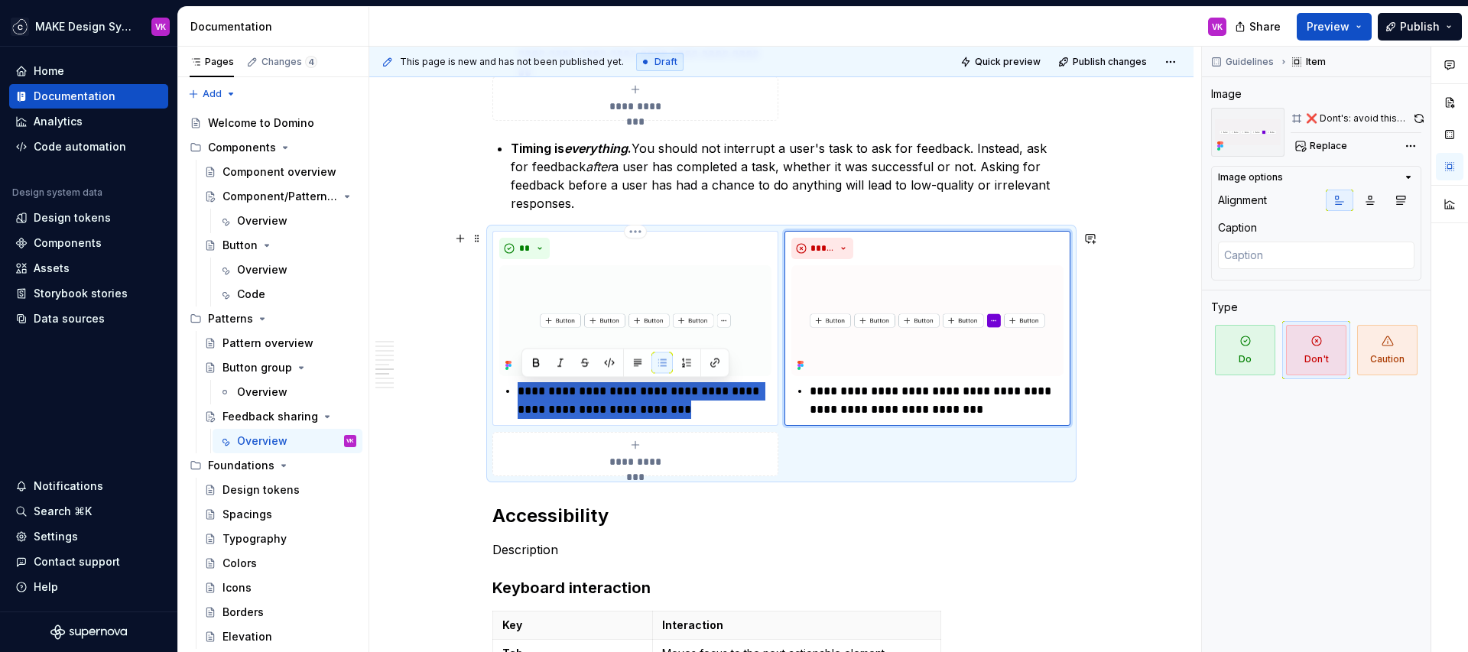
drag, startPoint x: 760, startPoint y: 411, endPoint x: 523, endPoint y: 392, distance: 237.8
click at [522, 392] on p "**********" at bounding box center [645, 400] width 254 height 37
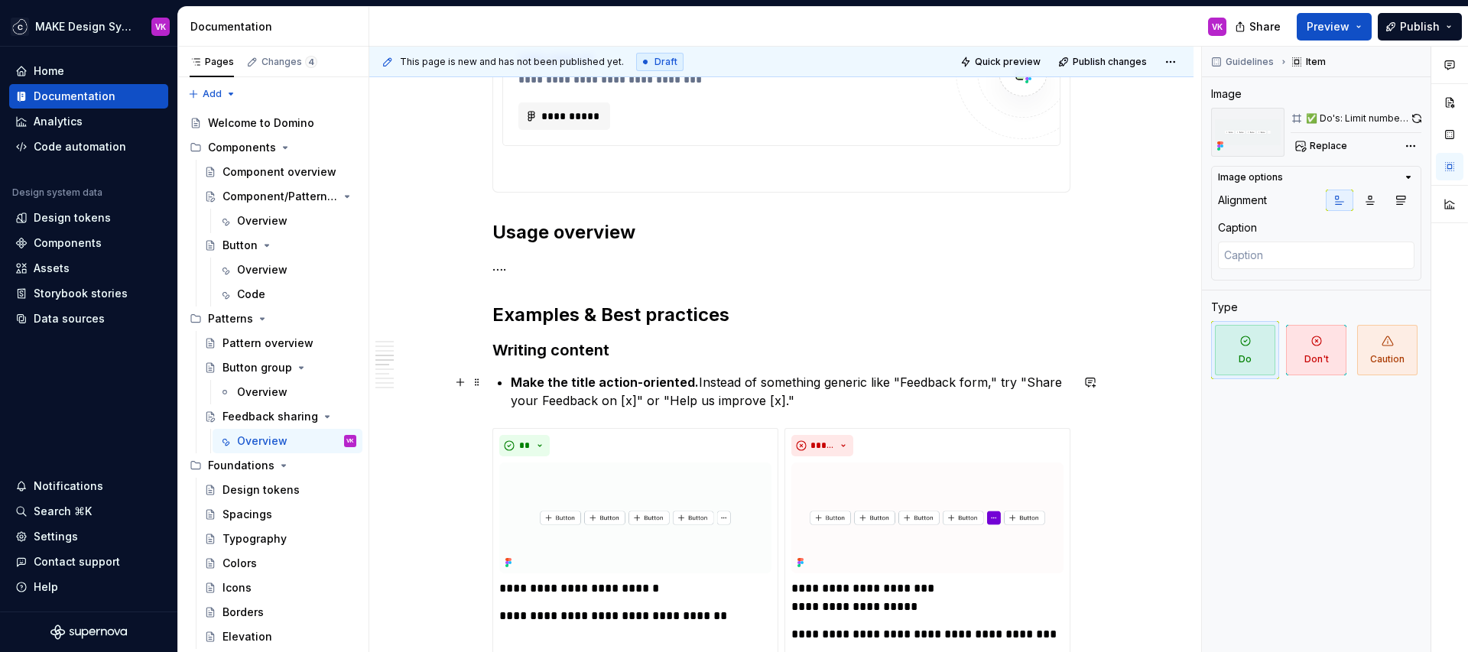
scroll to position [1246, 0]
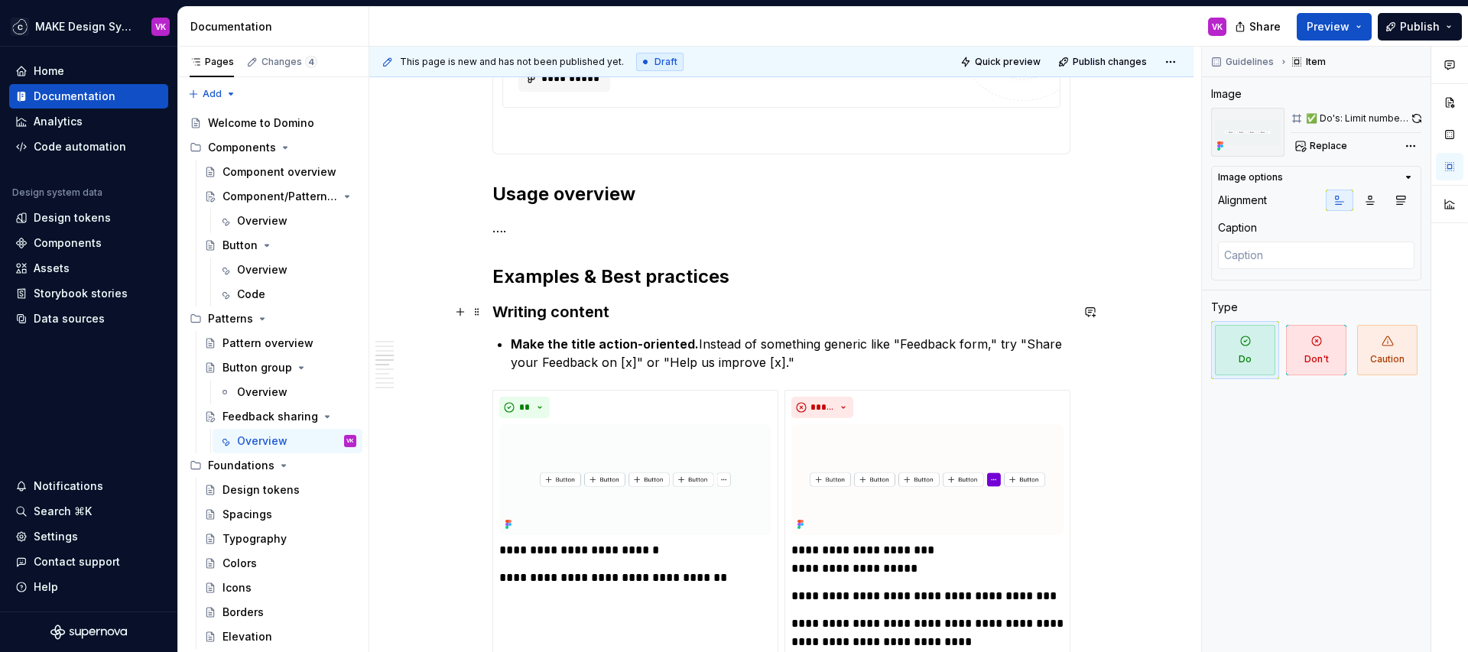
click at [582, 317] on strong "Writing content" at bounding box center [550, 312] width 117 height 18
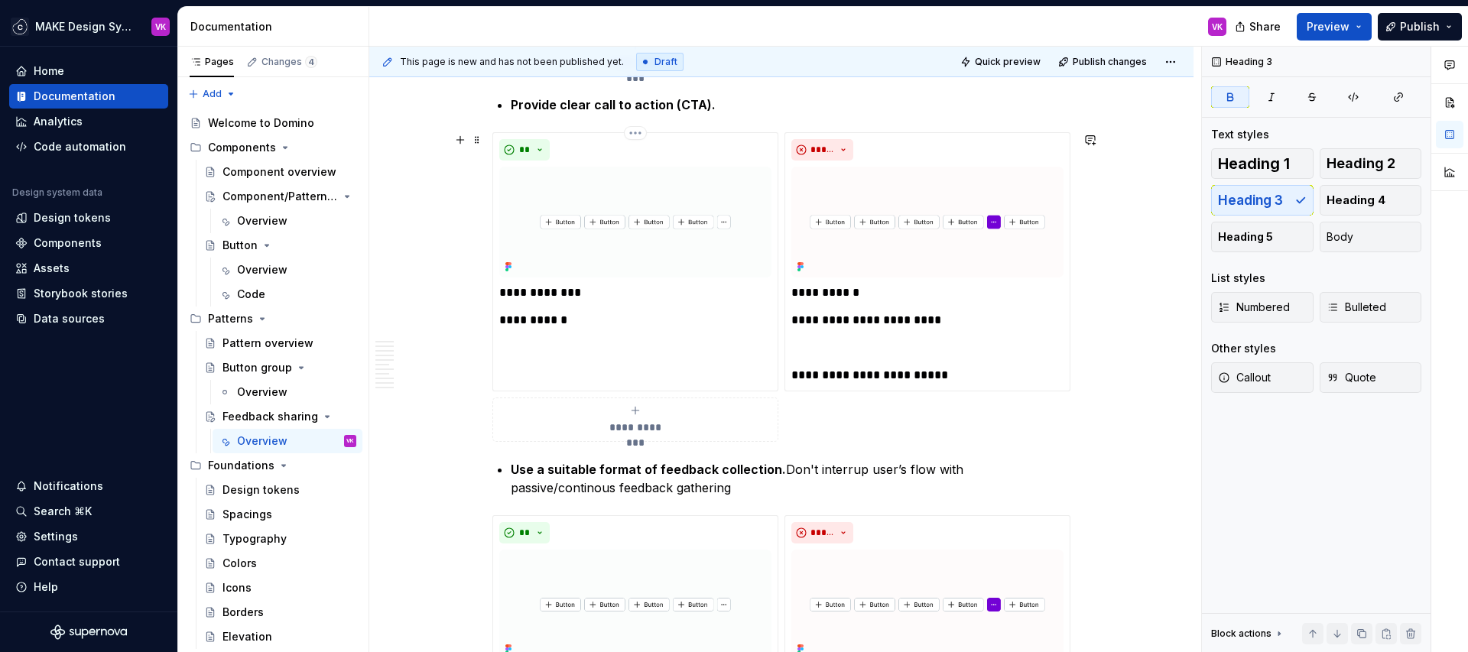
scroll to position [2911, 0]
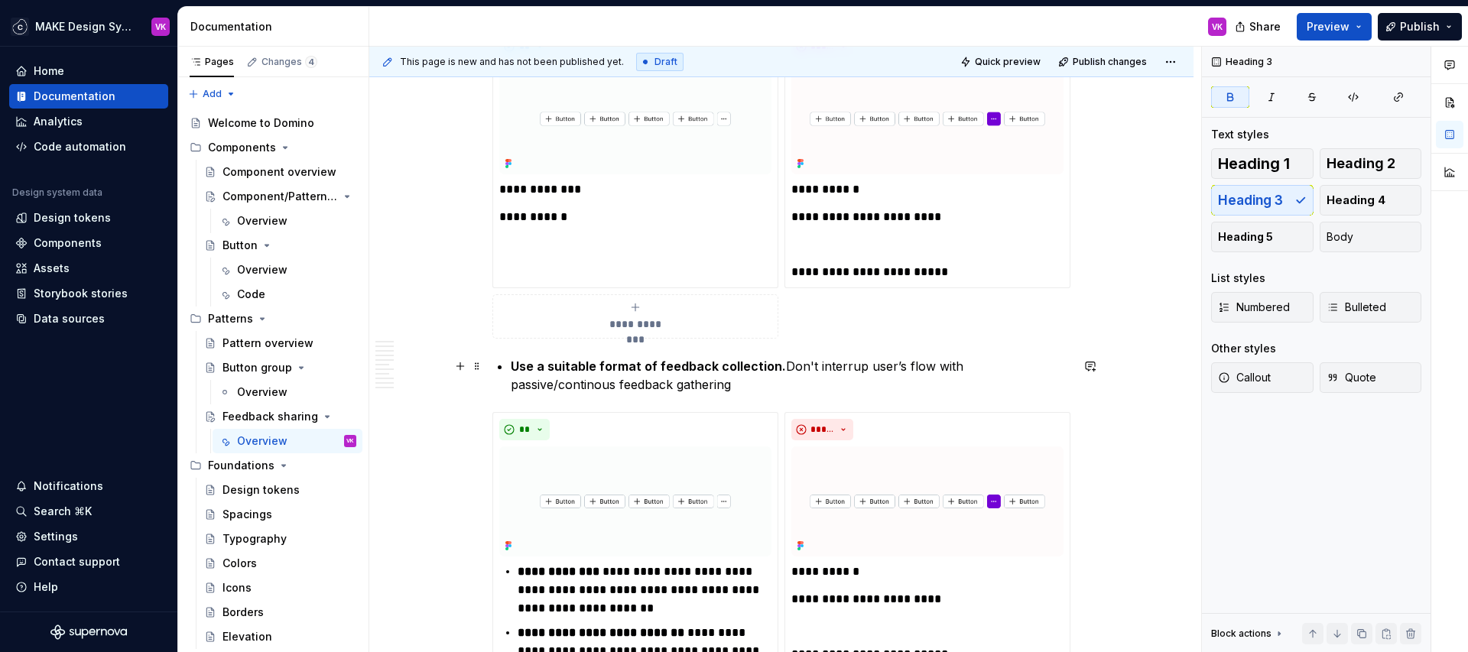
click at [517, 366] on strong "Use a suitable format of feedback collection." at bounding box center [648, 366] width 275 height 15
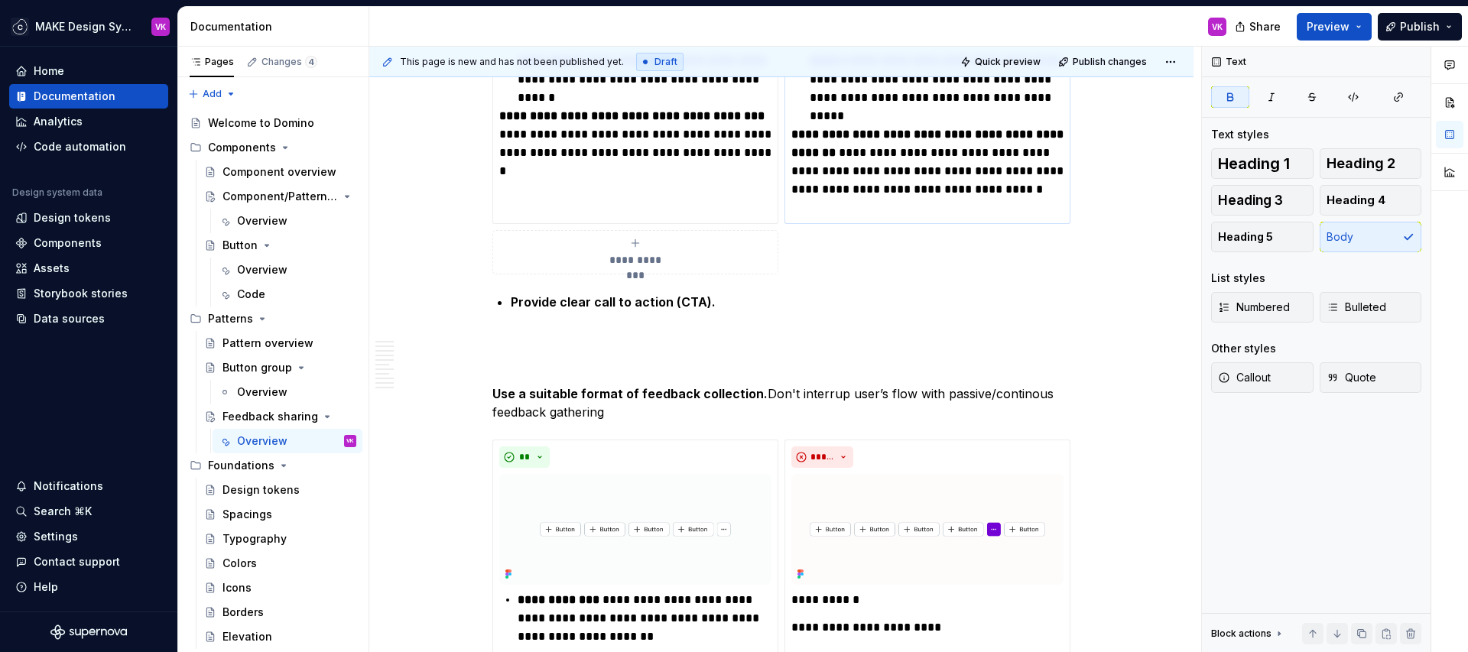
scroll to position [2638, 0]
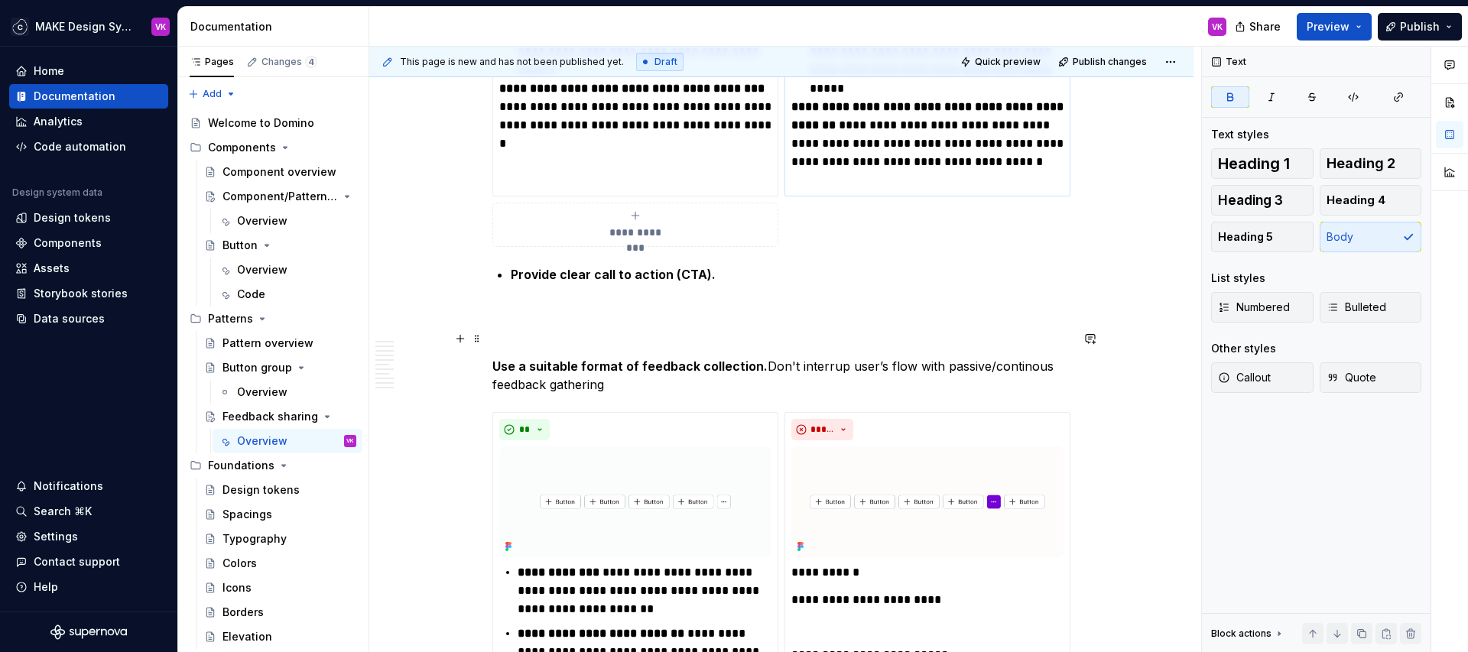
click at [536, 338] on p at bounding box center [781, 339] width 578 height 18
click at [580, 343] on p "Active vs. Pasive feedback collection" at bounding box center [781, 339] width 578 height 18
click at [571, 343] on p "Active vs. Pasive feedback collection" at bounding box center [781, 339] width 578 height 18
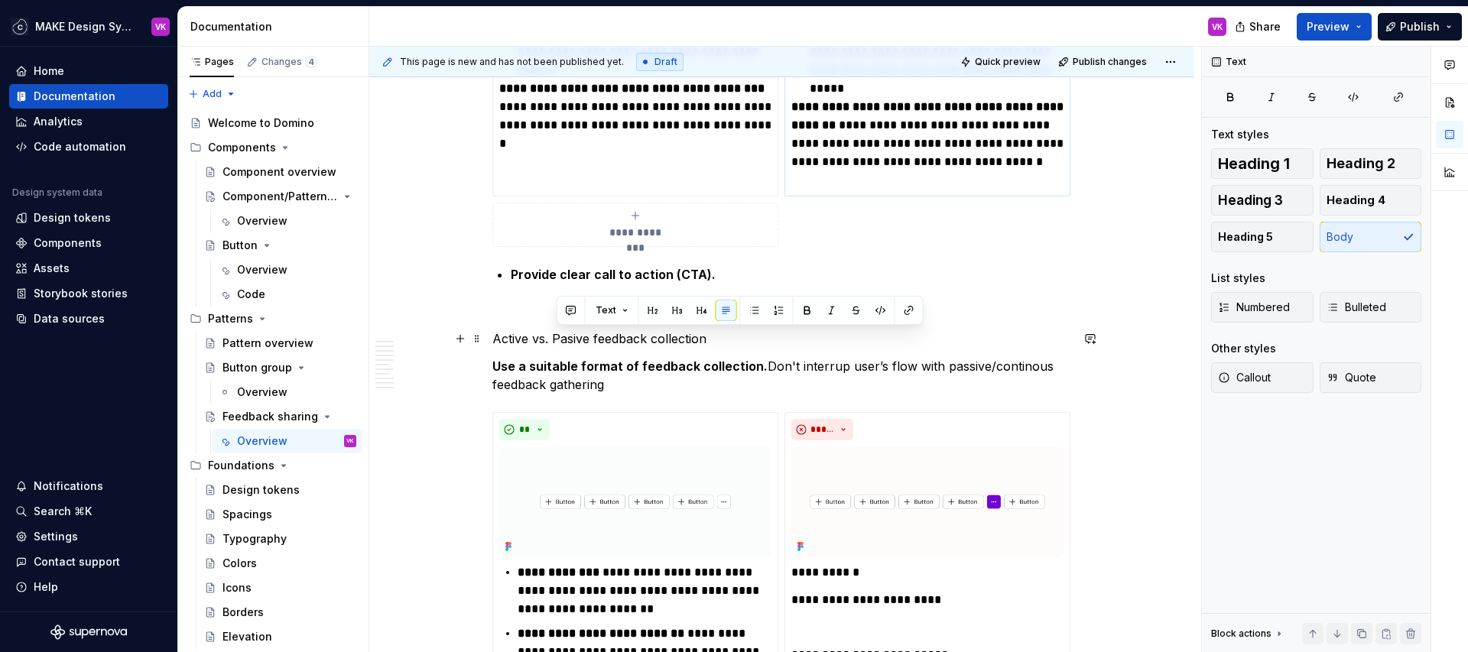
click at [574, 343] on p "Active vs. Pasive feedback collection" at bounding box center [781, 339] width 578 height 18
click at [736, 335] on p "Active vs. Pasive feedback collection" at bounding box center [781, 339] width 578 height 18
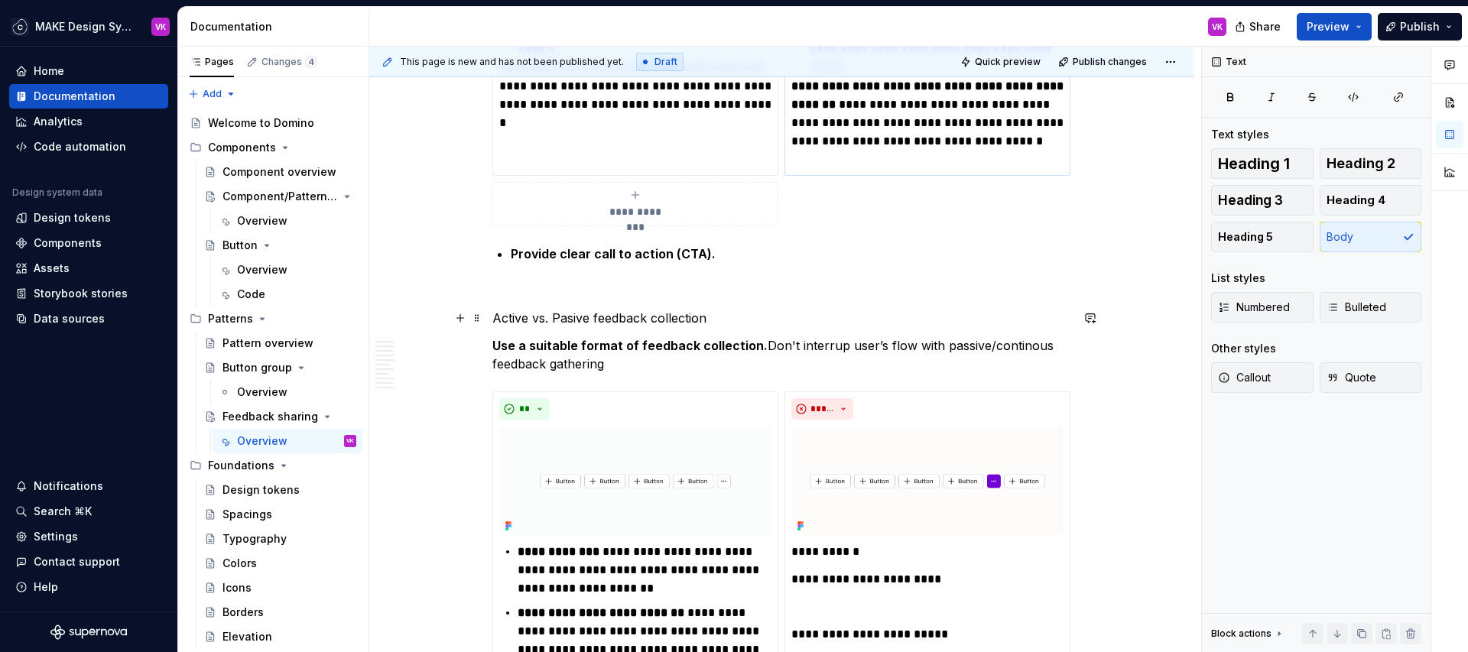
click at [574, 320] on p "Active vs. Pasive feedback collection" at bounding box center [781, 318] width 578 height 18
click at [756, 319] on p "Active vs. Passive feedback collection" at bounding box center [781, 318] width 578 height 18
drag, startPoint x: 658, startPoint y: 321, endPoint x: 726, endPoint y: 321, distance: 68.1
click at [726, 321] on p "Active vs. Passive feedback collection" at bounding box center [781, 318] width 578 height 18
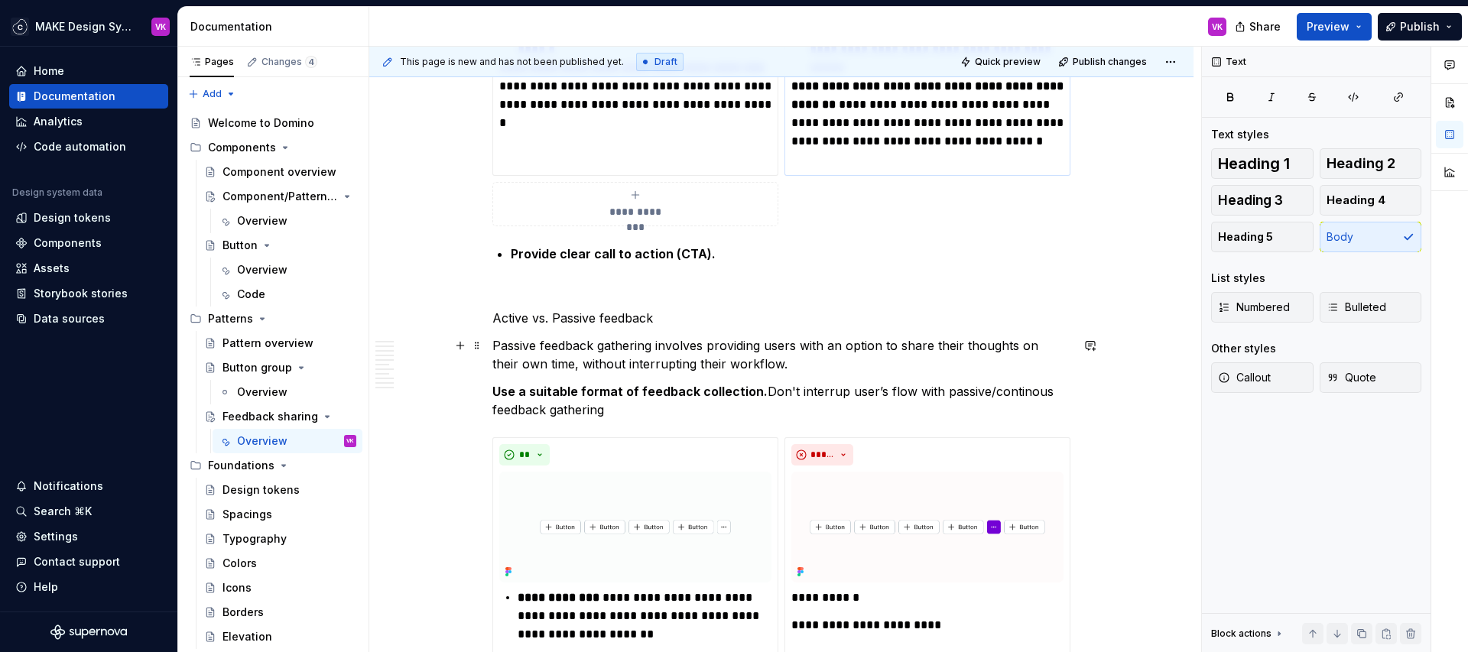
click at [765, 361] on p "Passive feedback gathering involves providing users with an option to share the…" at bounding box center [781, 354] width 578 height 37
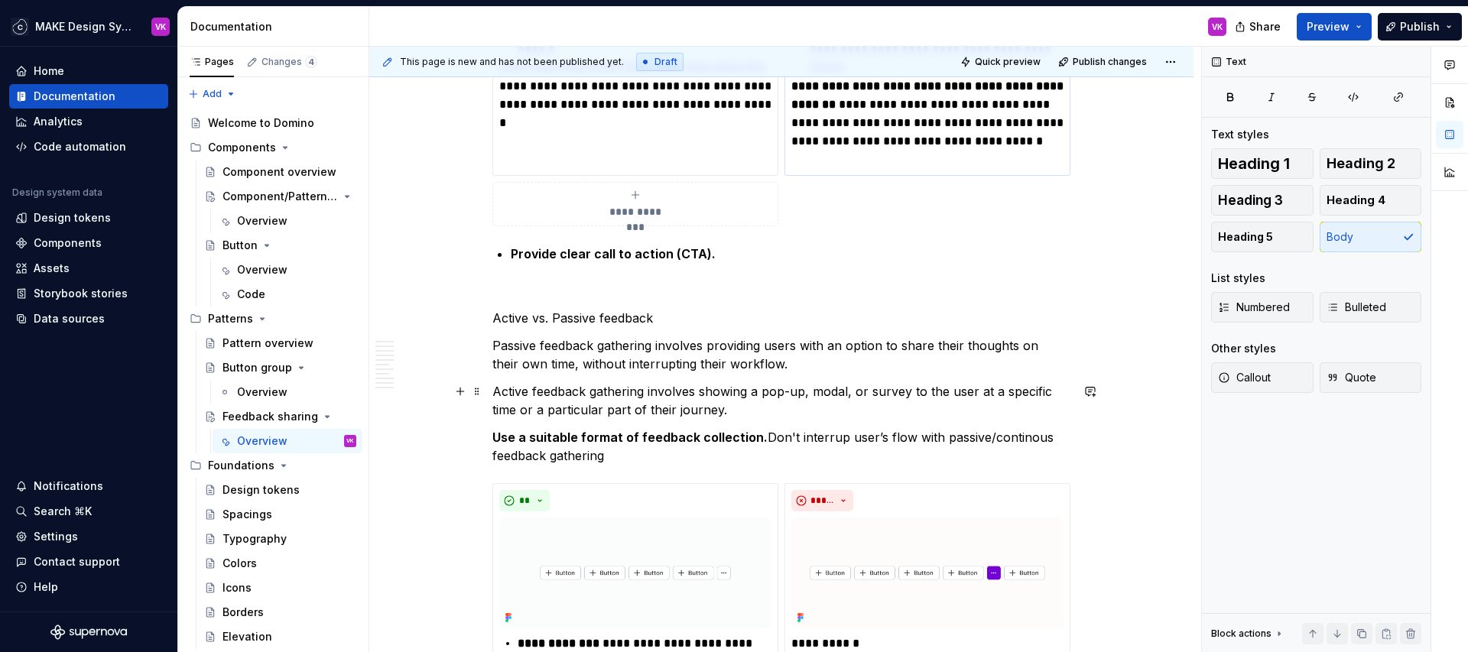
click at [967, 404] on p "Active feedback gathering involves showing a pop-up, modal, or survey to the us…" at bounding box center [781, 400] width 578 height 37
click at [674, 319] on p "Active vs. Passive feedback" at bounding box center [781, 318] width 578 height 18
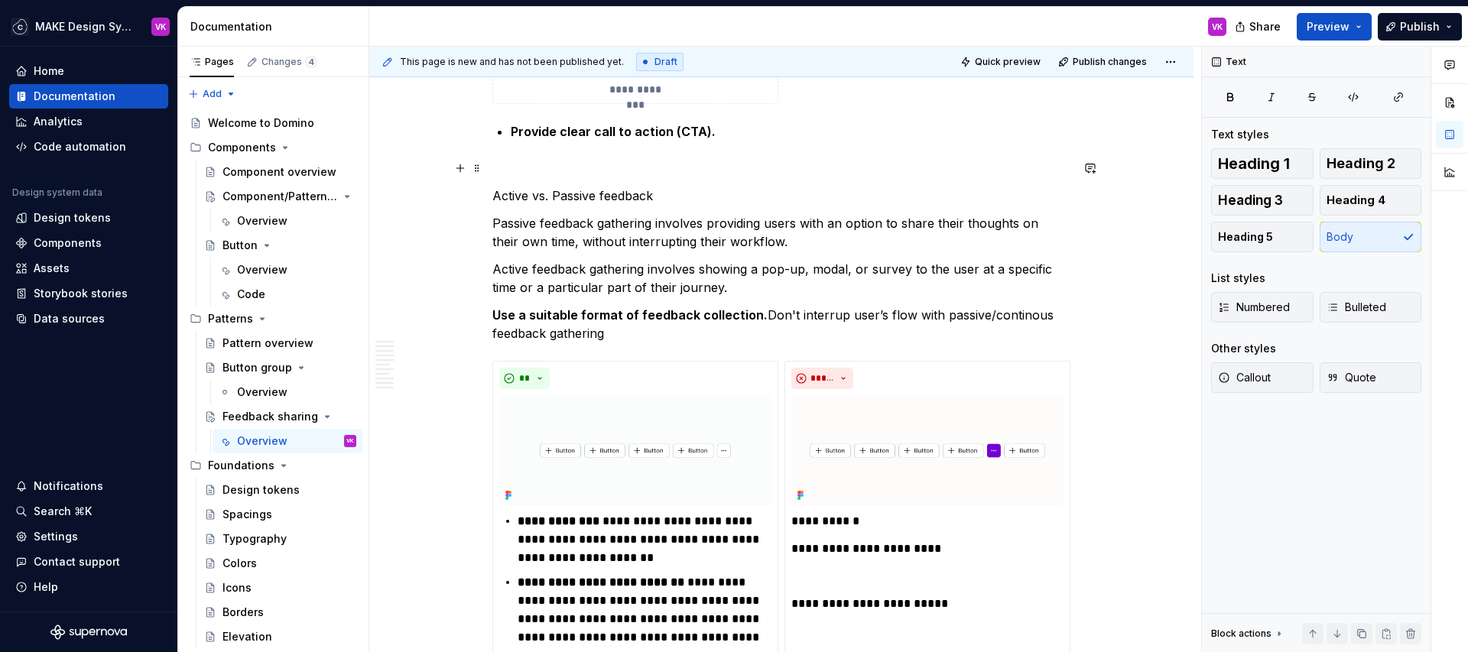
click at [607, 166] on p at bounding box center [781, 168] width 578 height 18
click at [674, 190] on p "Active vs. Passive feedback" at bounding box center [781, 196] width 578 height 18
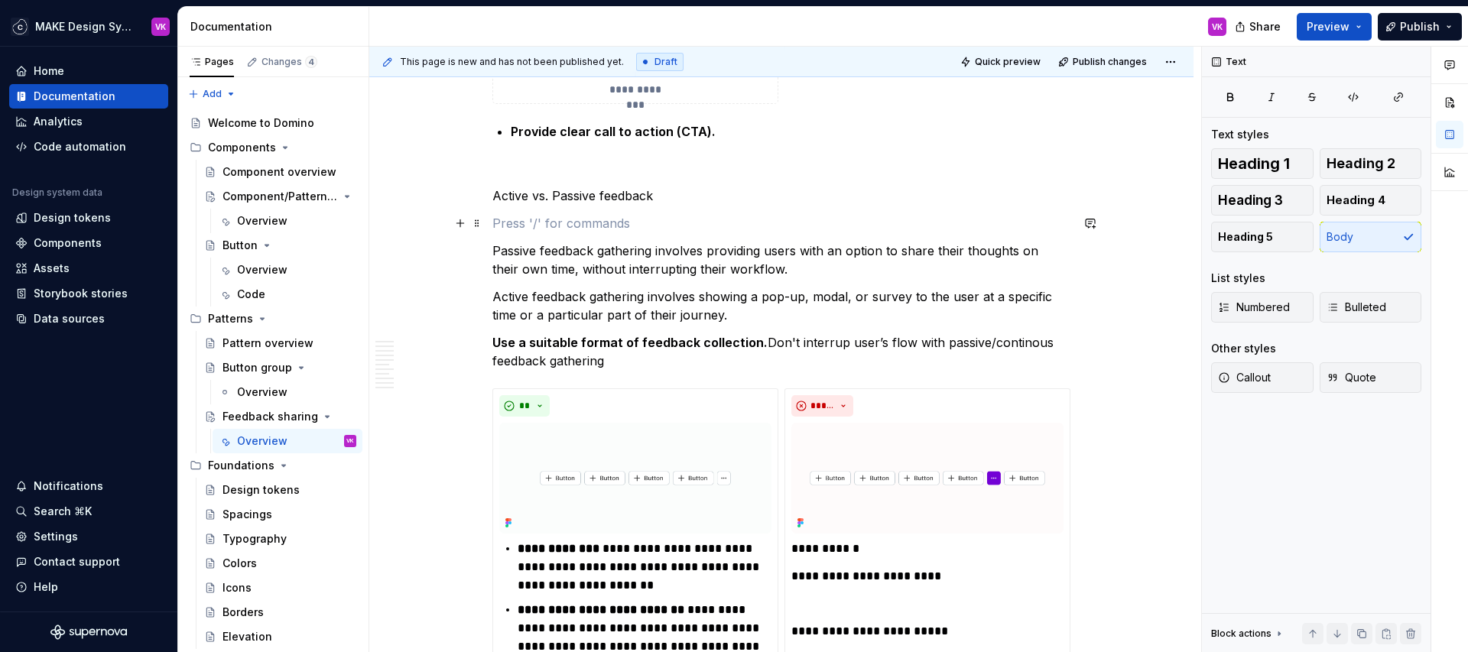
click at [577, 220] on p at bounding box center [781, 223] width 578 height 18
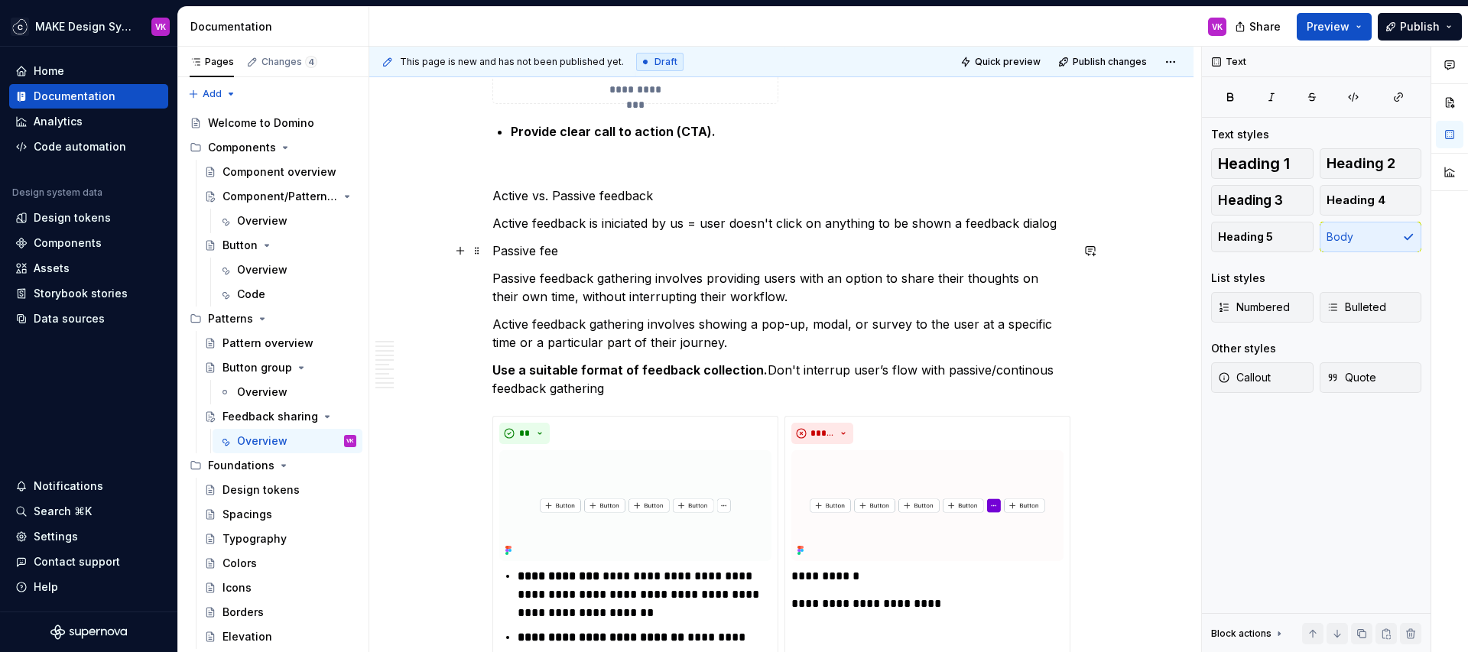
click at [609, 253] on p "Passive fee" at bounding box center [781, 251] width 578 height 18
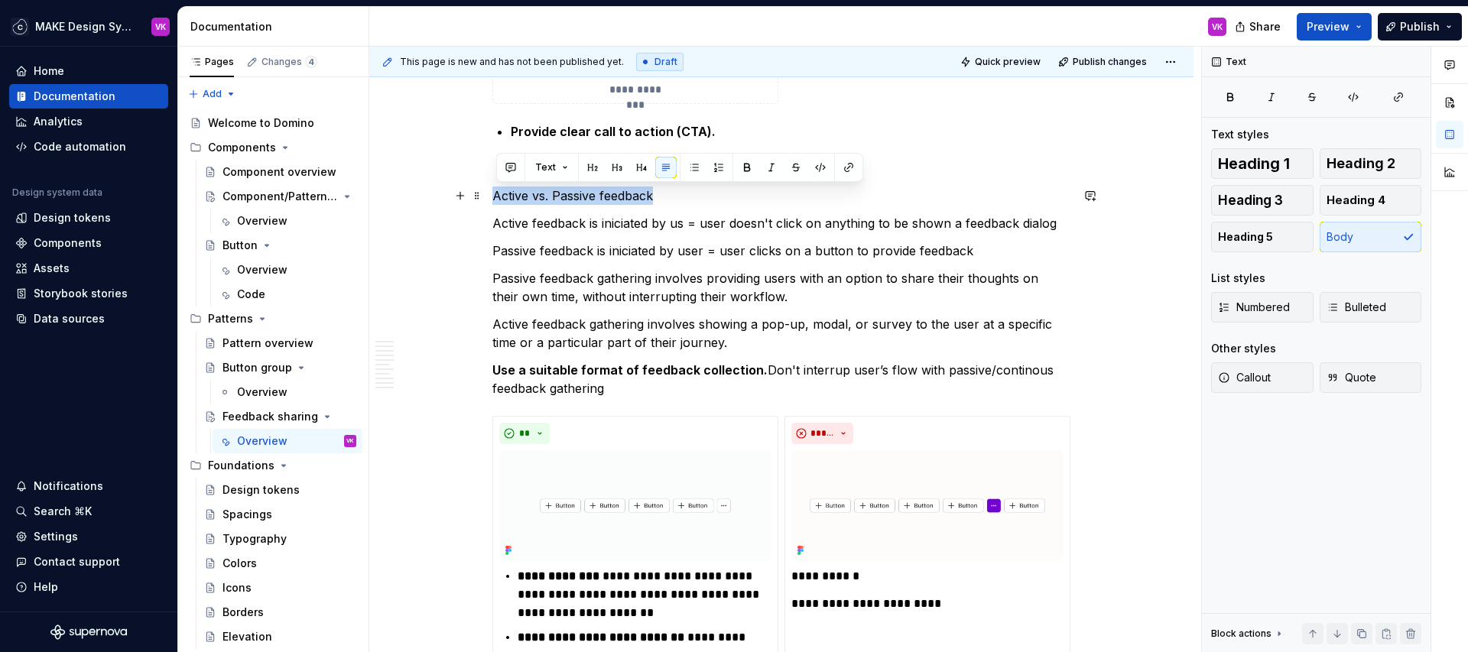
drag, startPoint x: 687, startPoint y: 199, endPoint x: 497, endPoint y: 200, distance: 190.4
click at [497, 200] on p "Active vs. Passive feedback" at bounding box center [781, 196] width 578 height 18
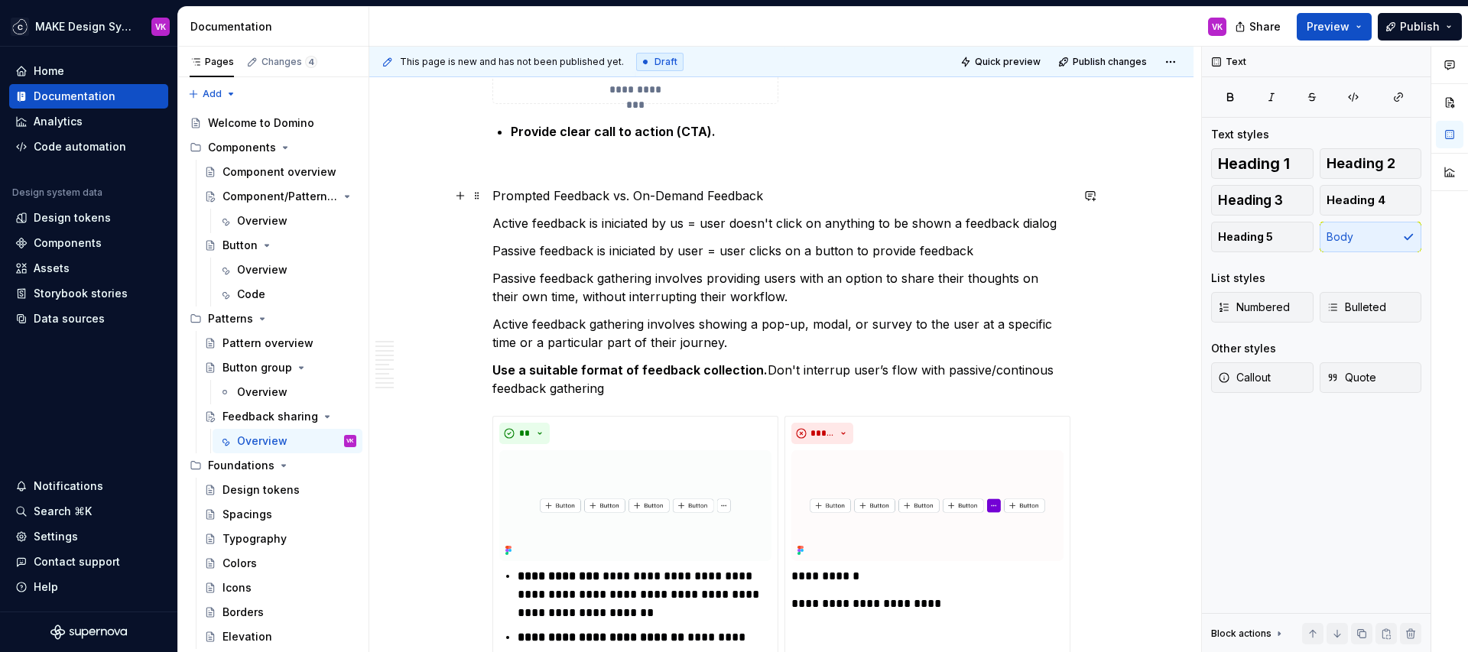
click at [732, 198] on p "Prompted Feedback vs. On-Demand Feedback" at bounding box center [781, 196] width 578 height 18
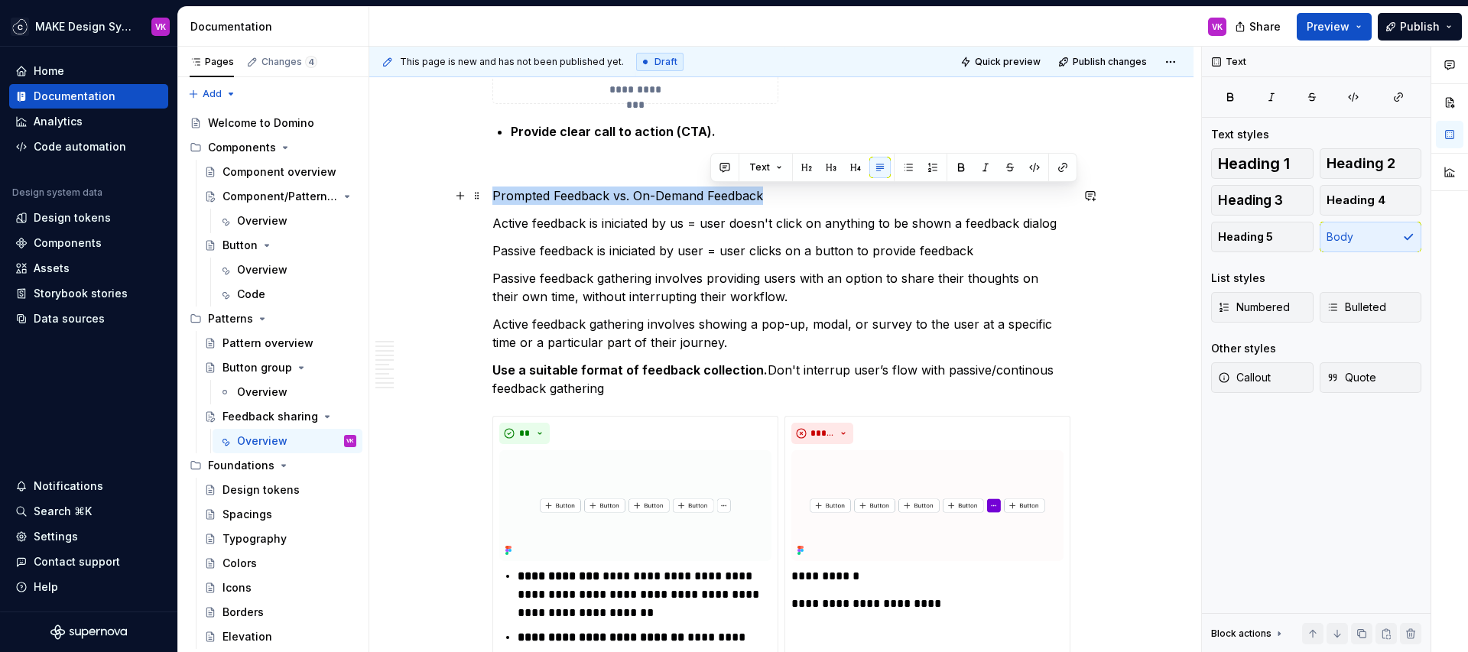
click at [732, 198] on p "Prompted Feedback vs. On-Demand Feedback" at bounding box center [781, 196] width 578 height 18
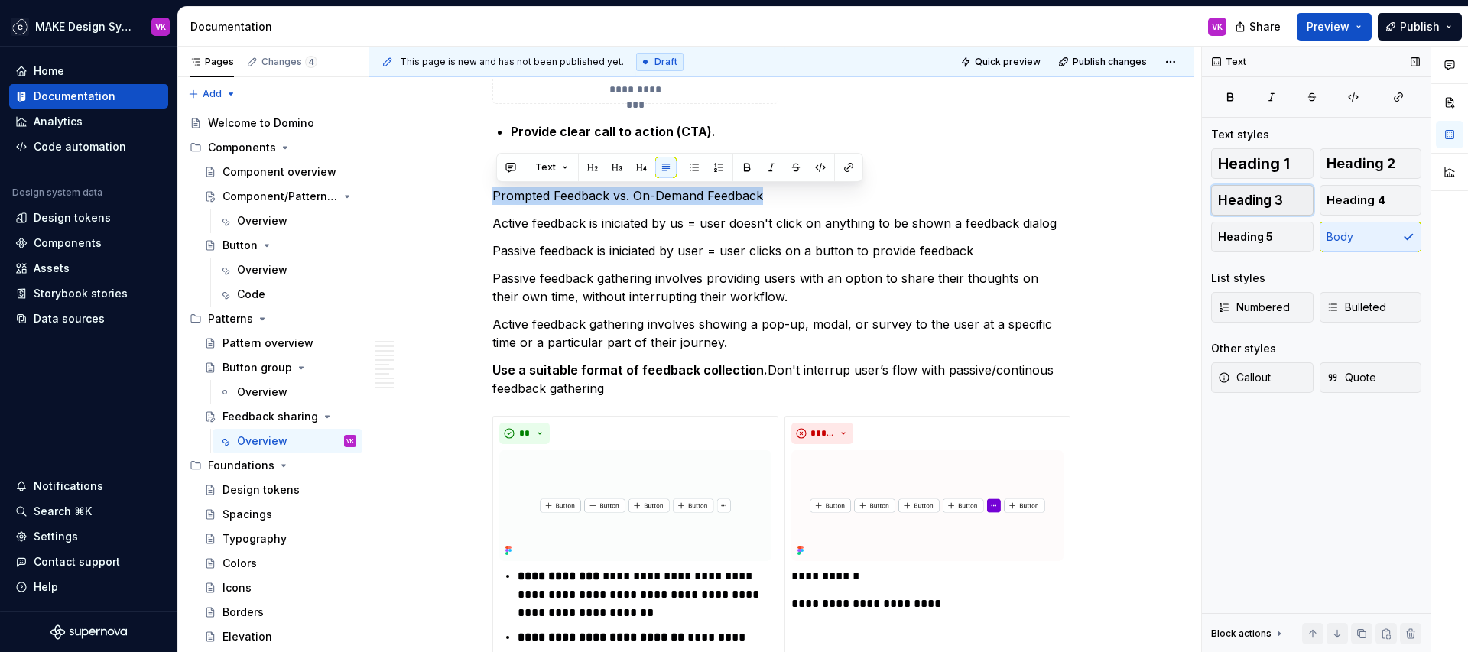
click at [1100, 197] on span "Heading 3" at bounding box center [1250, 200] width 65 height 15
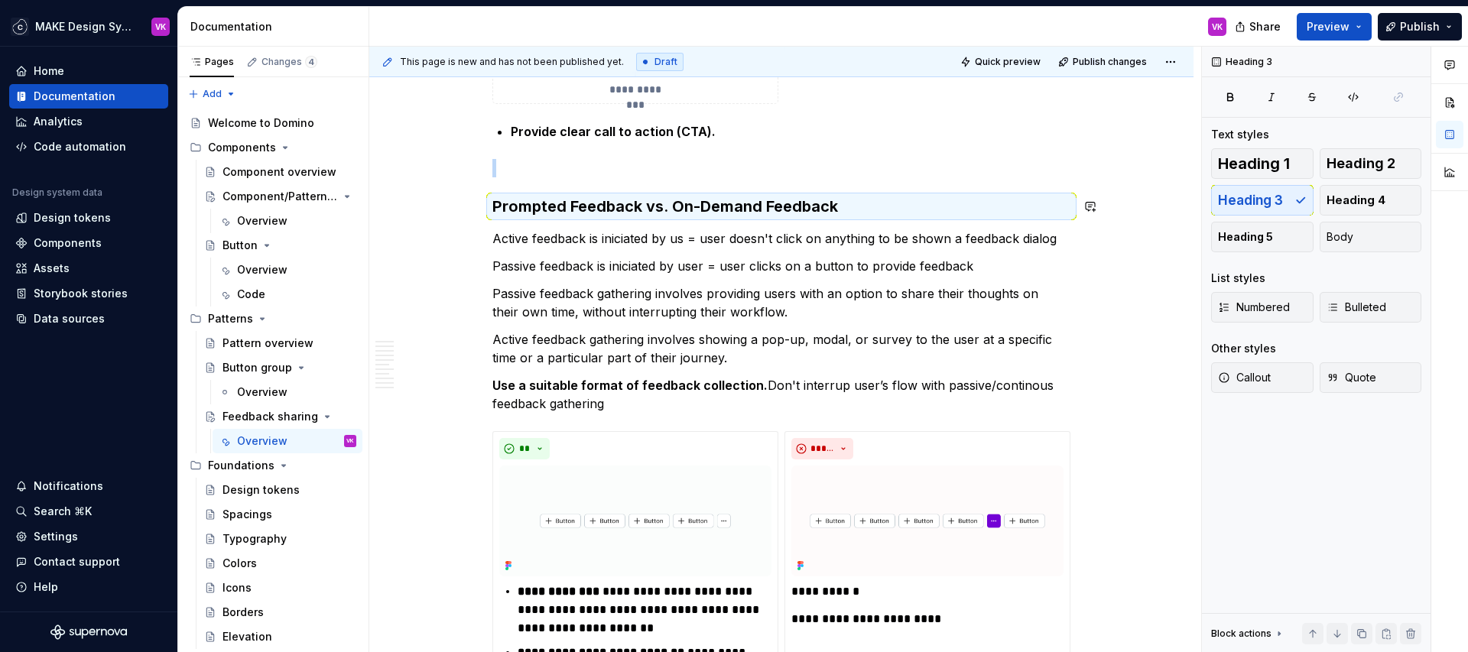
click at [931, 241] on p "Active feedback is iniciated by us = user doesn't click on anything to be shown…" at bounding box center [781, 238] width 578 height 18
click at [642, 209] on h3 "Prompted Feedback vs. On-Demand Feedback" at bounding box center [781, 206] width 578 height 21
click at [643, 206] on h3 "Prompted Feedback vs. On-Demand Feedback" at bounding box center [781, 206] width 578 height 21
click at [643, 232] on p "Active feedback is iniciated by us = user doesn't click on anything to be shown…" at bounding box center [781, 238] width 578 height 18
click at [643, 201] on h3 "Prompted Feedback vs. On-Demand Feedback" at bounding box center [781, 206] width 578 height 21
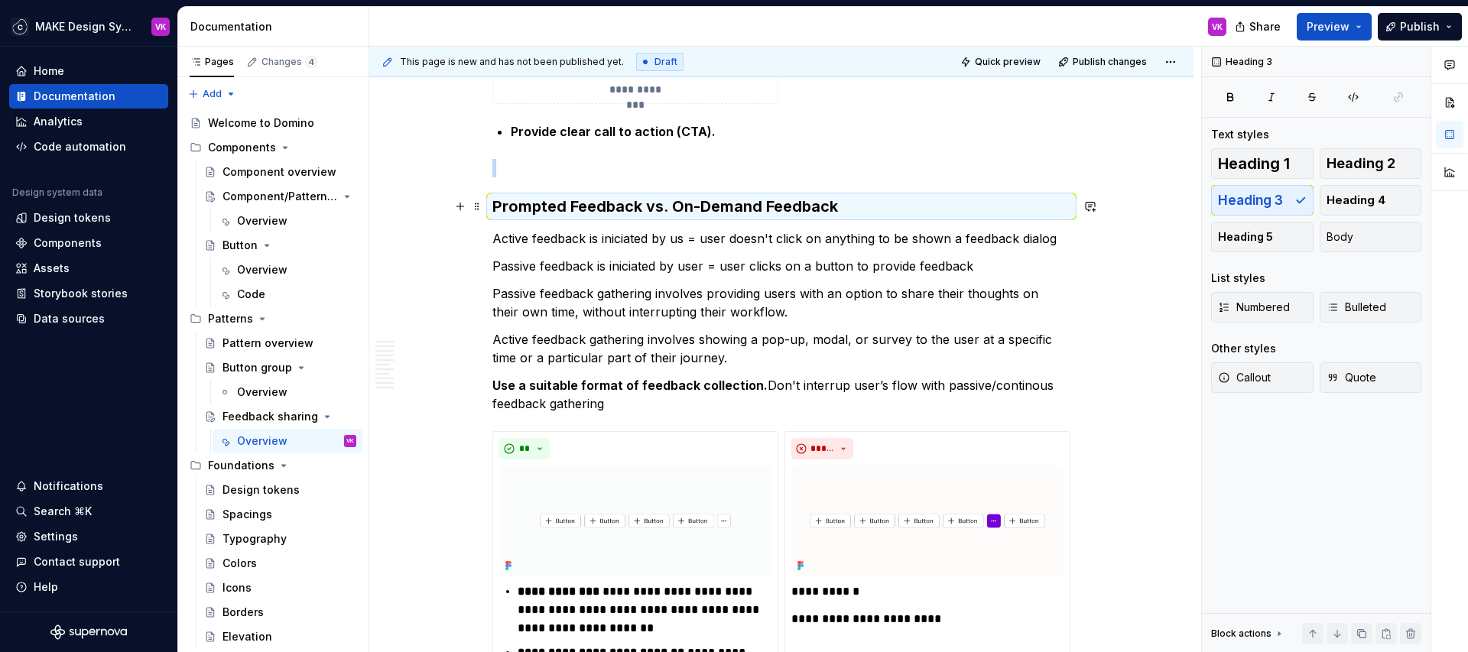
drag, startPoint x: 644, startPoint y: 206, endPoint x: 507, endPoint y: 206, distance: 136.9
click at [507, 206] on h3 "Prompted Feedback vs. On-Demand Feedback" at bounding box center [781, 206] width 578 height 21
drag, startPoint x: 534, startPoint y: 241, endPoint x: 499, endPoint y: 241, distance: 34.4
click at [499, 241] on p "Active feedback is iniciated by us = user doesn't click on anything to be shown…" at bounding box center [781, 238] width 578 height 18
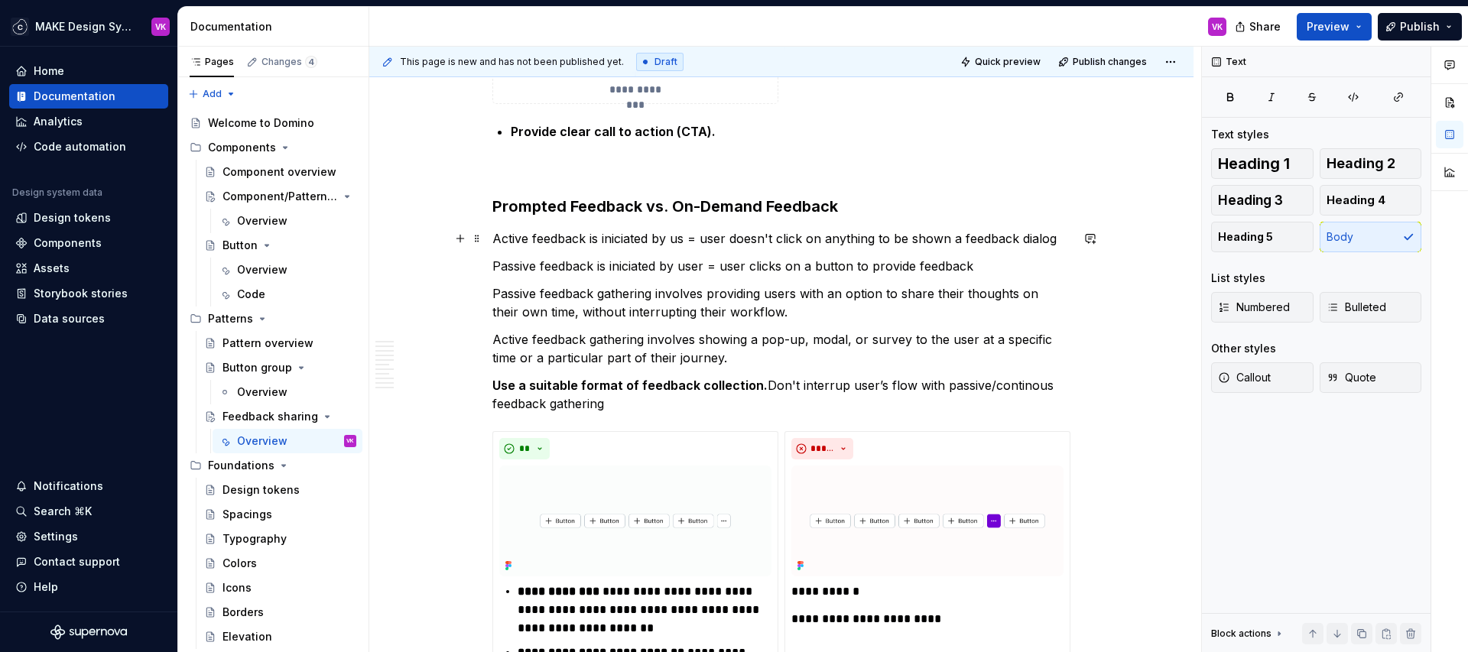
click at [528, 240] on p "Active feedback is iniciated by us = user doesn't click on anything to be shown…" at bounding box center [781, 238] width 578 height 18
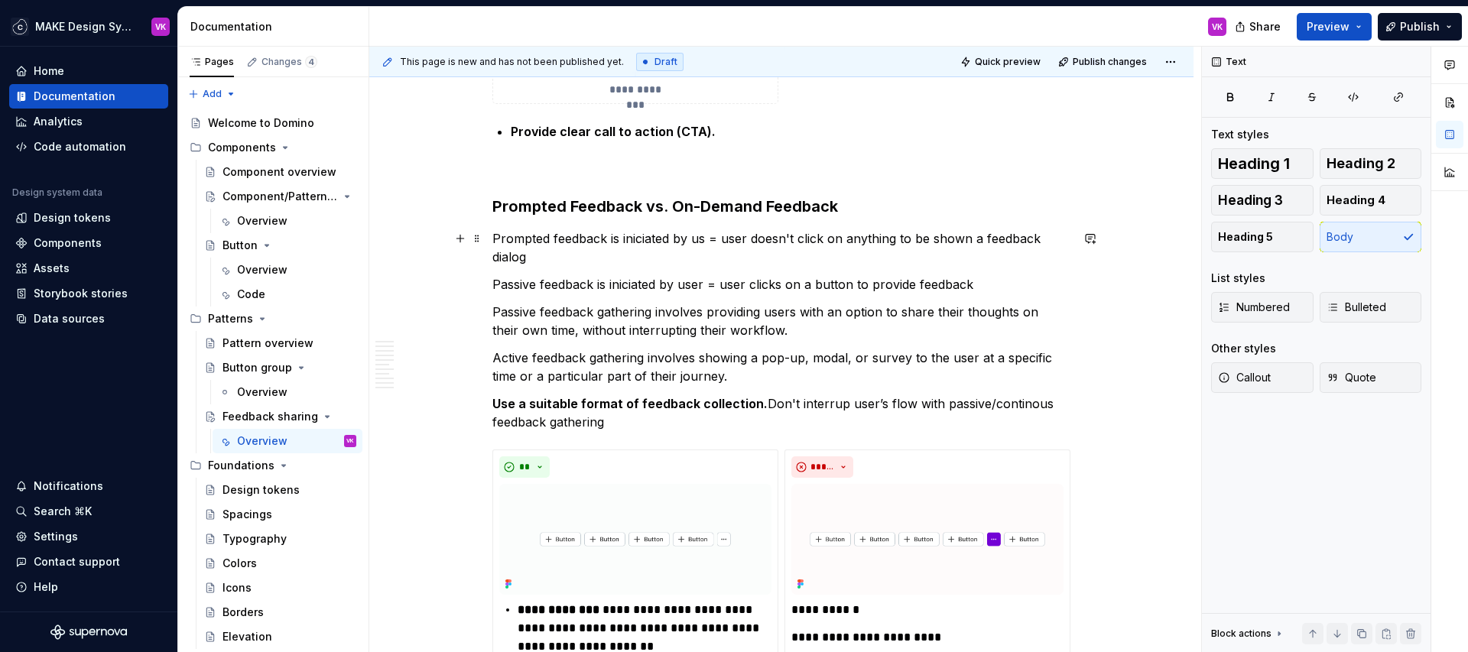
click at [708, 240] on p "Prompted feedback is iniciated by us = user doesn't click on anything to be sho…" at bounding box center [781, 247] width 578 height 37
click at [713, 249] on p "Prompted feedback is iniciated by us = user doesn't click on anything to be sho…" at bounding box center [781, 247] width 578 height 37
drag, startPoint x: 541, startPoint y: 285, endPoint x: 497, endPoint y: 288, distance: 43.6
click at [497, 288] on p "Passive feedback is iniciated by user = user clicks on a button to provide feed…" at bounding box center [781, 284] width 578 height 18
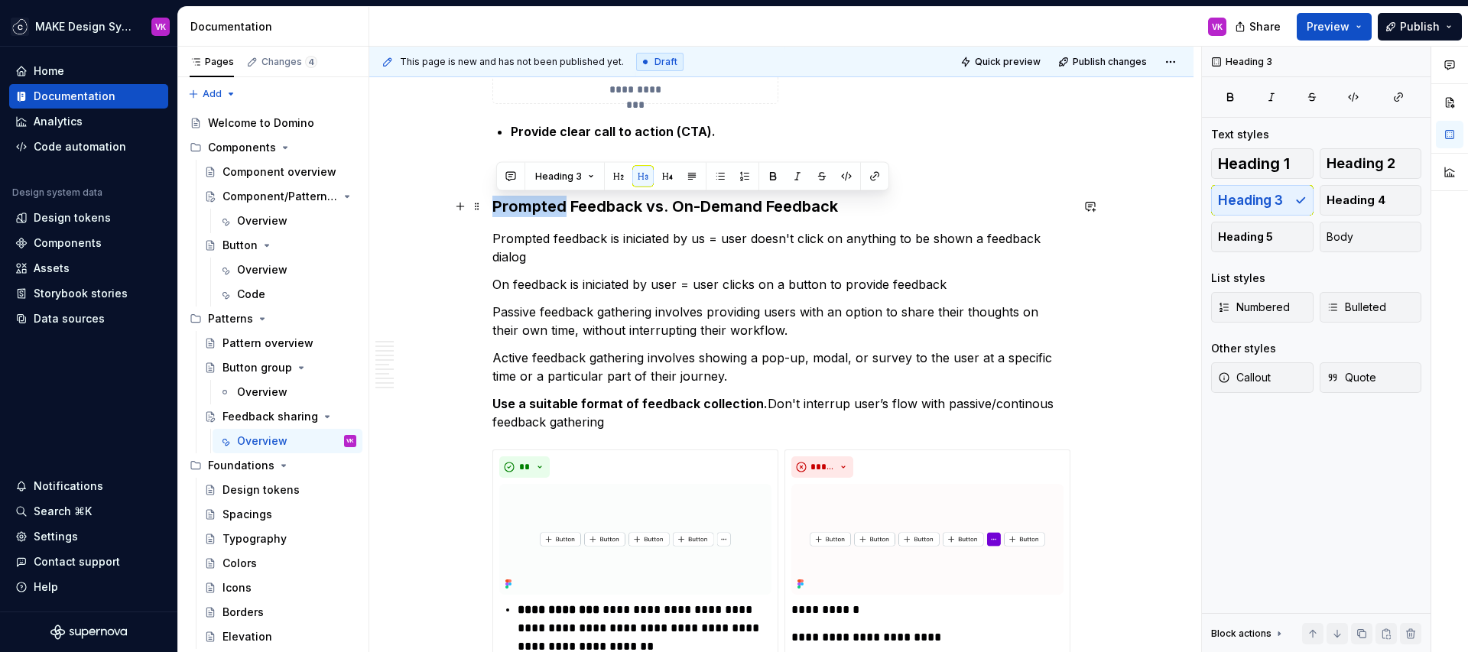
drag, startPoint x: 568, startPoint y: 211, endPoint x: 499, endPoint y: 211, distance: 68.8
click at [499, 212] on h3 "Prompted Feedback vs. On-Demand Feedback" at bounding box center [781, 206] width 578 height 21
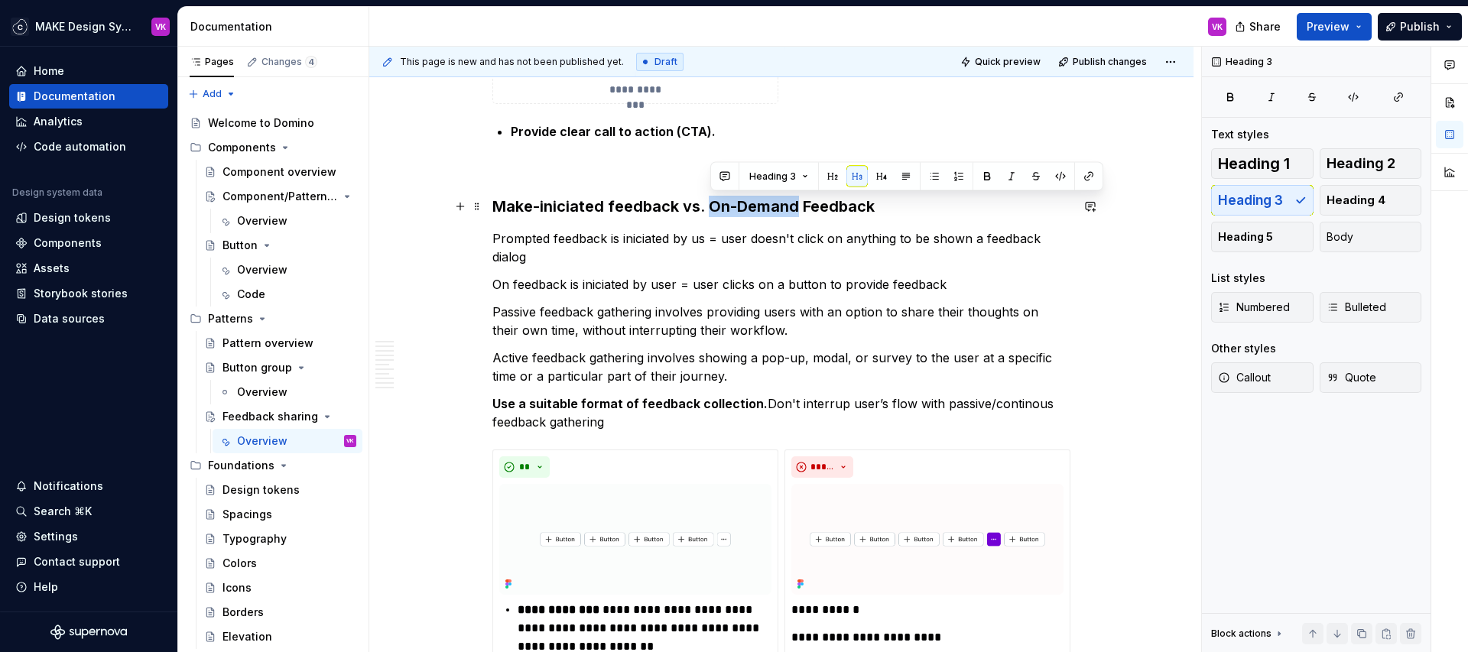
drag, startPoint x: 800, startPoint y: 210, endPoint x: 716, endPoint y: 210, distance: 84.1
click at [716, 210] on h3 "Make-iniciated feedback vs. On-Demand Feedback" at bounding box center [781, 206] width 578 height 21
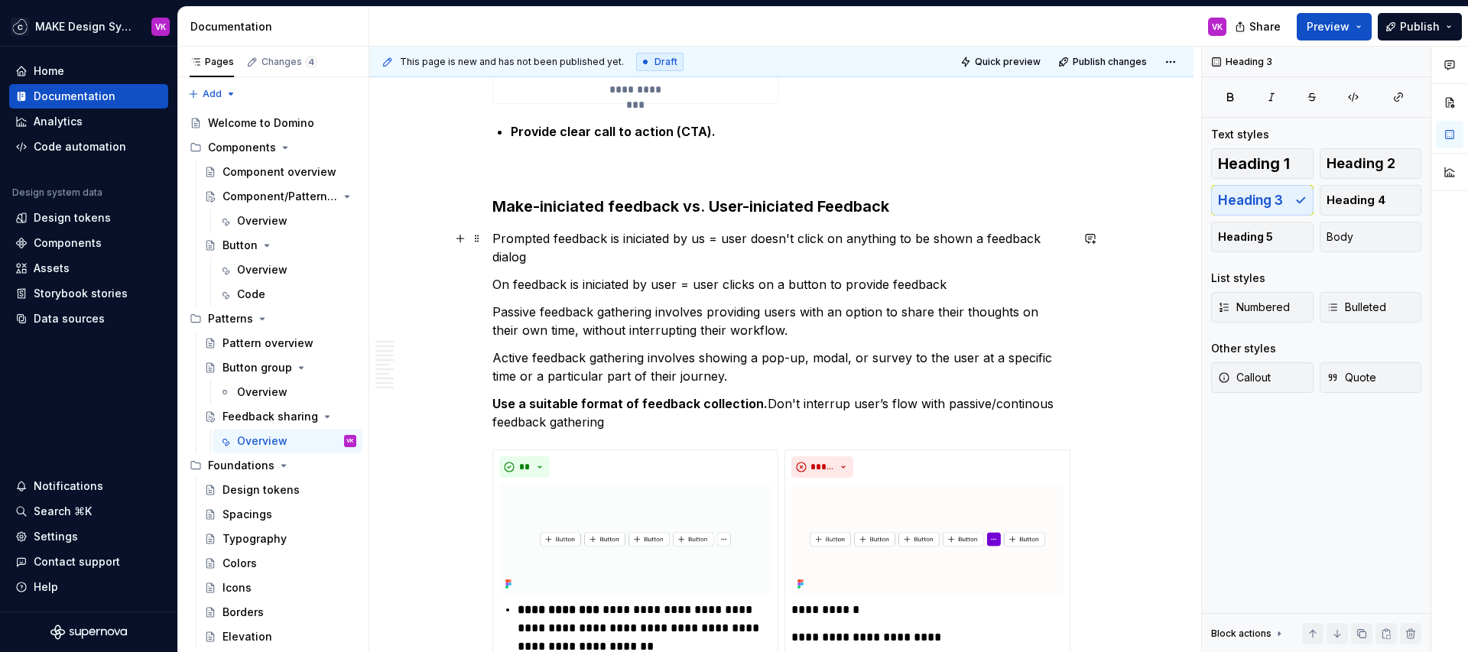
click at [596, 253] on p "Prompted feedback is iniciated by us = user doesn't click on anything to be sho…" at bounding box center [781, 247] width 578 height 37
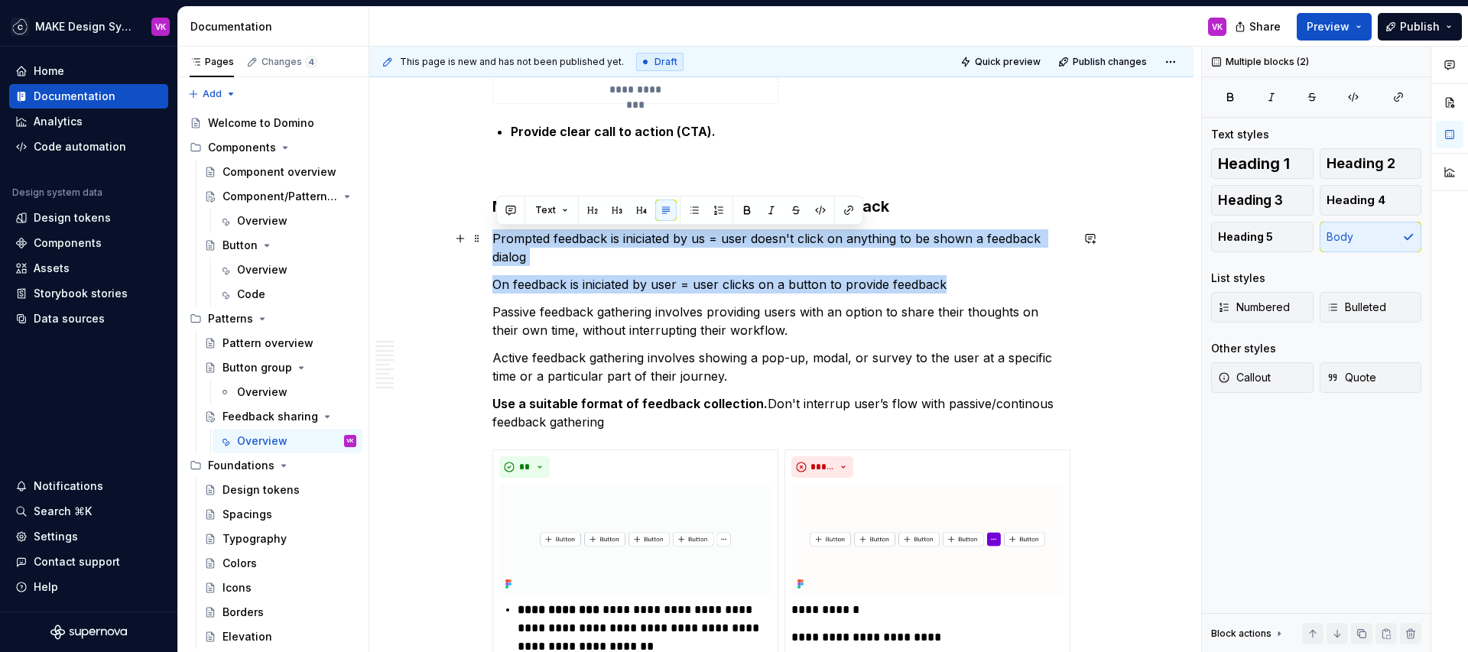
drag, startPoint x: 962, startPoint y: 282, endPoint x: 496, endPoint y: 239, distance: 467.8
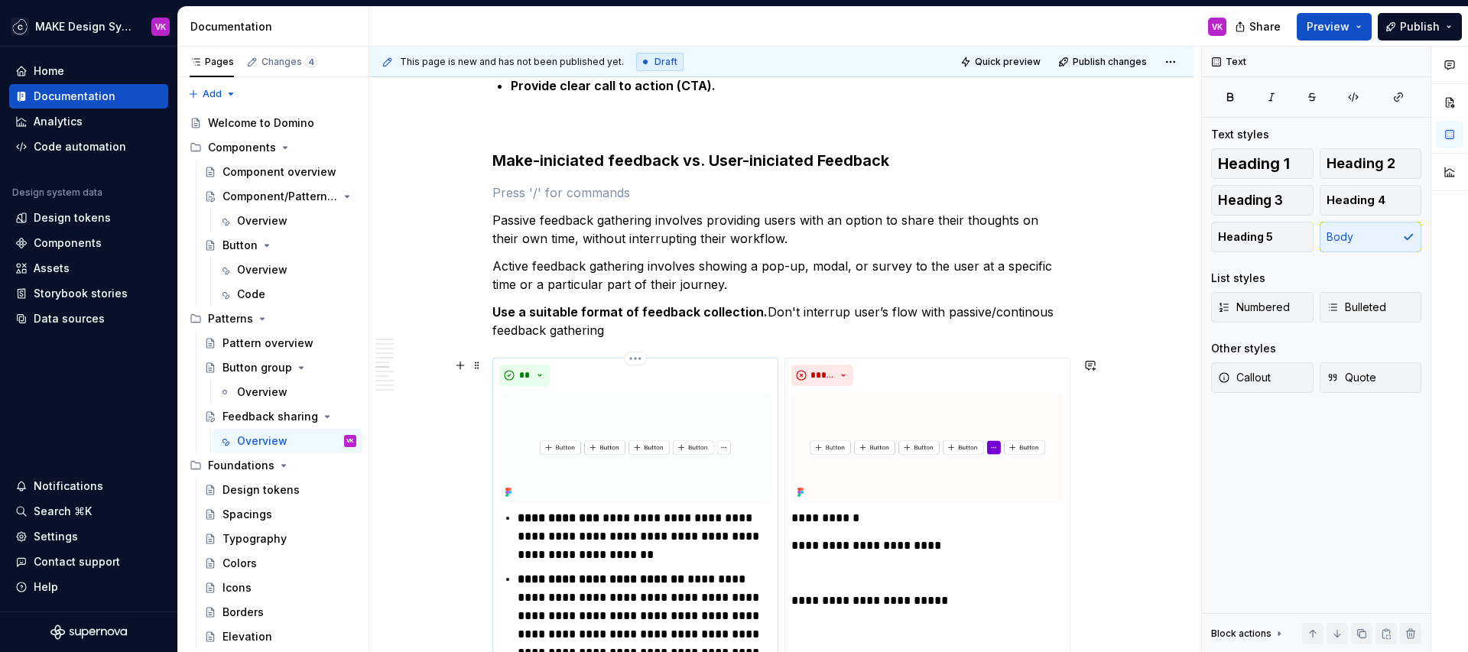
scroll to position [2825, 0]
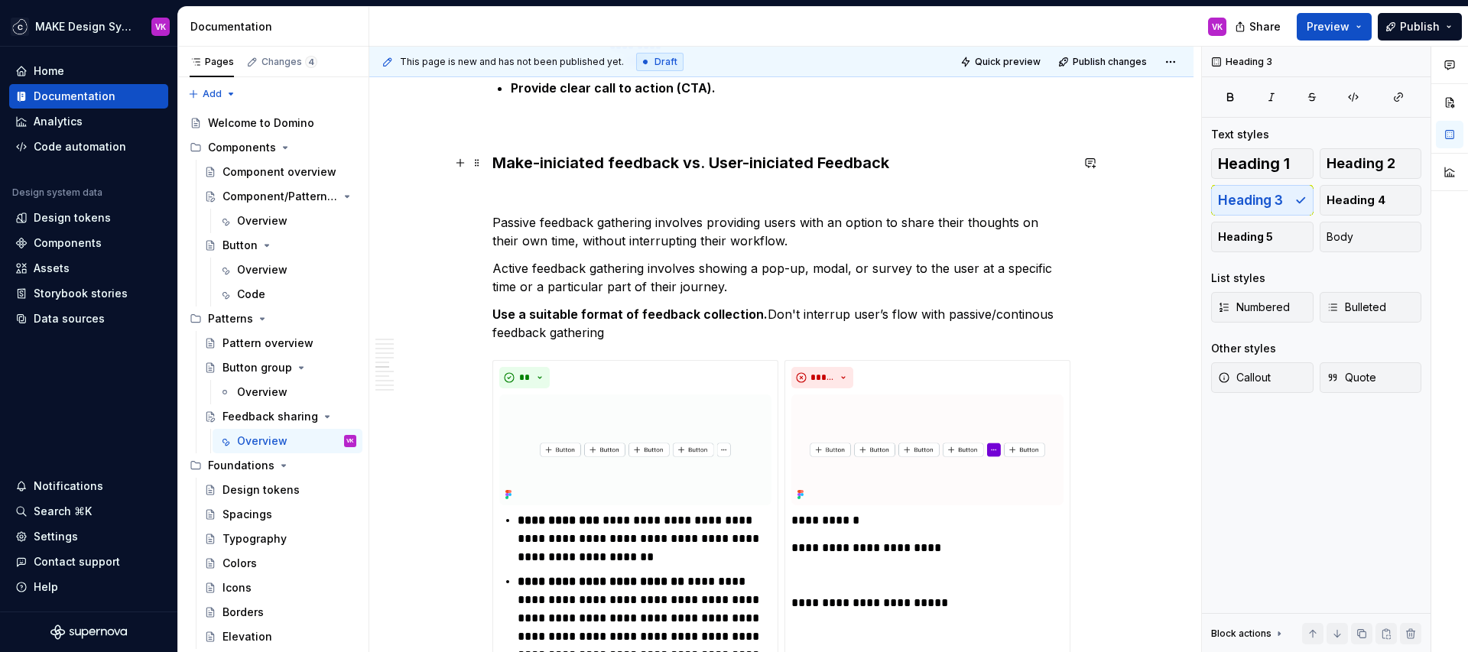
click at [575, 165] on h3 "Make-iniciated feedback vs. User-iniciated Feedback" at bounding box center [781, 162] width 578 height 21
click at [527, 166] on h3 "Make-iniciated feedback vs. User-iniciated Feedback" at bounding box center [781, 162] width 578 height 21
click at [561, 201] on p at bounding box center [781, 195] width 578 height 18
click at [459, 199] on button "button" at bounding box center [460, 194] width 21 height 21
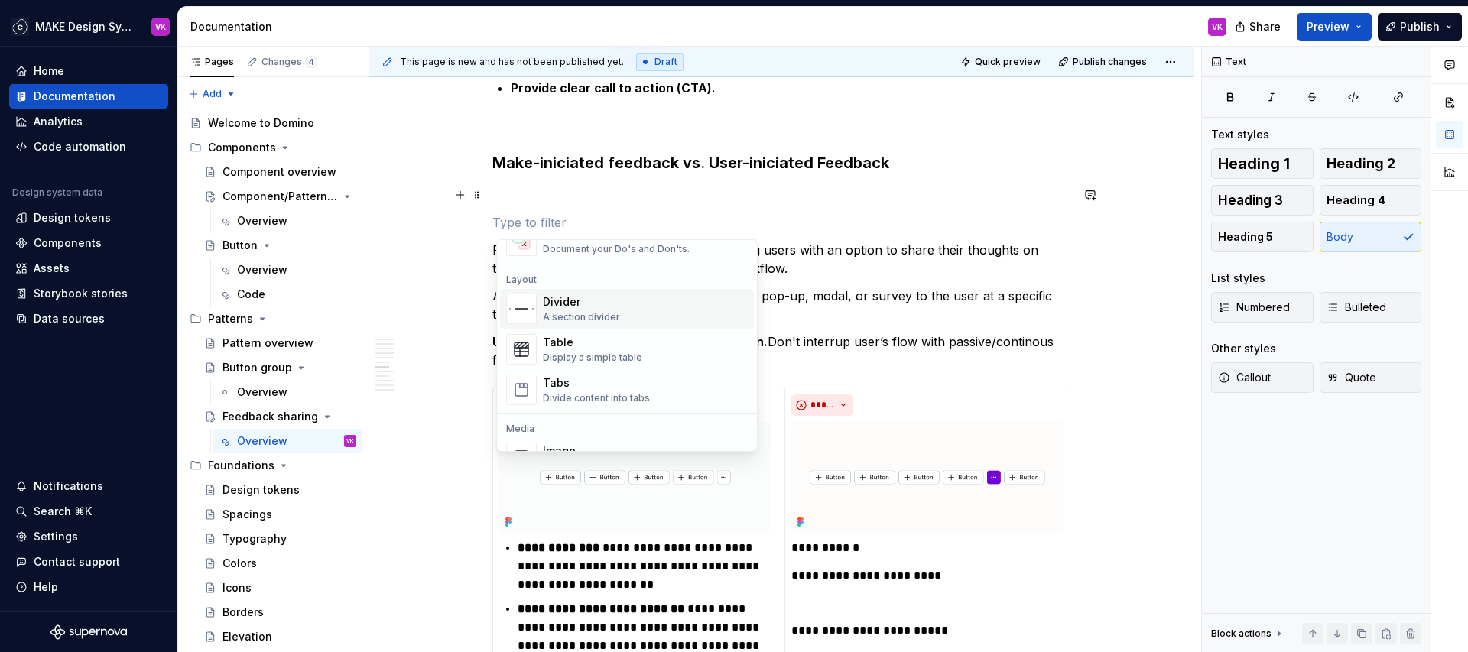
scroll to position [477, 0]
click at [572, 348] on div "Table" at bounding box center [592, 341] width 99 height 15
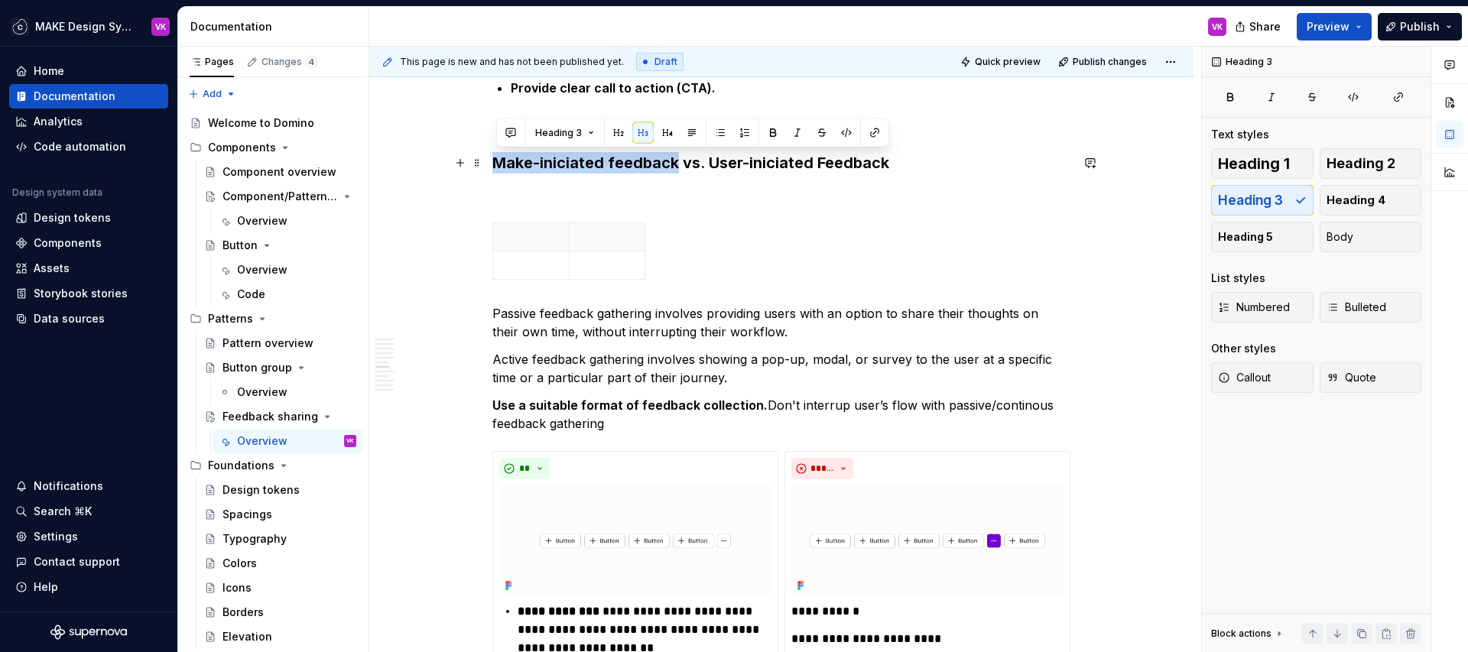
drag, startPoint x: 681, startPoint y: 164, endPoint x: 502, endPoint y: 165, distance: 178.2
click at [502, 165] on h3 "Make-iniciated feedback vs. User-iniciated Feedback" at bounding box center [781, 162] width 578 height 21
copy h3 "Make-iniciated feedback"
click at [528, 239] on p at bounding box center [530, 236] width 57 height 15
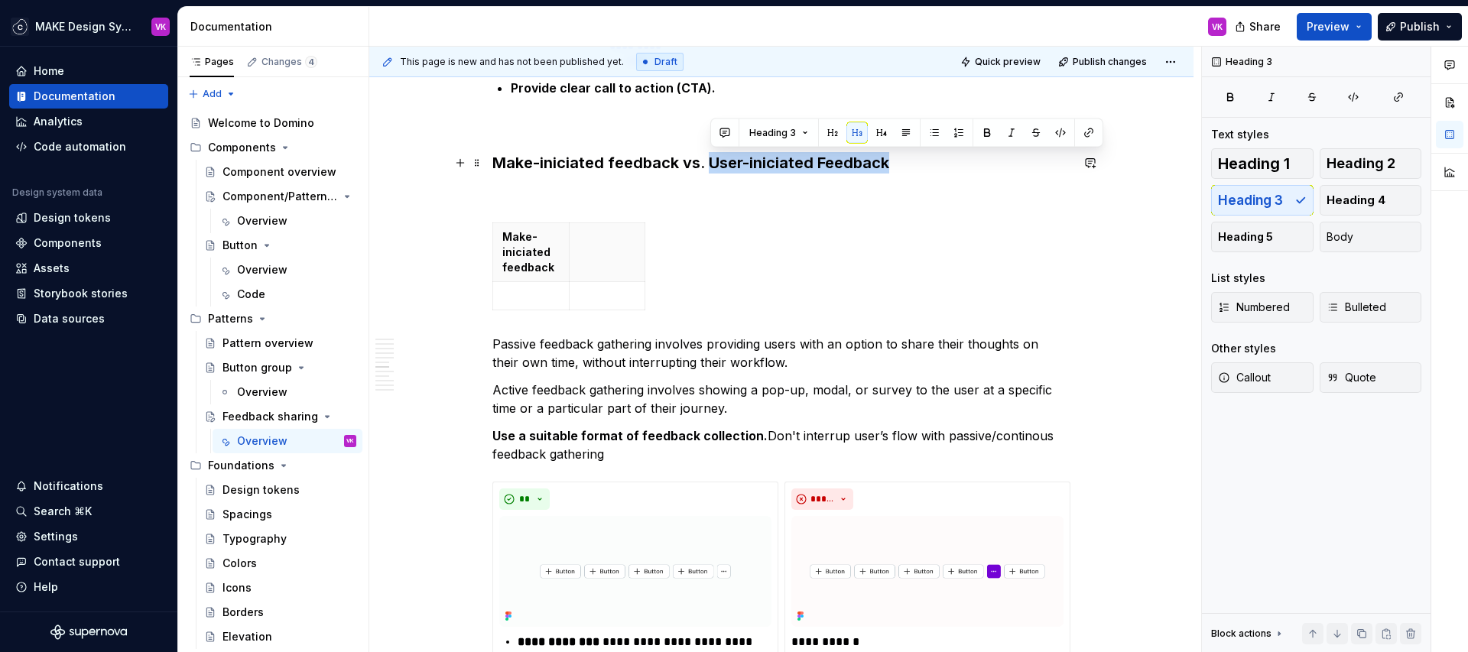
drag, startPoint x: 902, startPoint y: 164, endPoint x: 714, endPoint y: 163, distance: 187.4
click at [714, 163] on h3 "Make-iniciated feedback vs. User-iniciated Feedback" at bounding box center [781, 162] width 578 height 21
copy h3 "User-iniciated Feedback"
click at [610, 242] on p at bounding box center [607, 236] width 57 height 15
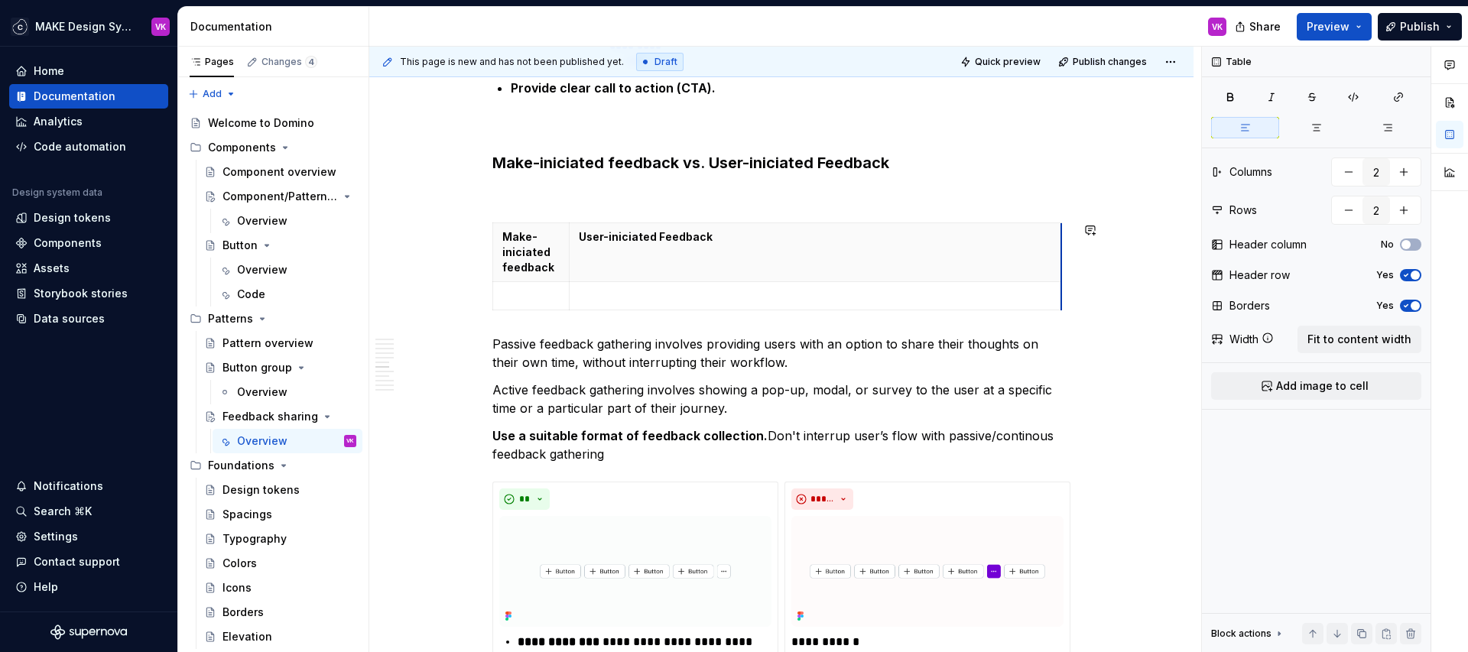
drag, startPoint x: 648, startPoint y: 237, endPoint x: 1065, endPoint y: 215, distance: 417.4
drag, startPoint x: 1063, startPoint y: 232, endPoint x: 873, endPoint y: 245, distance: 190.2
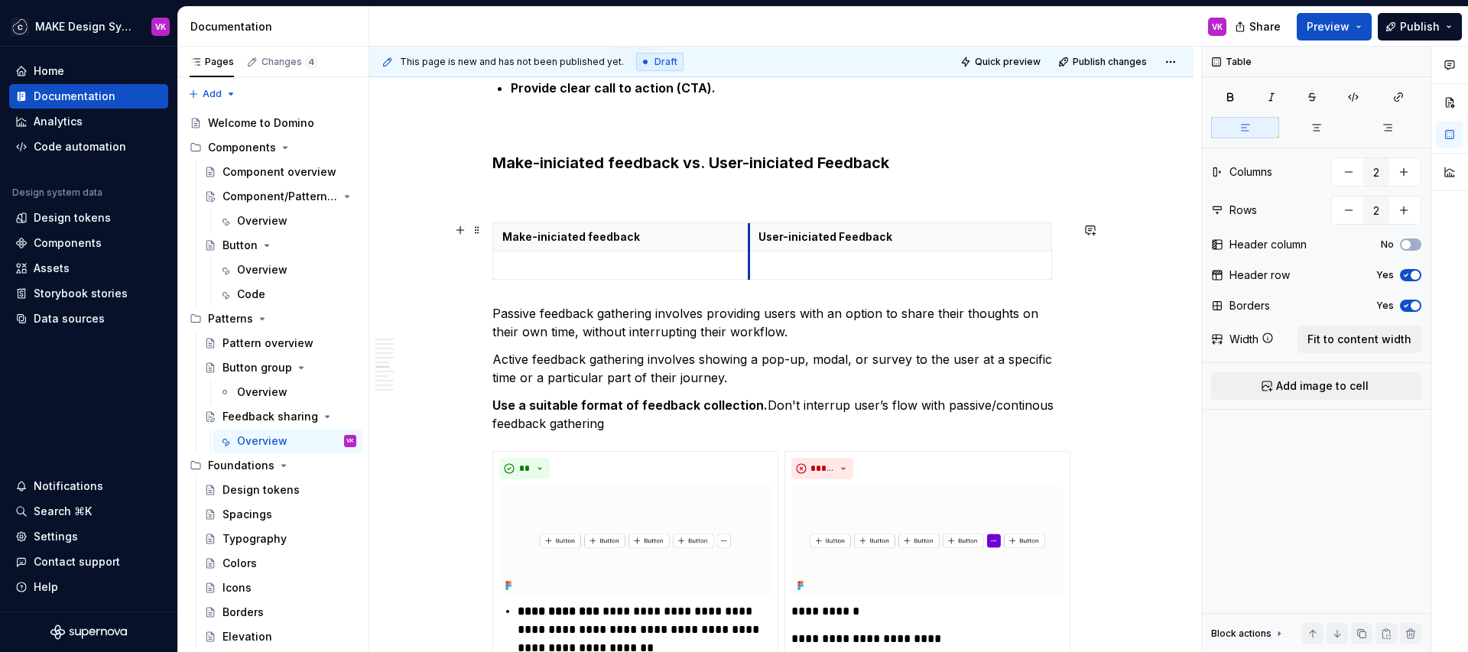
drag, startPoint x: 573, startPoint y: 263, endPoint x: 752, endPoint y: 262, distance: 179.7
click at [752, 262] on tbody "Make-iniciated feedback User-iniciated Feedback" at bounding box center [772, 251] width 559 height 57
click at [816, 264] on p at bounding box center [901, 265] width 284 height 15
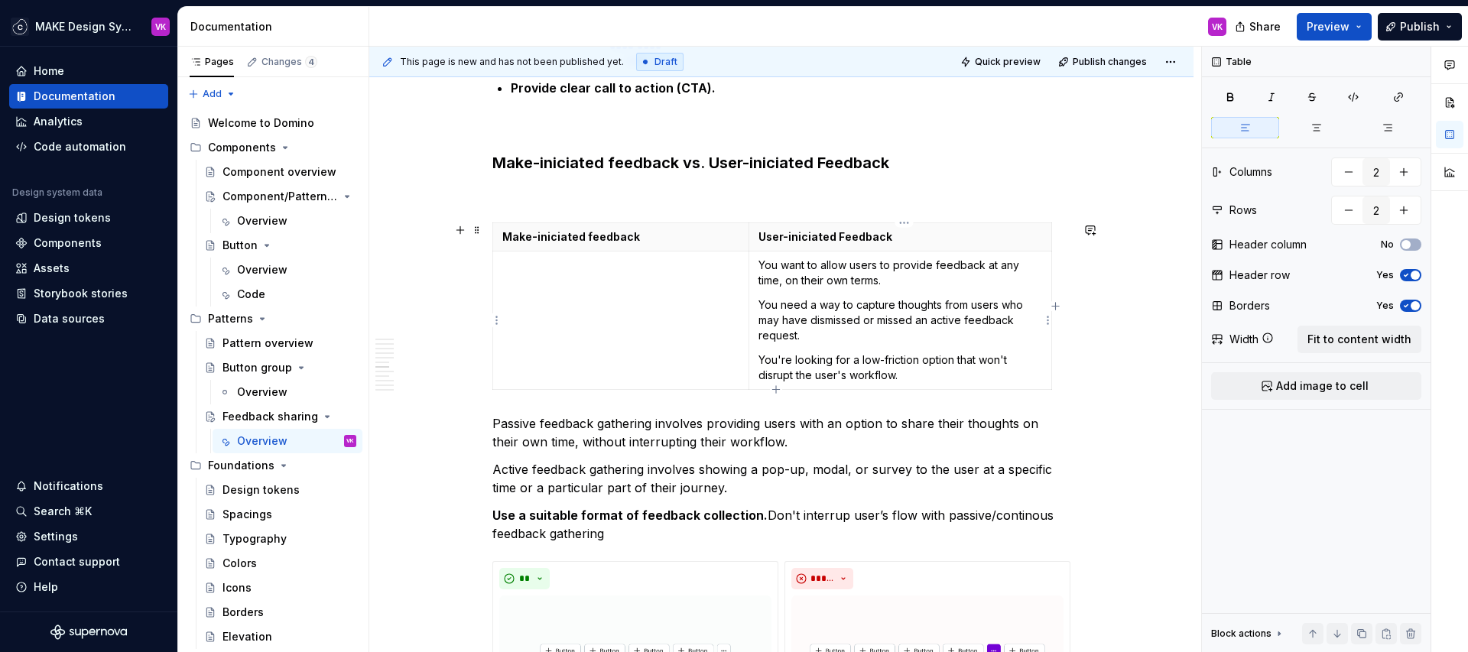
click at [761, 266] on td "You want to allow users to provide feedback at any time, on their own terms. Yo…" at bounding box center [900, 321] width 303 height 138
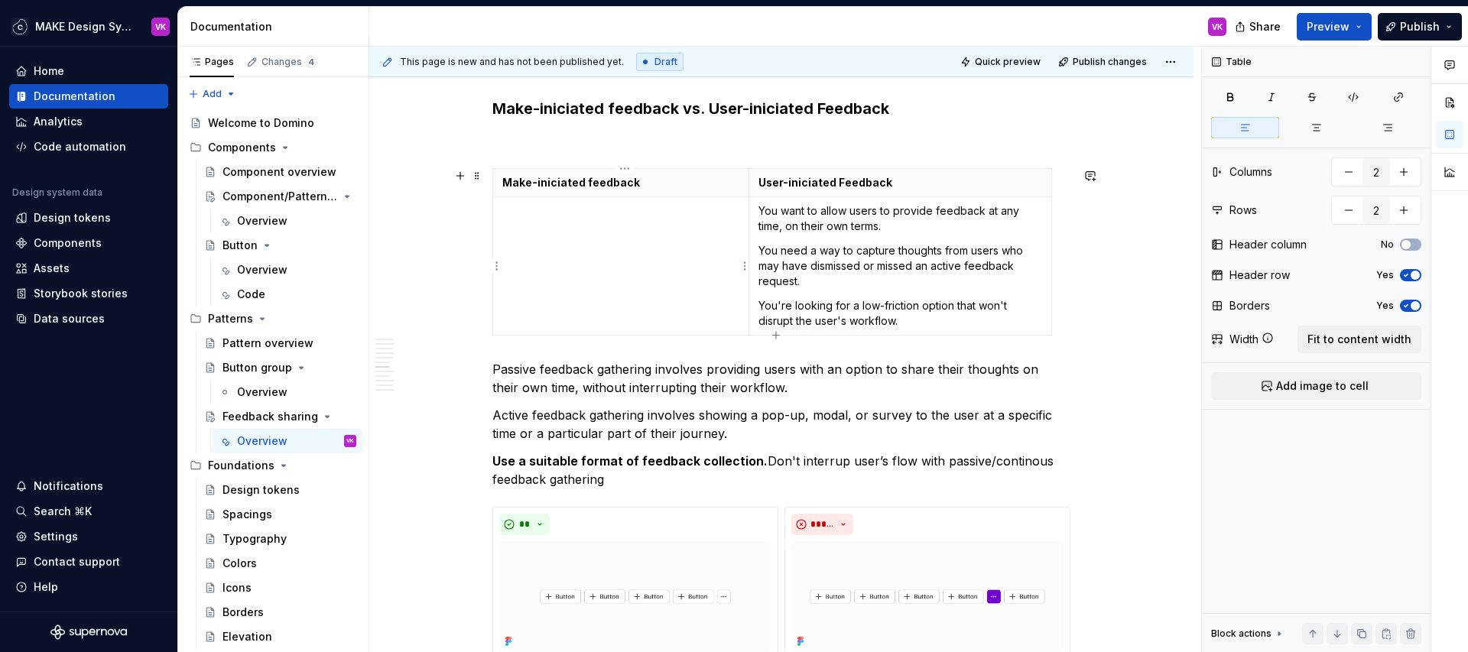
click at [615, 262] on td at bounding box center [621, 266] width 256 height 138
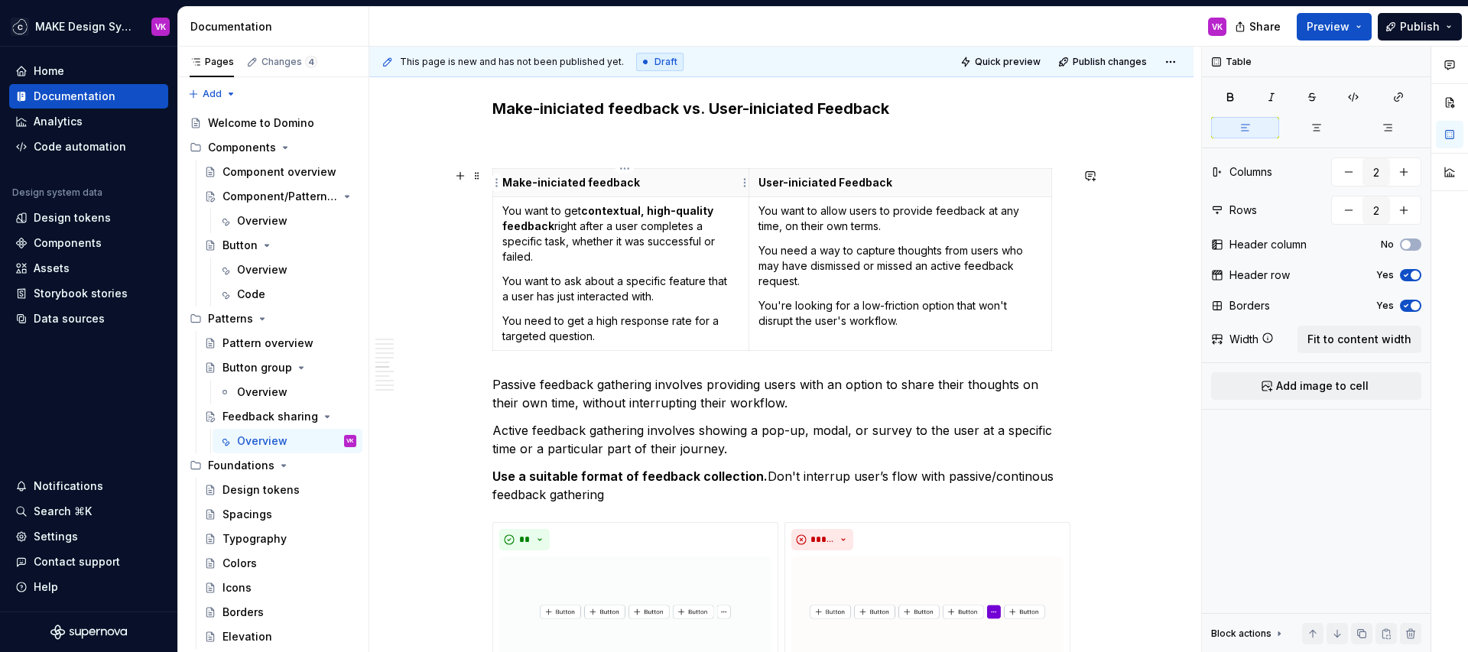
click at [557, 188] on p "Make-iniciated feedback" at bounding box center [620, 182] width 237 height 15
click at [801, 183] on p "User-iniciated Feedback" at bounding box center [901, 182] width 284 height 15
click at [594, 258] on p "You want to get contextual, high-quality feedback right after a user completes …" at bounding box center [620, 233] width 237 height 61
drag, startPoint x: 990, startPoint y: 213, endPoint x: 959, endPoint y: 226, distance: 33.2
click at [959, 226] on p "You want to allow users to provide feedback at any time, on their own terms." at bounding box center [901, 218] width 284 height 31
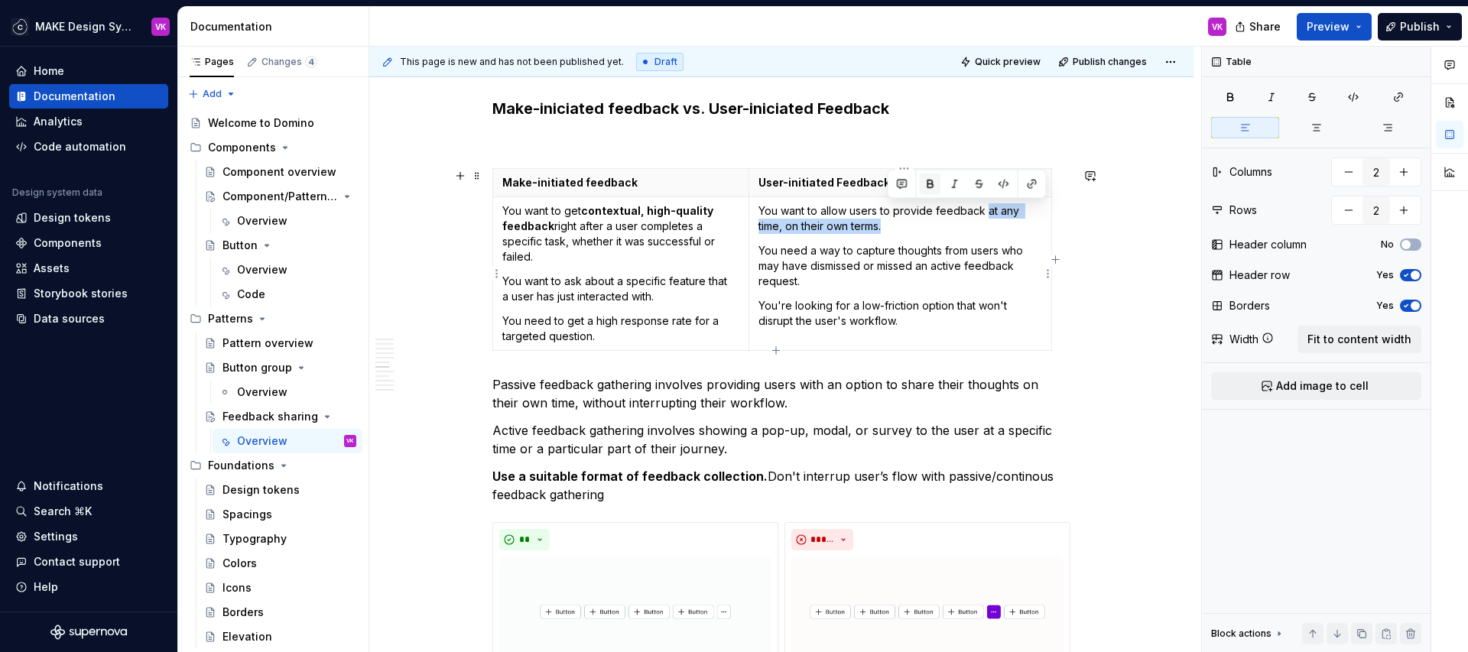
click at [927, 181] on button "button" at bounding box center [930, 184] width 21 height 21
click at [913, 220] on p "You want to allow users to provide feedback at any time, on their own terms." at bounding box center [901, 218] width 284 height 31
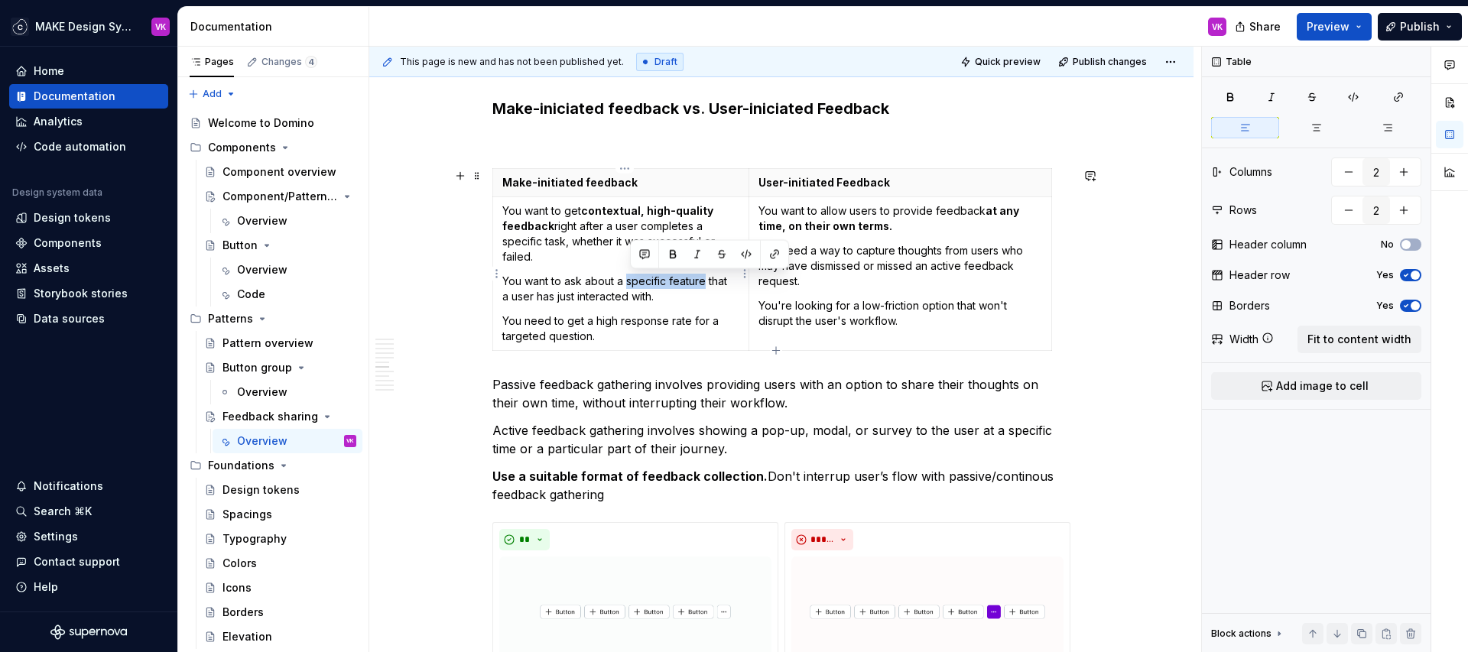
drag, startPoint x: 710, startPoint y: 282, endPoint x: 632, endPoint y: 283, distance: 78.0
click at [632, 283] on p "You want to ask about a specific feature that a user has just interacted with." at bounding box center [620, 289] width 237 height 31
click at [674, 256] on button "button" at bounding box center [672, 254] width 21 height 21
click at [631, 336] on p "You need to get a high response rate for a targeted question." at bounding box center [620, 329] width 237 height 31
drag, startPoint x: 955, startPoint y: 306, endPoint x: 863, endPoint y: 309, distance: 91.8
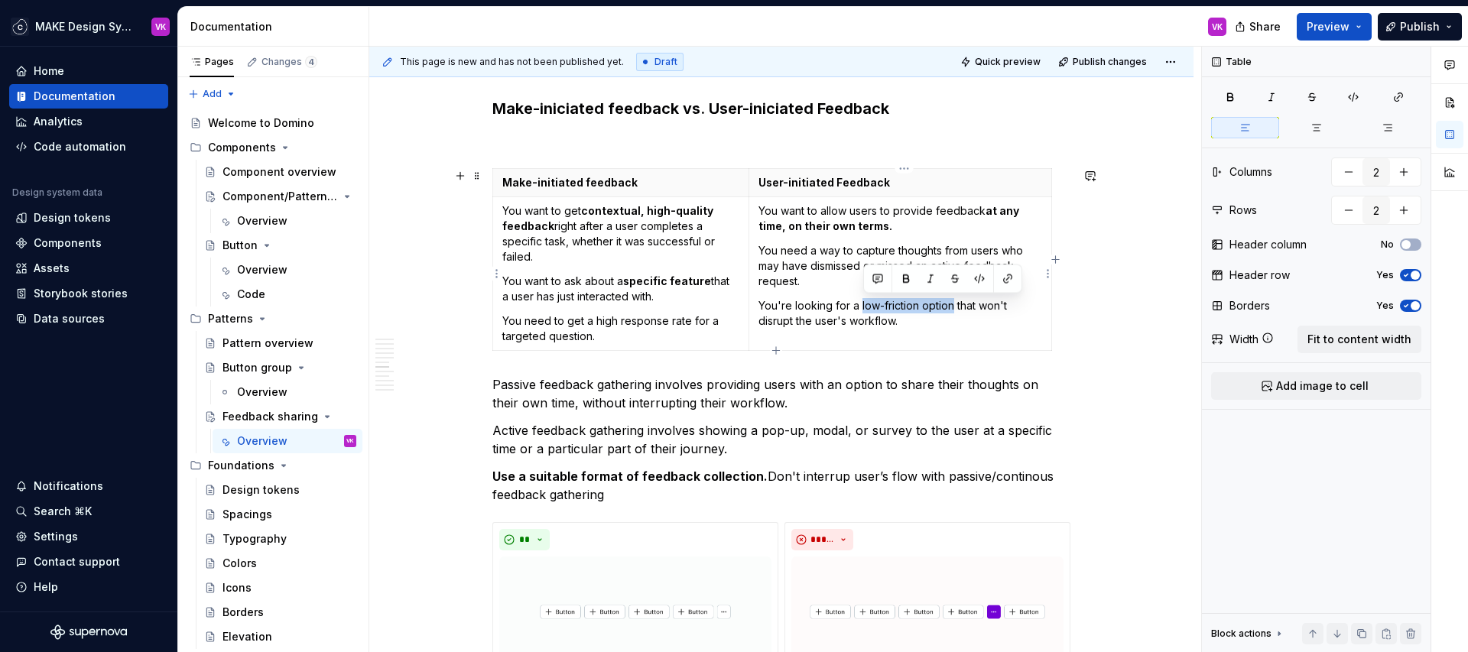
click at [863, 309] on p "You're looking for a low-friction option that won't disrupt the user's workflow." at bounding box center [901, 313] width 284 height 31
click at [902, 278] on button "button" at bounding box center [905, 278] width 21 height 21
click at [925, 317] on p "You're looking for a low-friction option that won't disrupt the user's workflow." at bounding box center [901, 313] width 284 height 31
click at [893, 262] on p "You need a way to capture thoughts from users who may have dismissed or missed …" at bounding box center [901, 266] width 284 height 46
click at [891, 278] on p "You need a way to capture thoughts from users who may have dismissed or missed …" at bounding box center [901, 266] width 284 height 46
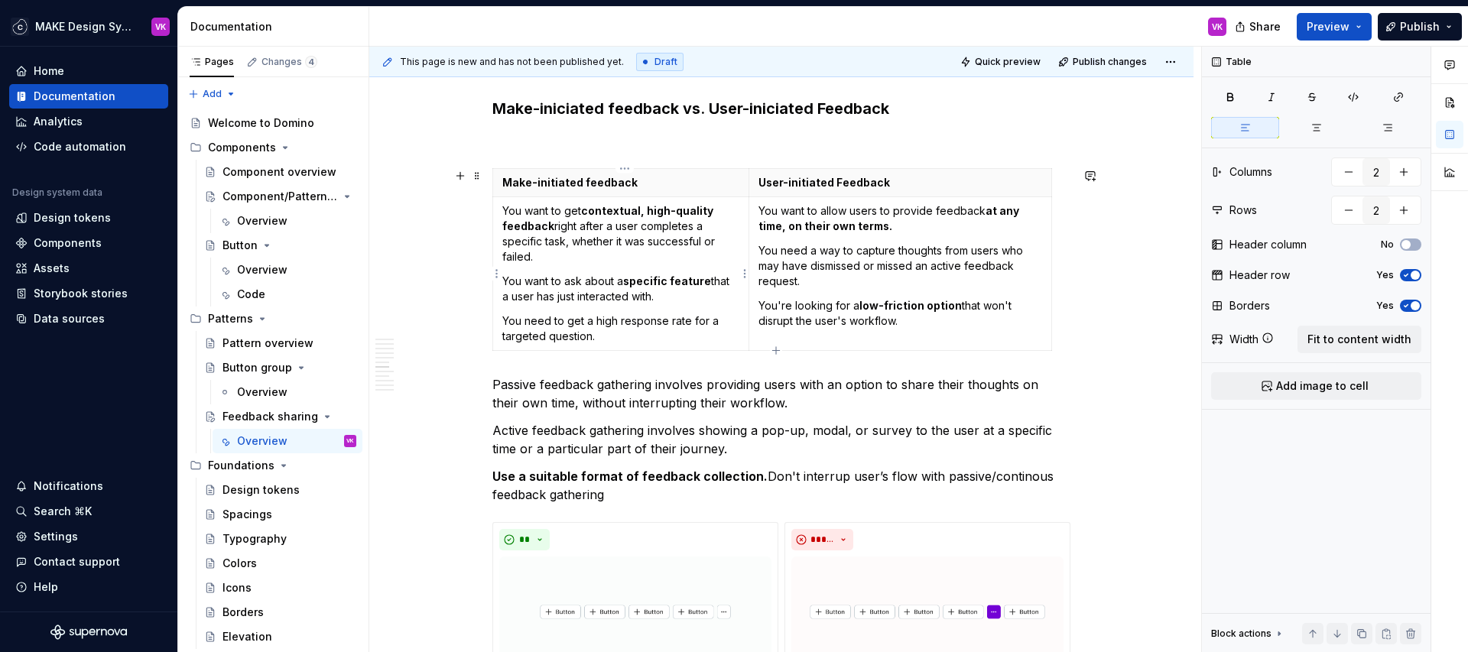
click at [679, 307] on td "You want to get contextual, high-quality feedback right after a user completes …" at bounding box center [621, 274] width 256 height 154
click at [505, 187] on p "Make-initiated feedback" at bounding box center [620, 182] width 237 height 15
click at [507, 211] on p "You want to get contextual, high-quality feedback right after a user completes …" at bounding box center [620, 233] width 237 height 61
click at [512, 214] on p "You want to get contextual, high-quality feedback right after a user completes …" at bounding box center [620, 233] width 237 height 61
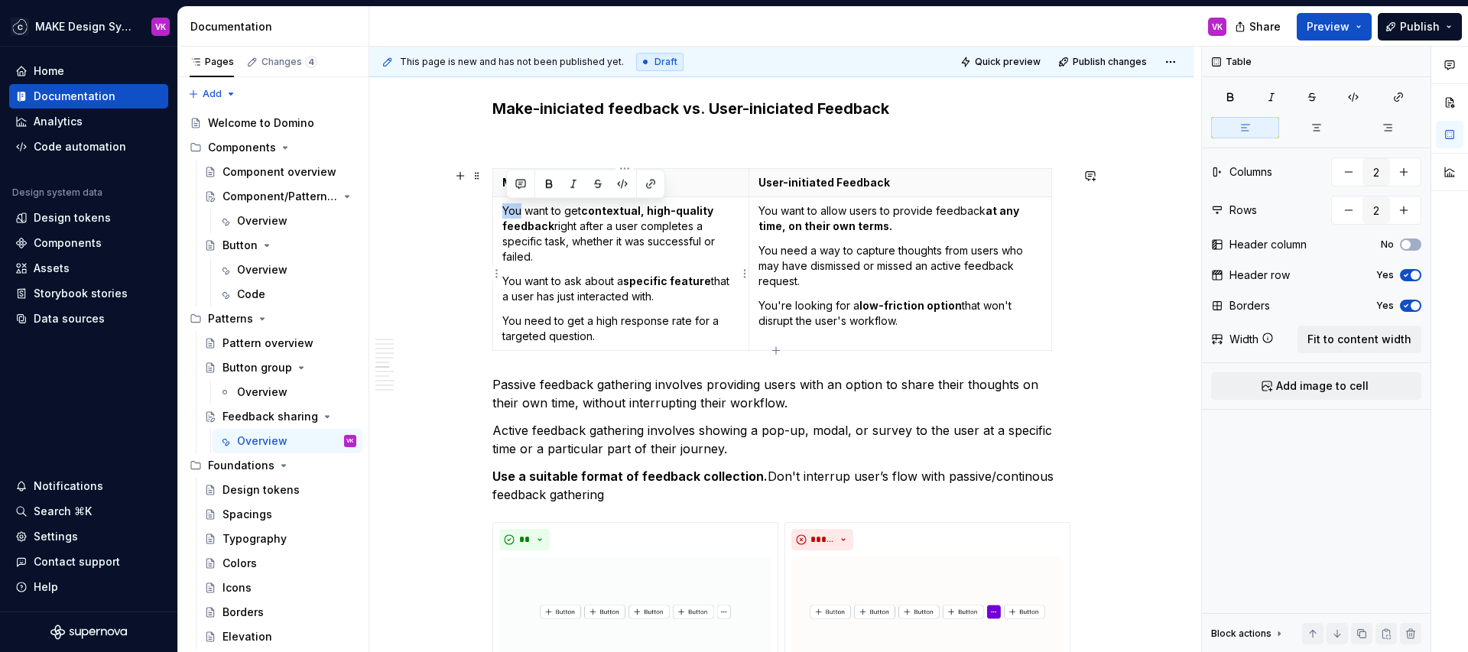
click at [512, 214] on p "You want to get contextual, high-quality feedback right after a user completes …" at bounding box center [620, 233] width 237 height 61
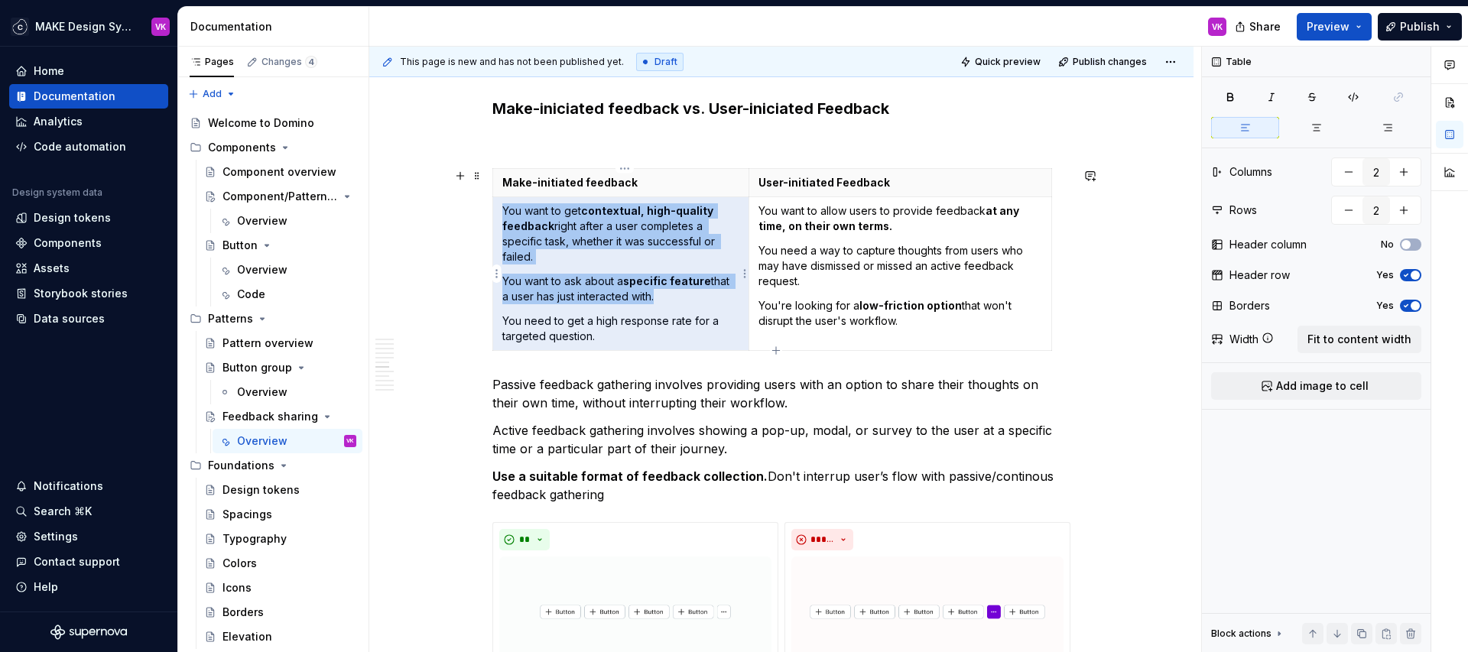
click at [512, 214] on p "You want to get contextual, high-quality feedback right after a user completes …" at bounding box center [620, 233] width 237 height 61
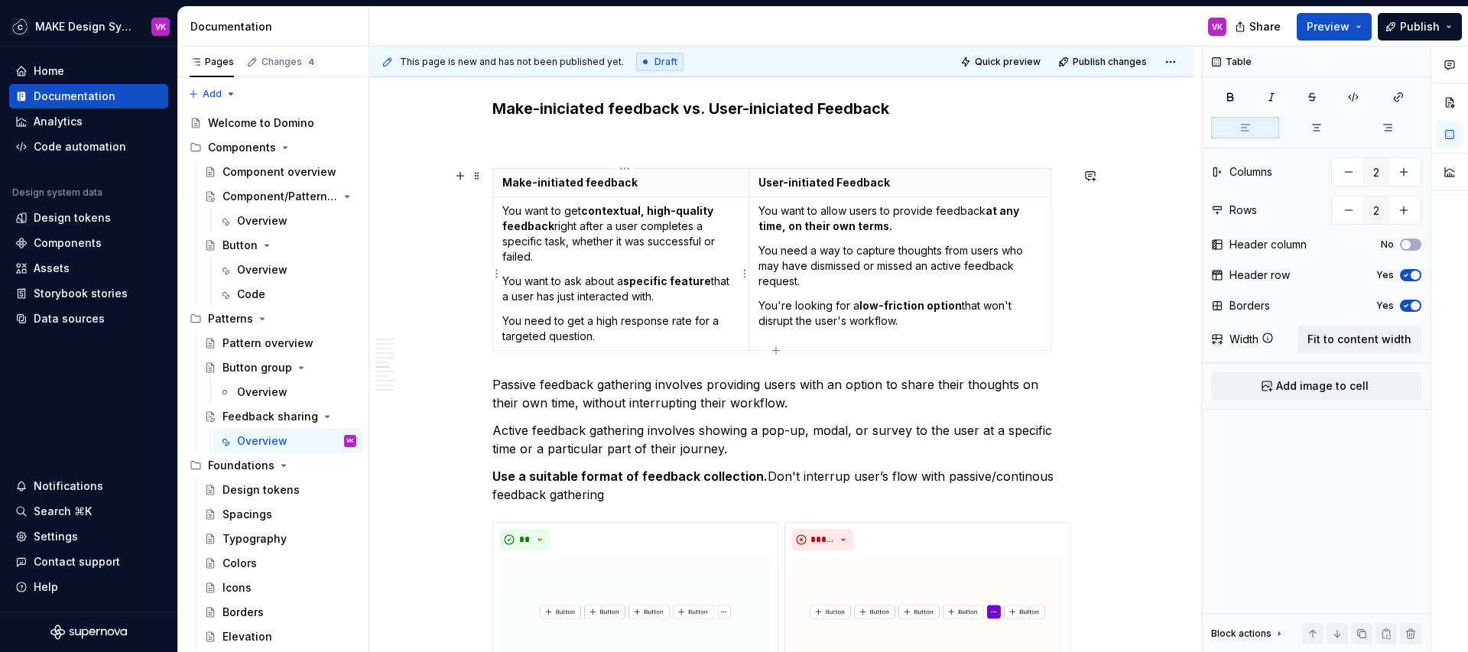
click at [504, 208] on td "You want to get contextual, high-quality feedback right after a user completes …" at bounding box center [621, 274] width 256 height 154
copy p "👉"
click at [760, 208] on td "You want to allow users to provide feedback at any time, on their own terms. Yo…" at bounding box center [900, 274] width 303 height 154
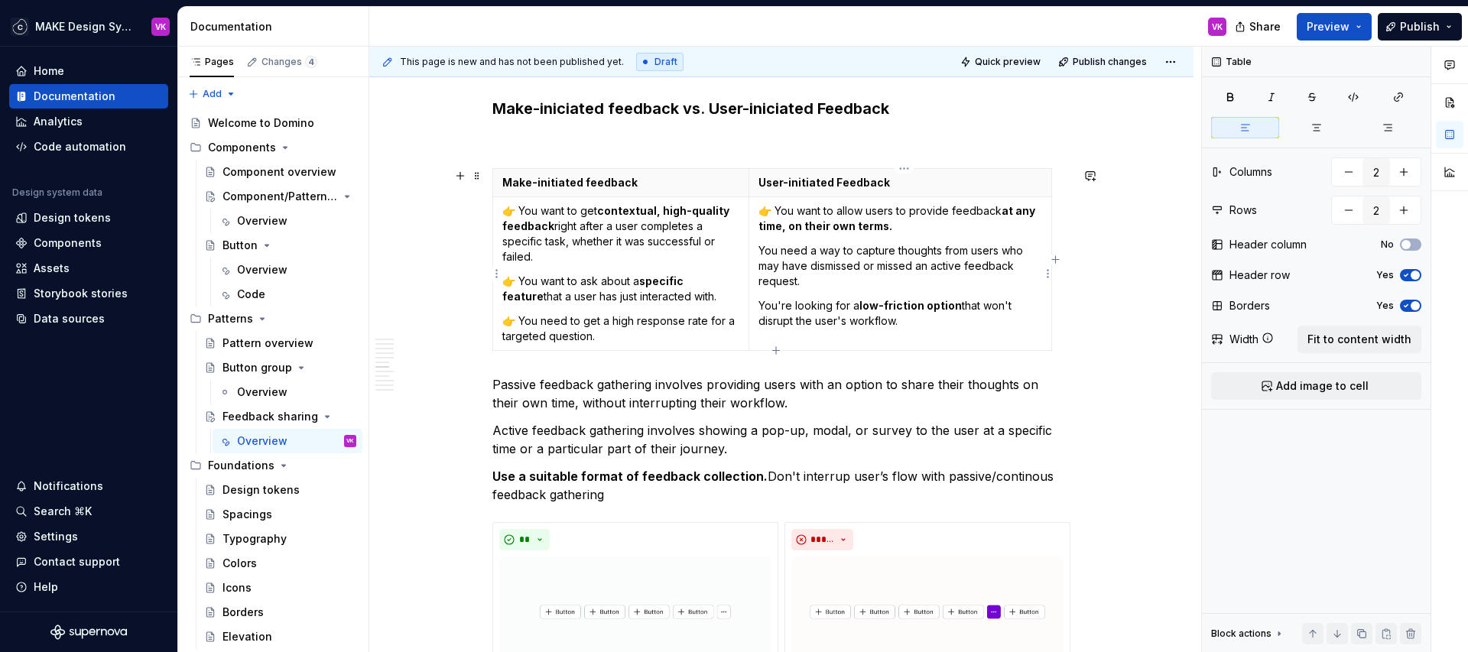
click at [760, 249] on td "👉 You want to allow users to provide feedback at any time, on their own terms. …" at bounding box center [900, 274] width 303 height 154
click at [762, 301] on p "You're looking for a low-friction option that won't disrupt the user's workflow." at bounding box center [901, 313] width 284 height 31
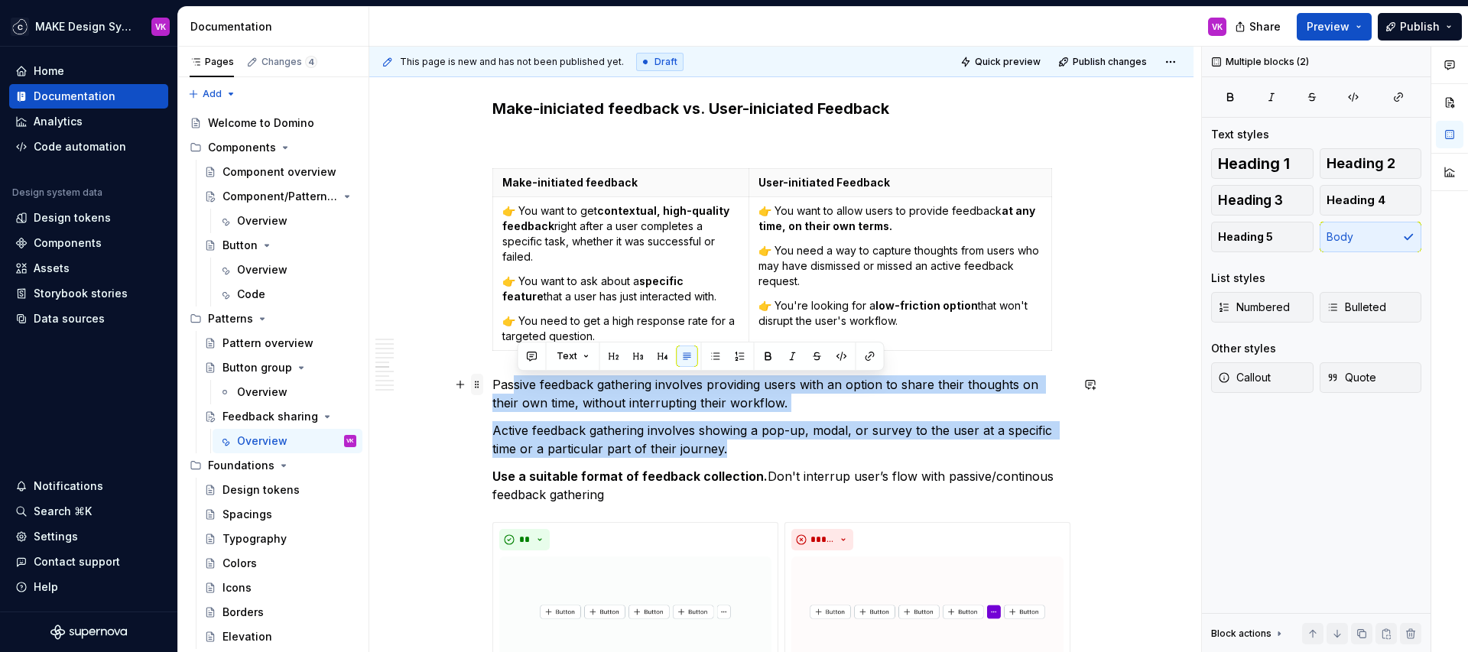
drag, startPoint x: 744, startPoint y: 450, endPoint x: 486, endPoint y: 382, distance: 267.3
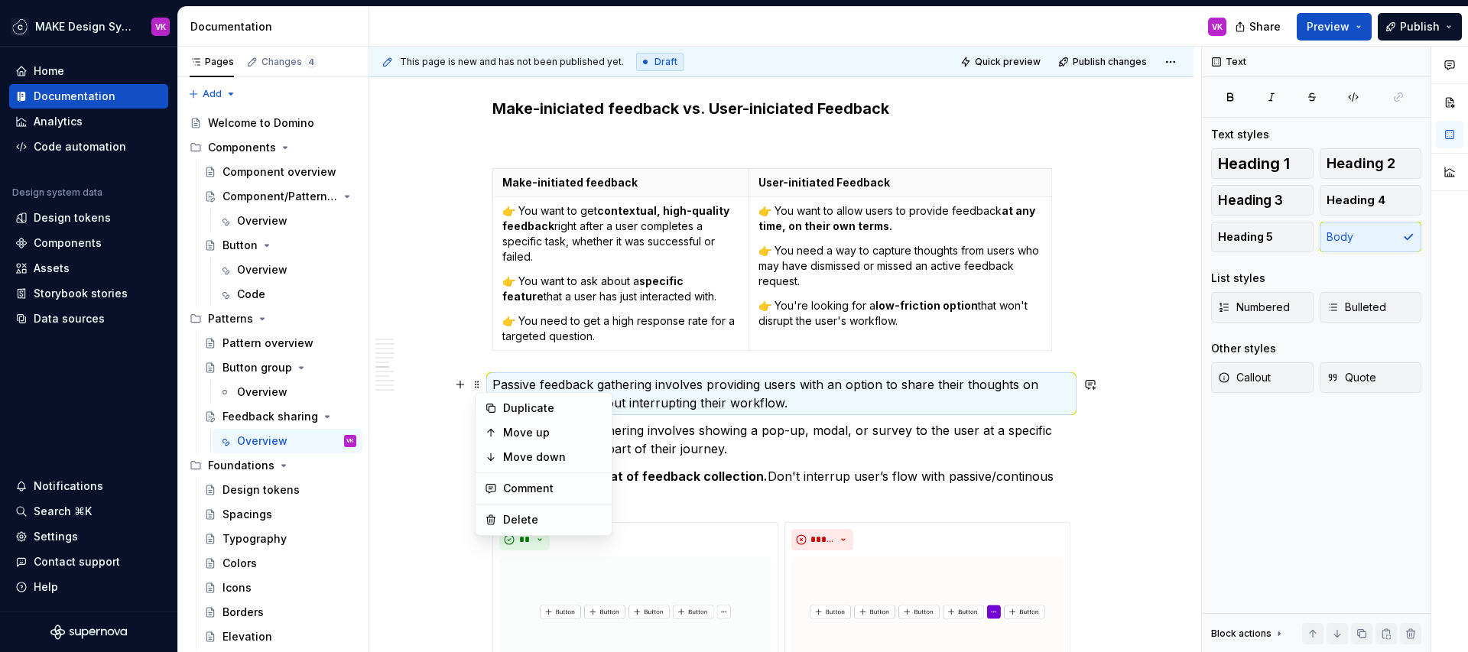
click at [550, 382] on p "Passive feedback gathering involves providing users with an option to share the…" at bounding box center [781, 393] width 578 height 37
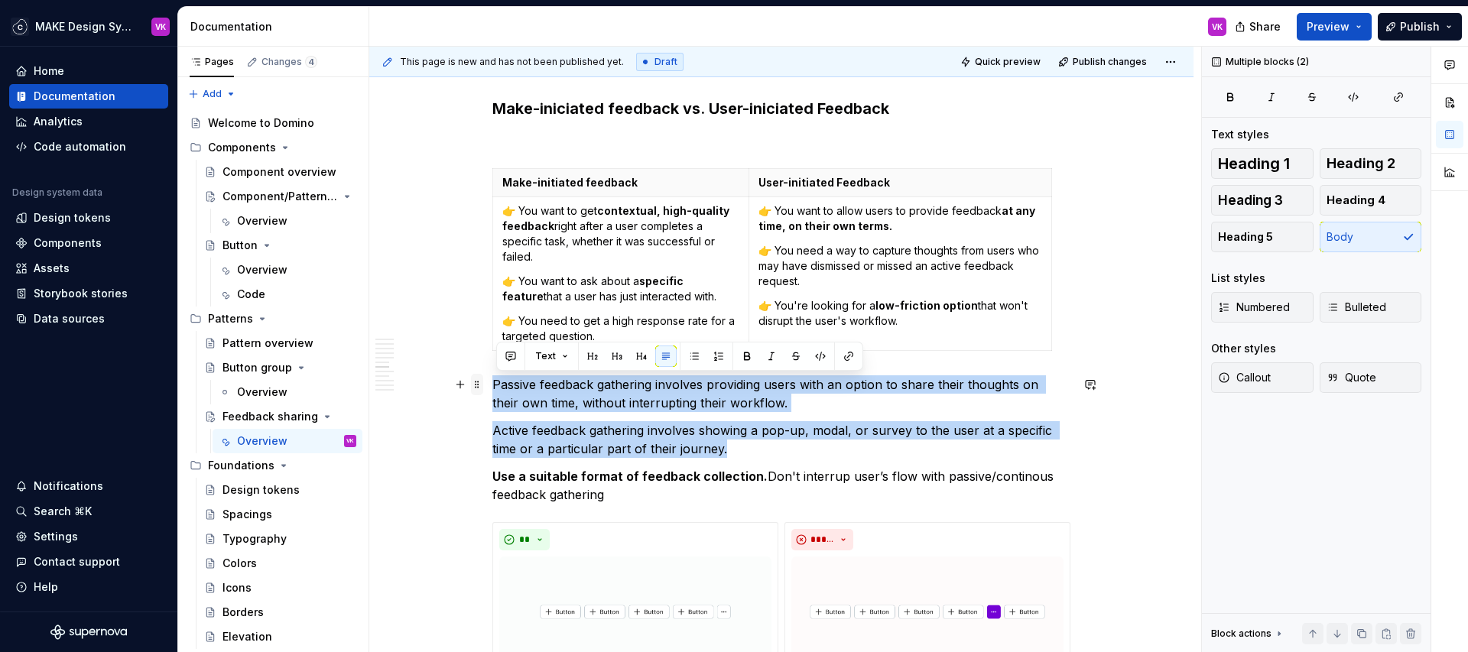
drag, startPoint x: 739, startPoint y: 444, endPoint x: 484, endPoint y: 375, distance: 263.8
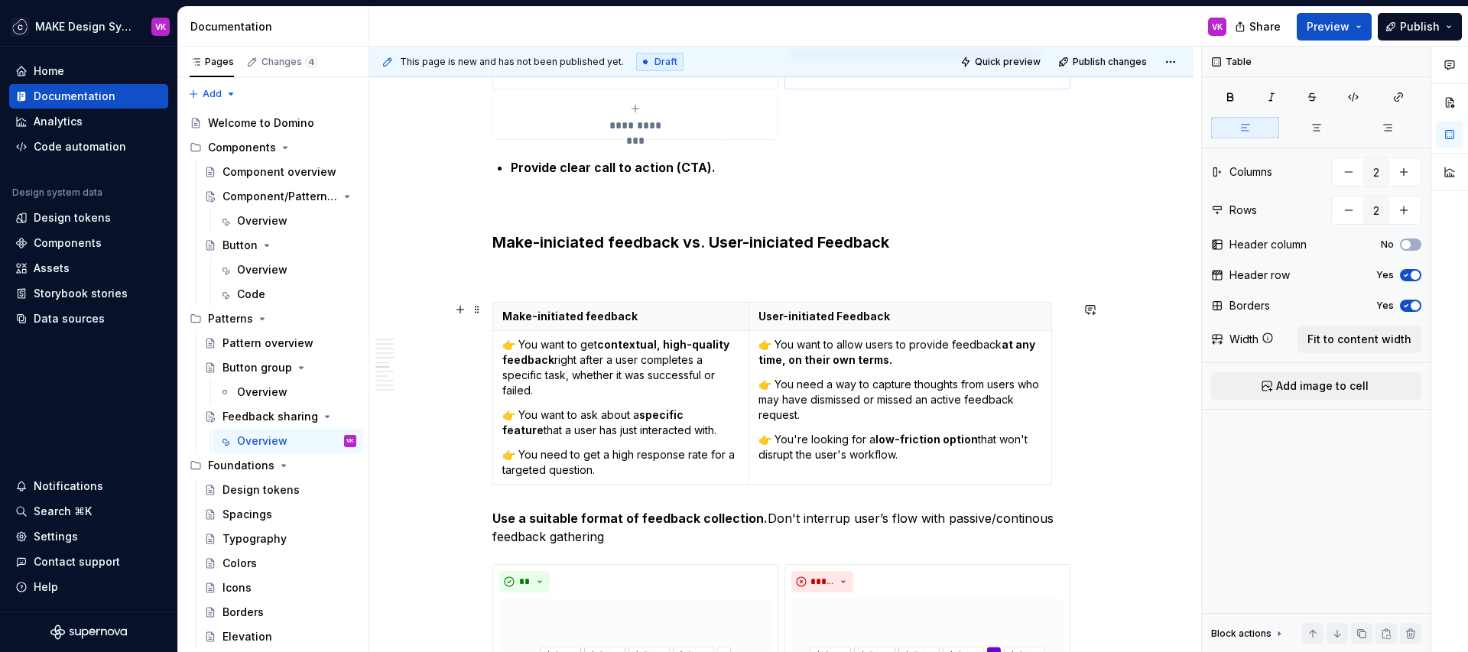
scroll to position [2728, 0]
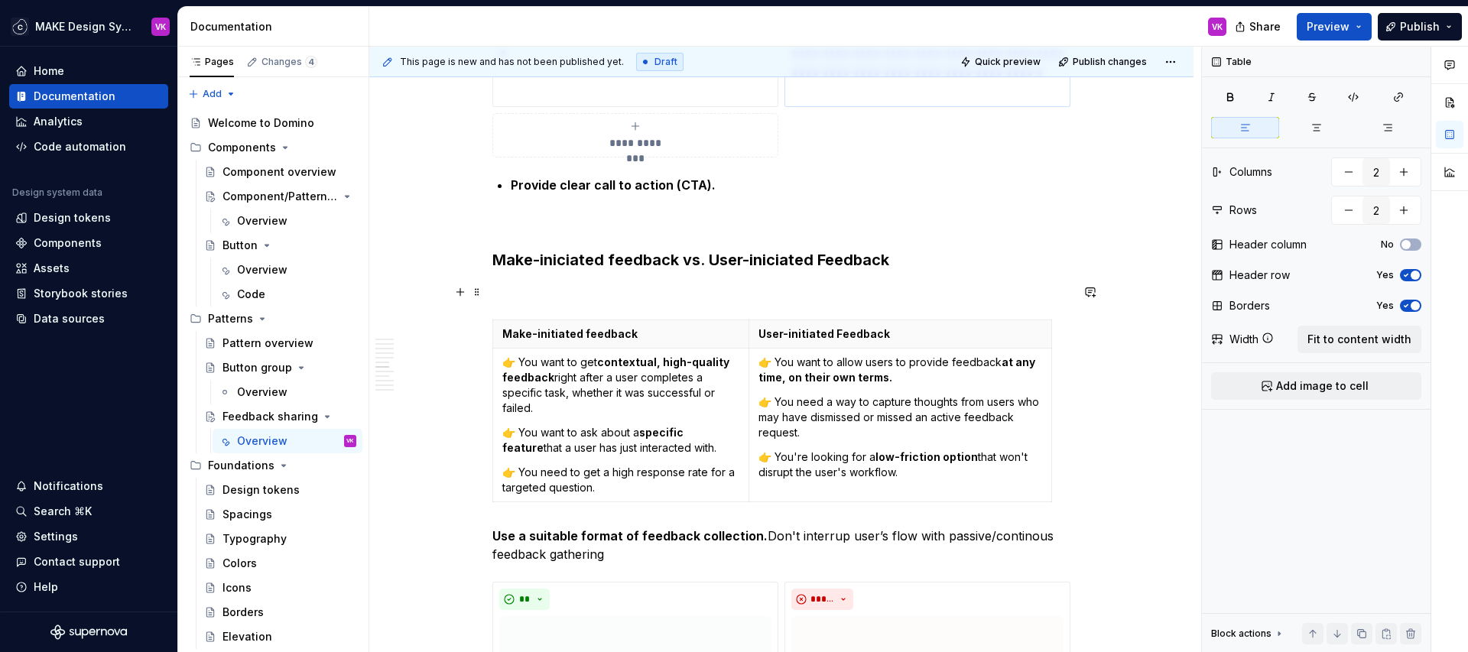
click at [567, 292] on p at bounding box center [781, 292] width 578 height 18
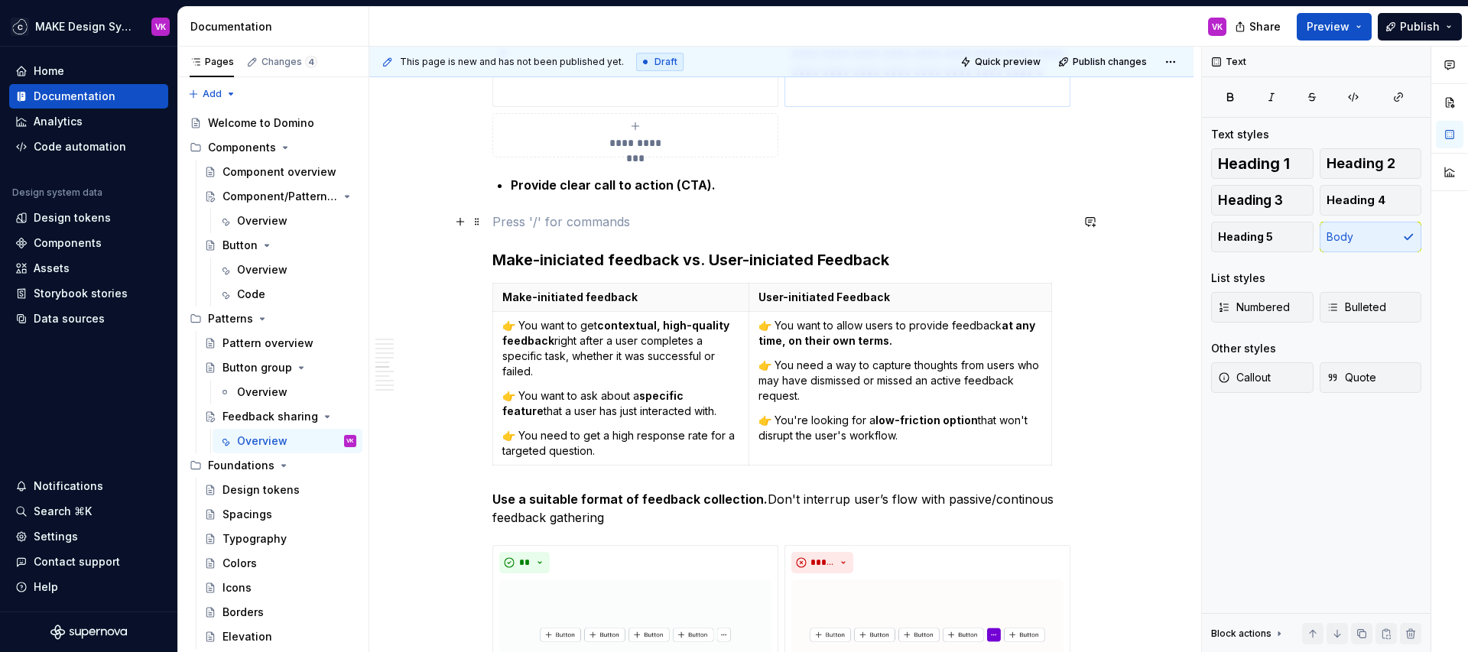
click at [623, 219] on p at bounding box center [781, 222] width 578 height 18
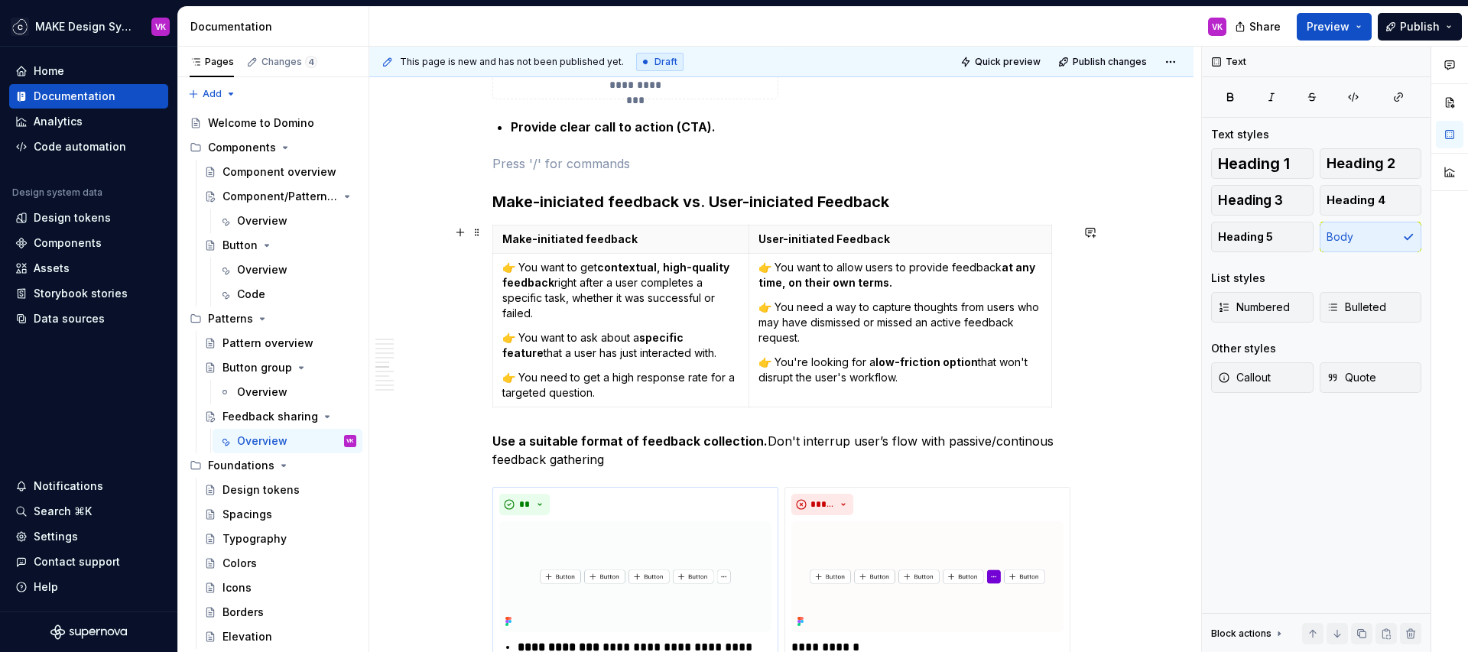
scroll to position [2784, 0]
click at [572, 206] on h3 "Make-iniciated feedback vs. User-iniciated Feedback" at bounding box center [781, 203] width 578 height 21
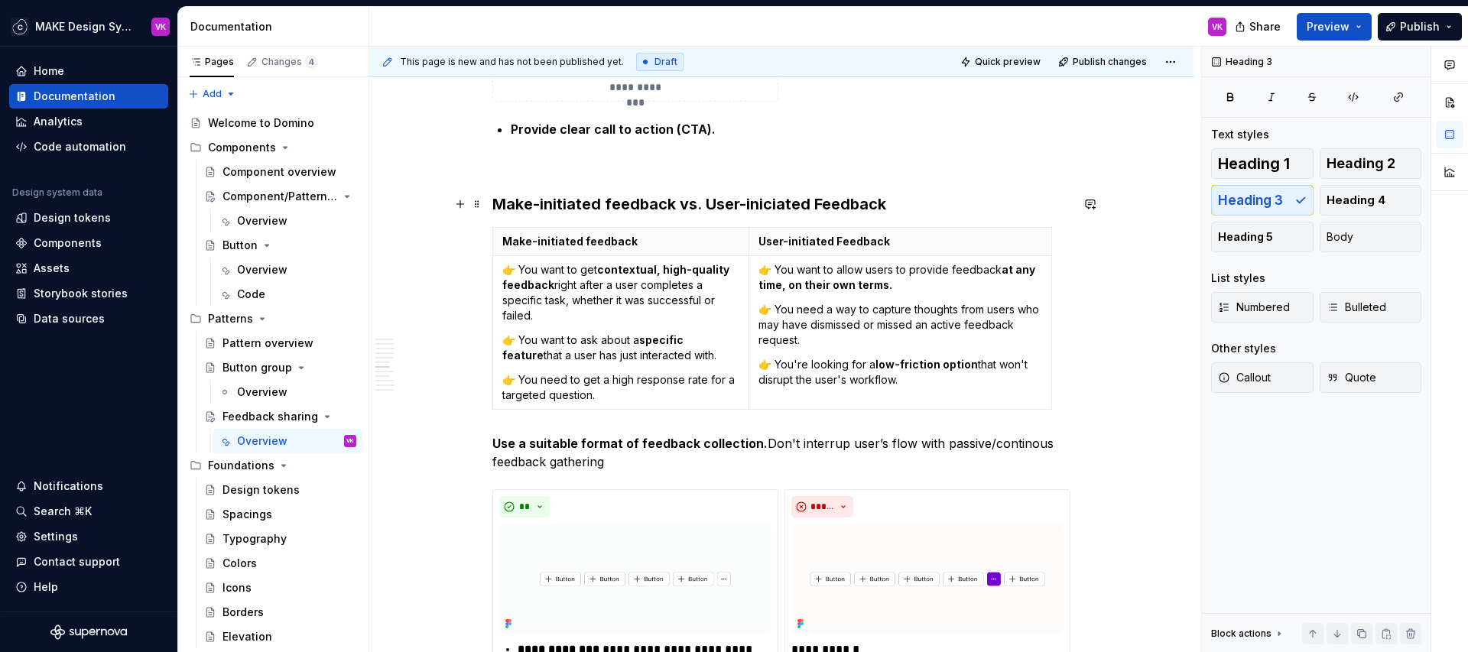
click at [767, 209] on h3 "Make-initiated feedback vs. User-iniciated Feedback" at bounding box center [781, 203] width 578 height 21
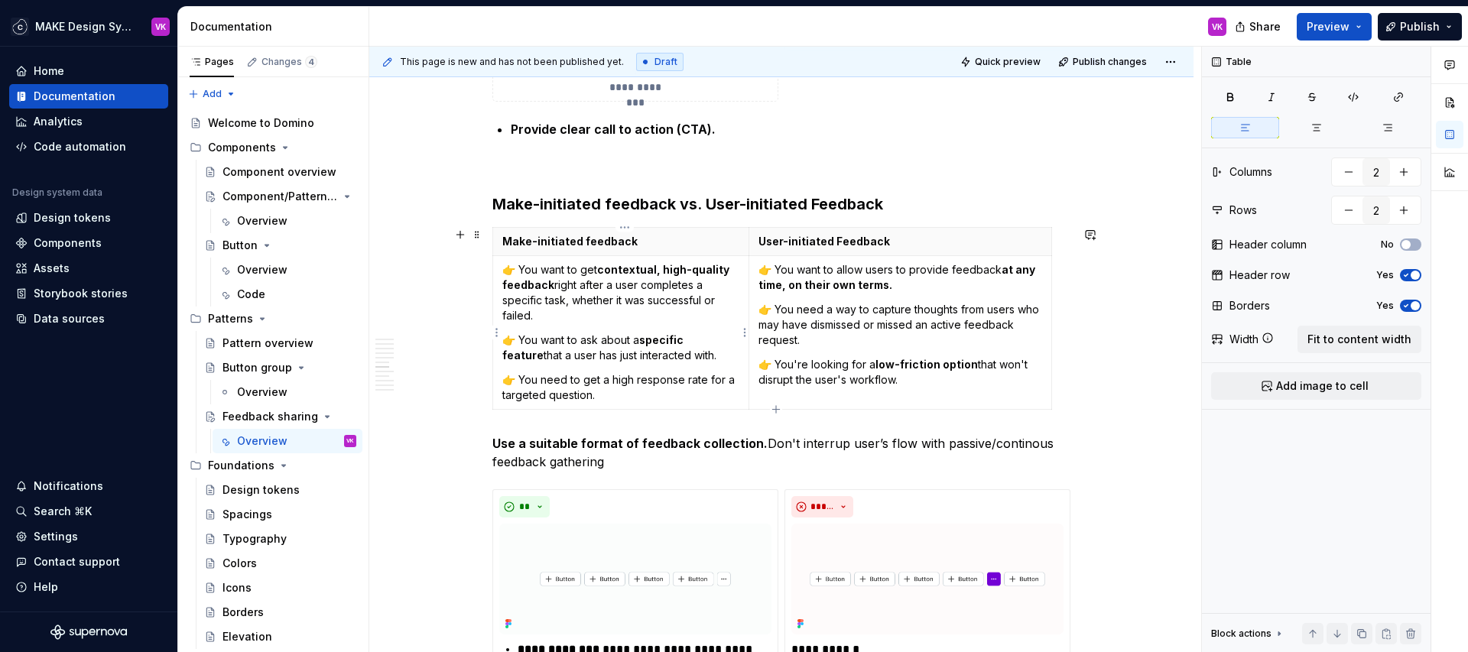
click at [620, 324] on td "👉 You want to get contextual, high-quality feedback right after a user complete…" at bounding box center [621, 333] width 256 height 154
click at [651, 316] on p "👉 You want to get contextual, high-quality feedback right after a user complete…" at bounding box center [620, 292] width 237 height 61
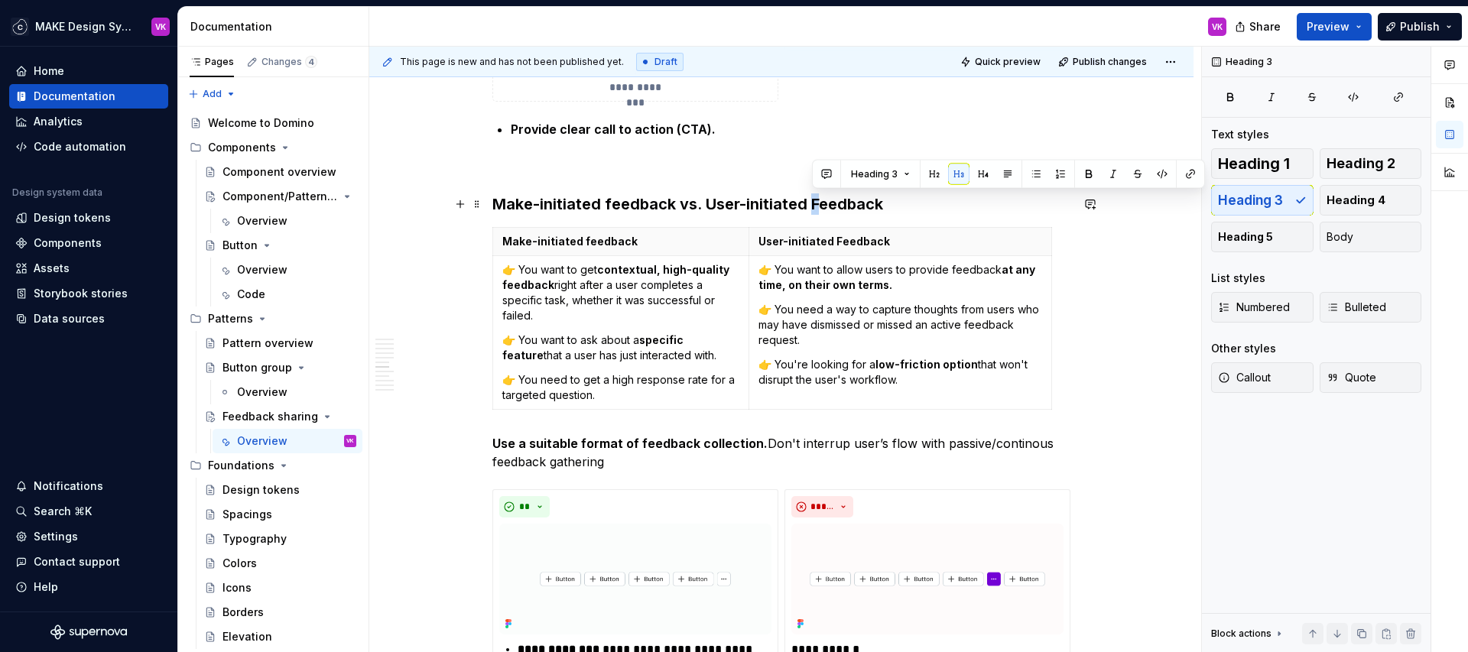
click at [814, 203] on h3 "Make-initiated feedback vs. User-initiated Feedback" at bounding box center [781, 203] width 578 height 21
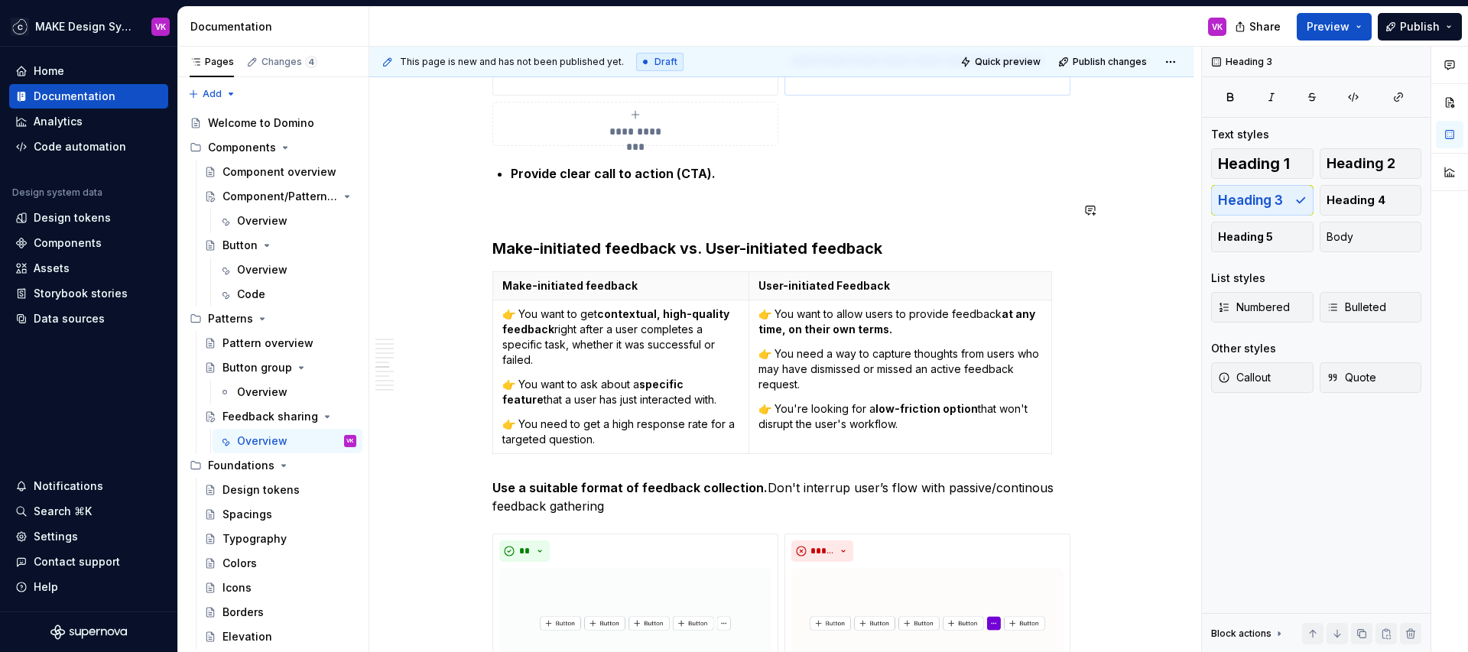
scroll to position [2735, 0]
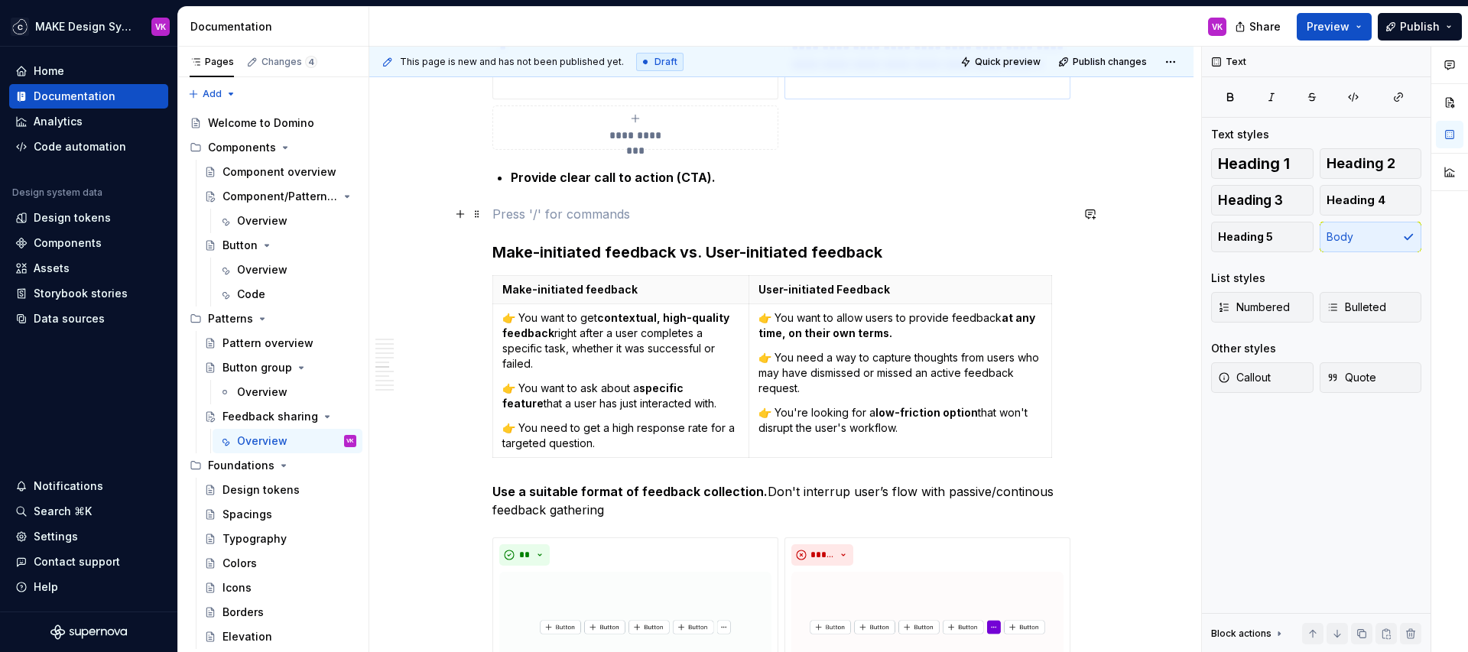
click at [601, 216] on p at bounding box center [781, 214] width 578 height 18
click at [496, 253] on h3 "Make-initiated feedback vs. User-initiated feedback" at bounding box center [781, 252] width 578 height 21
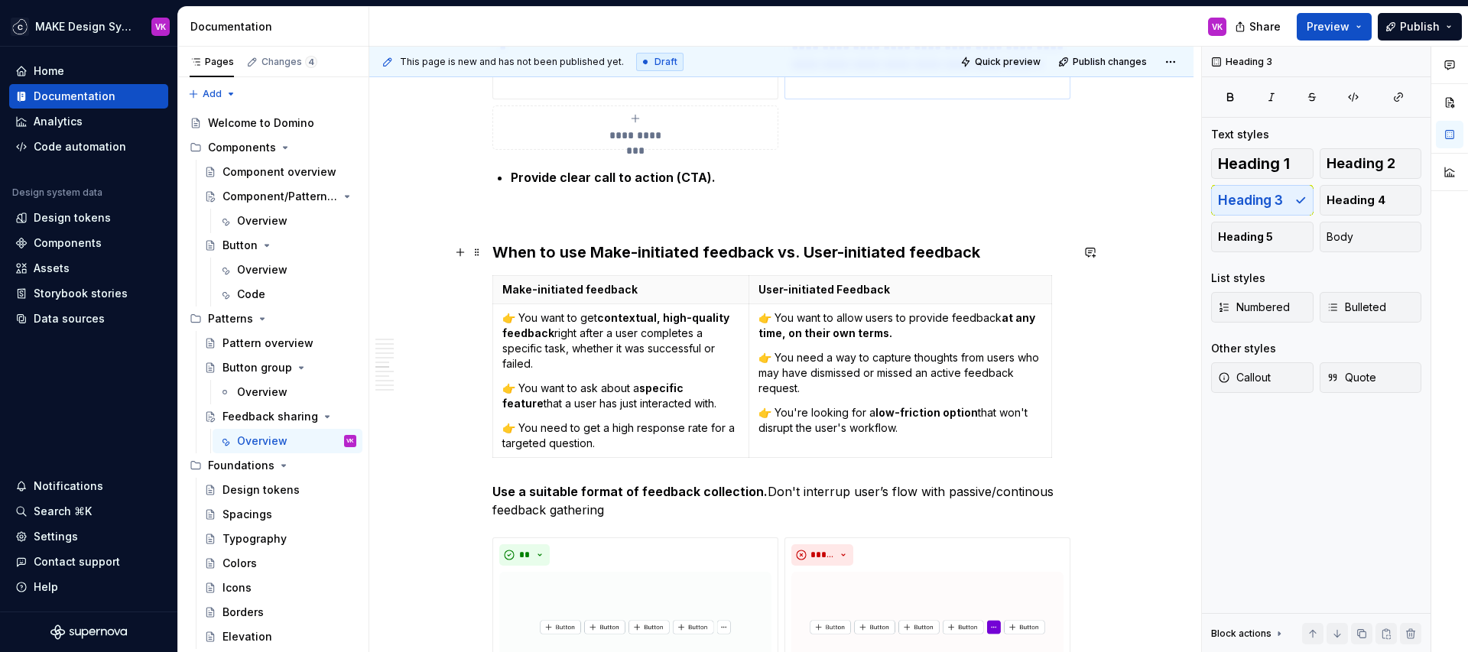
click at [1015, 259] on h3 "When to use Make-initiated feedback vs. User-initiated feedback" at bounding box center [781, 252] width 578 height 21
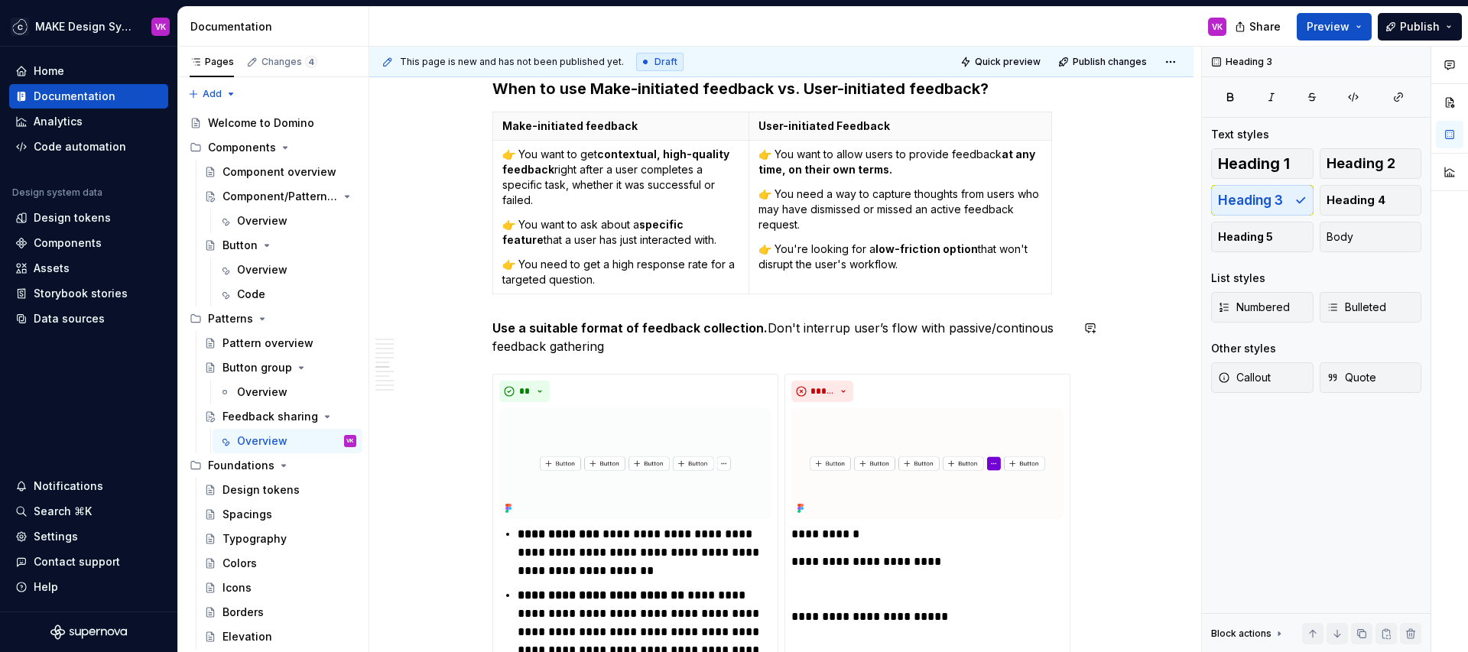
scroll to position [2901, 0]
click at [677, 349] on p "Use a suitable format of feedback collection. Don't interrup user’s flow with p…" at bounding box center [781, 335] width 578 height 37
click at [839, 330] on p "Use a suitable format of feedback collection. Don't interrup user’s flow with p…" at bounding box center [781, 335] width 578 height 37
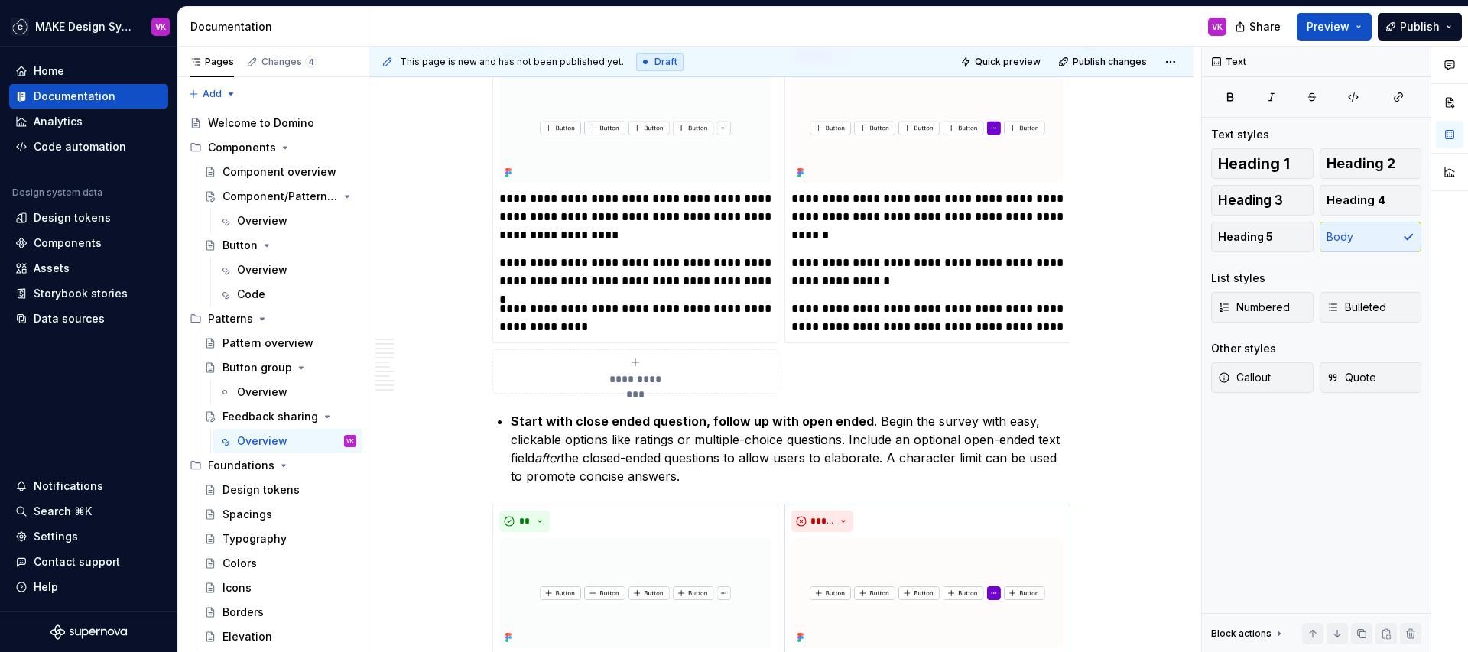
scroll to position [1776, 0]
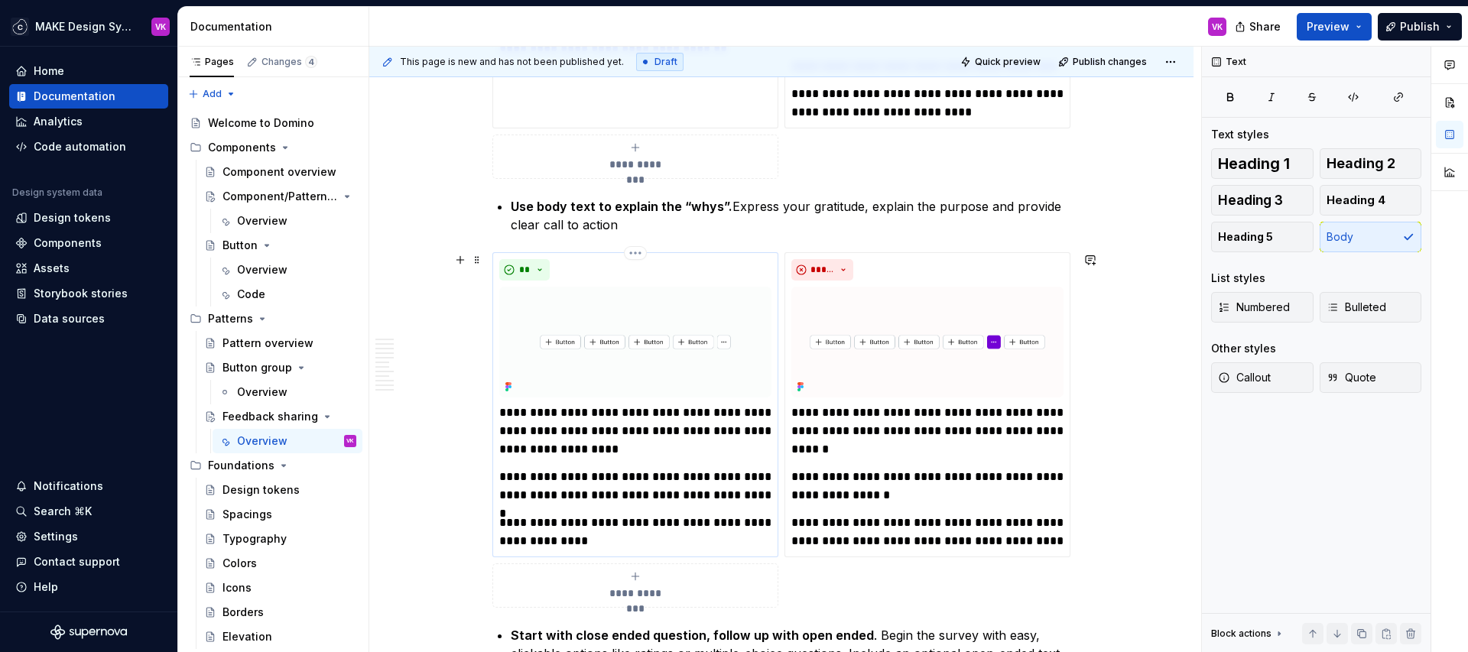
click at [636, 441] on p "**********" at bounding box center [635, 431] width 272 height 55
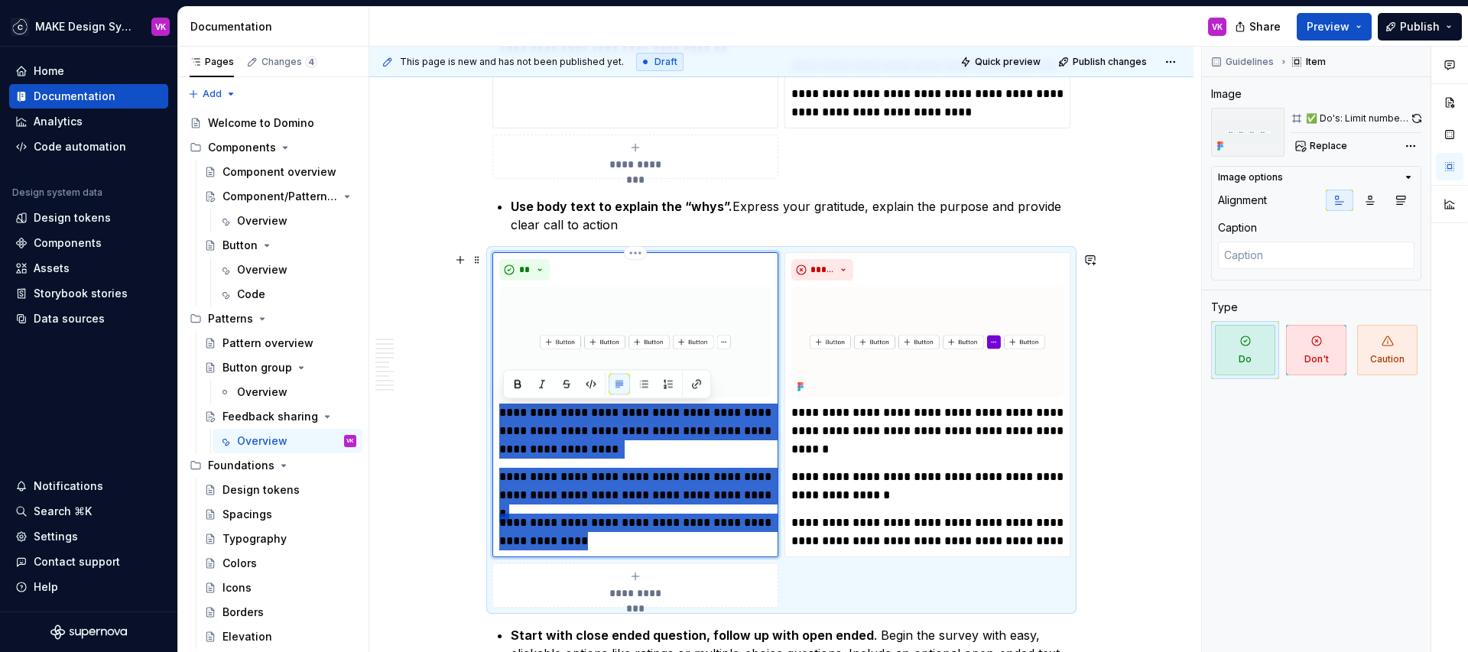
drag, startPoint x: 578, startPoint y: 537, endPoint x: 503, endPoint y: 416, distance: 142.2
click at [503, 416] on div "**********" at bounding box center [635, 477] width 272 height 147
click at [580, 503] on p "**********" at bounding box center [635, 486] width 272 height 37
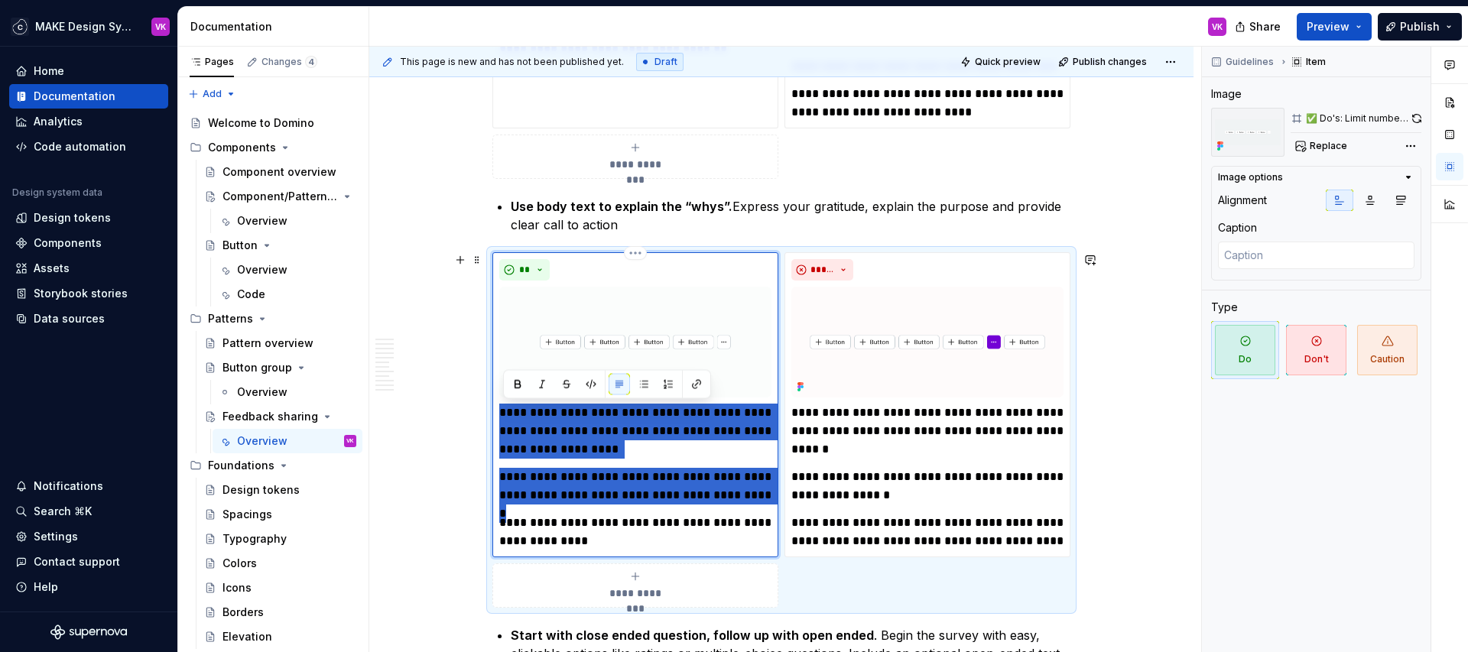
drag, startPoint x: 772, startPoint y: 496, endPoint x: 500, endPoint y: 418, distance: 283.2
click at [500, 418] on div "**********" at bounding box center [635, 404] width 286 height 305
type textarea "*"
